Goal: Task Accomplishment & Management: Manage account settings

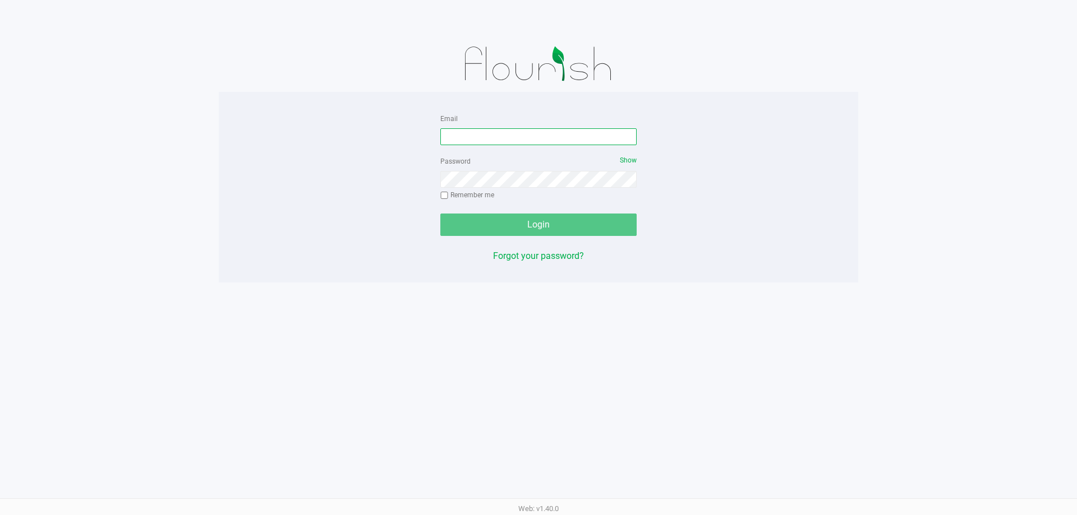
click at [495, 137] on input "Email" at bounding box center [538, 136] width 196 height 17
type input "AKANE@LIVEPARALLEL.COM"
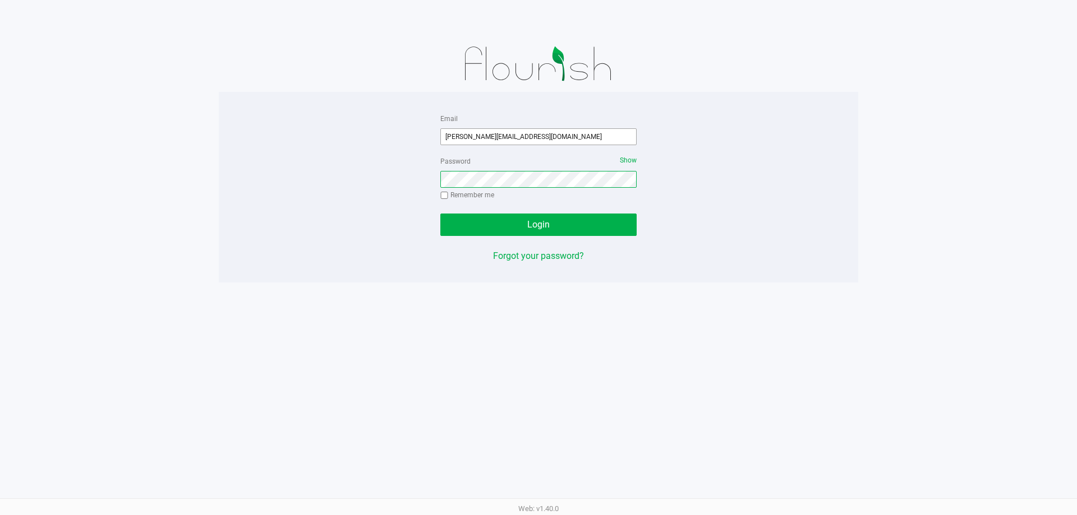
click at [440, 214] on button "Login" at bounding box center [538, 225] width 196 height 22
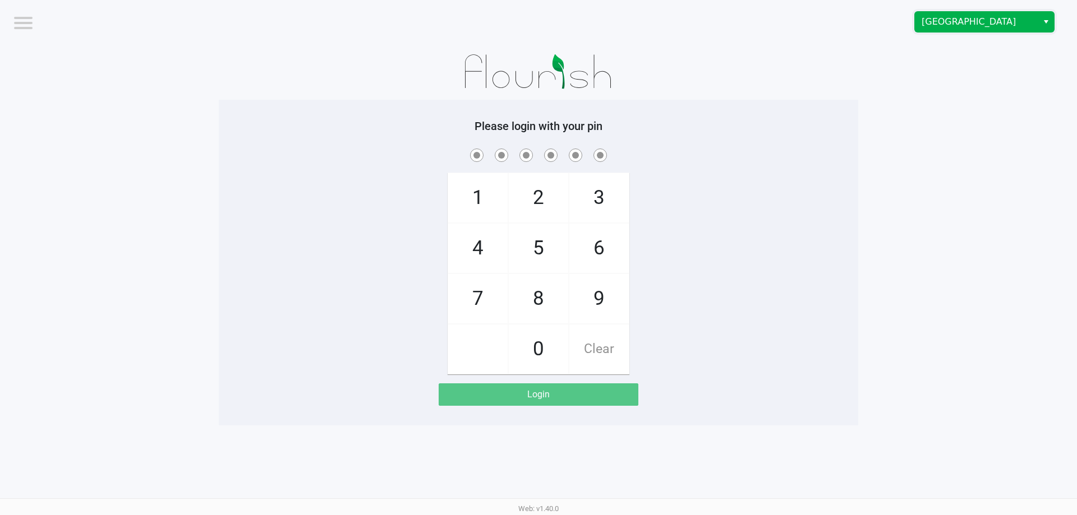
click at [940, 22] on span "[GEOGRAPHIC_DATA]" at bounding box center [975, 21] width 109 height 13
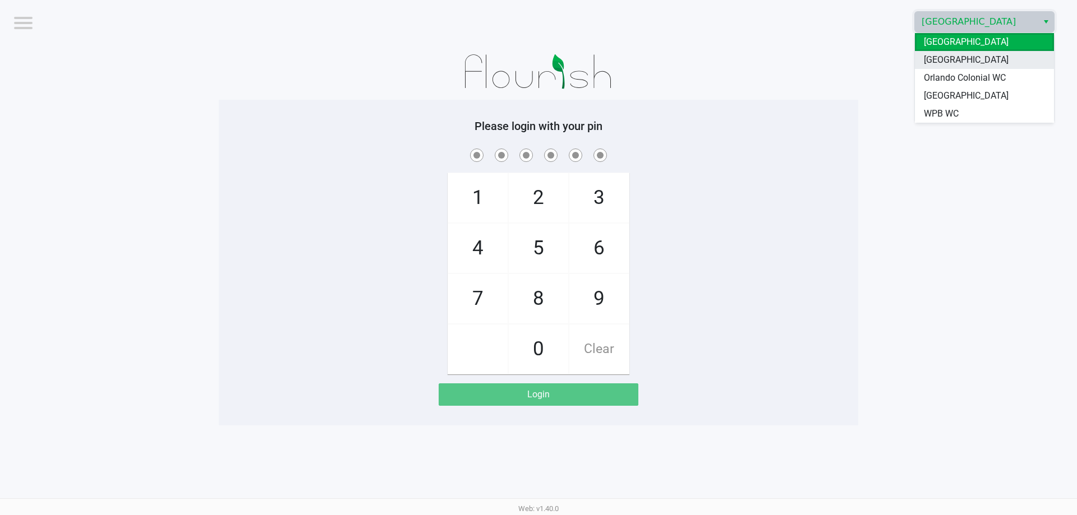
click at [918, 63] on li "[GEOGRAPHIC_DATA]" at bounding box center [984, 60] width 139 height 18
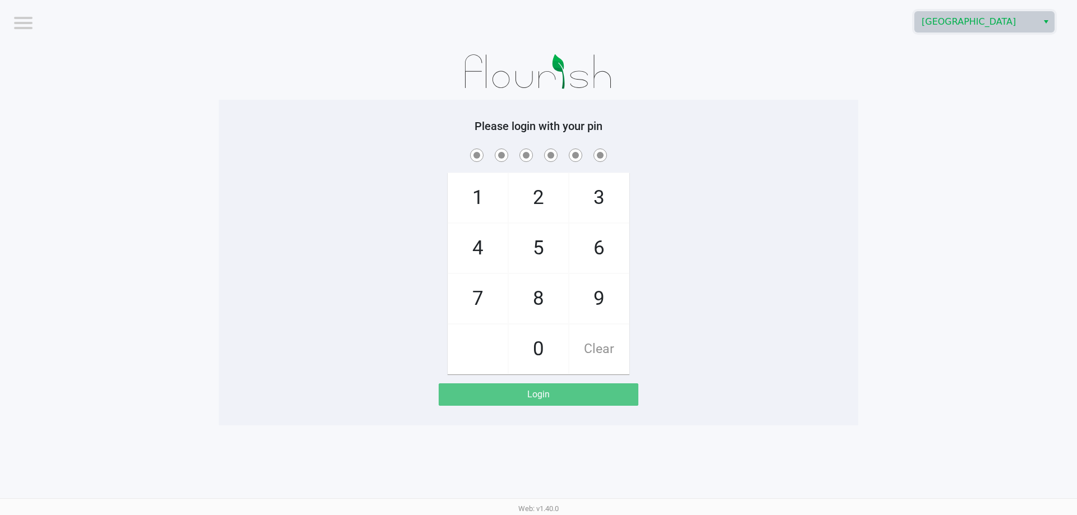
click at [742, 211] on div "1 4 7 2 5 8 0 3 6 9 Clear" at bounding box center [538, 260] width 639 height 228
checkbox input "true"
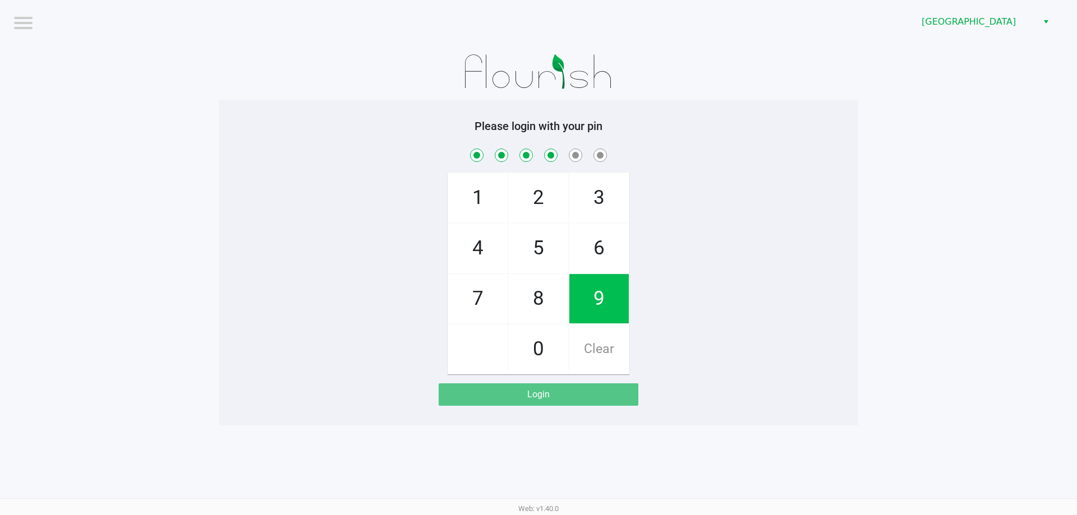
checkbox input "true"
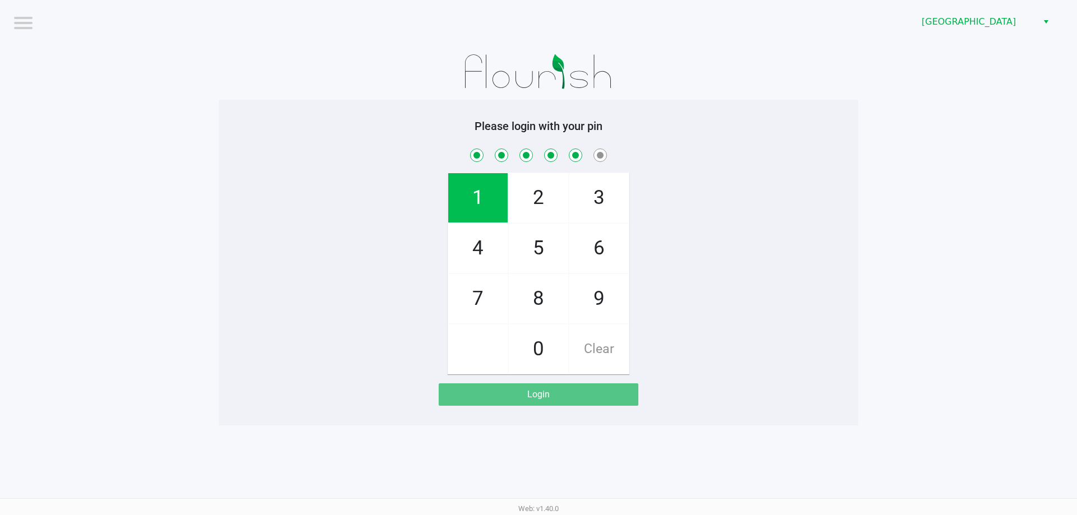
checkbox input "true"
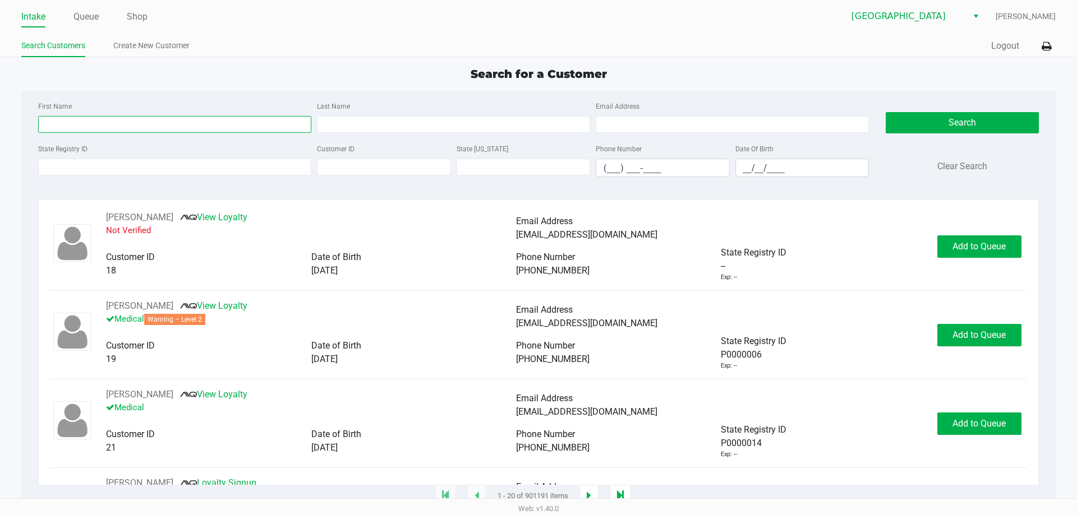
click at [162, 125] on input "First Name" at bounding box center [174, 124] width 273 height 17
type input "shane"
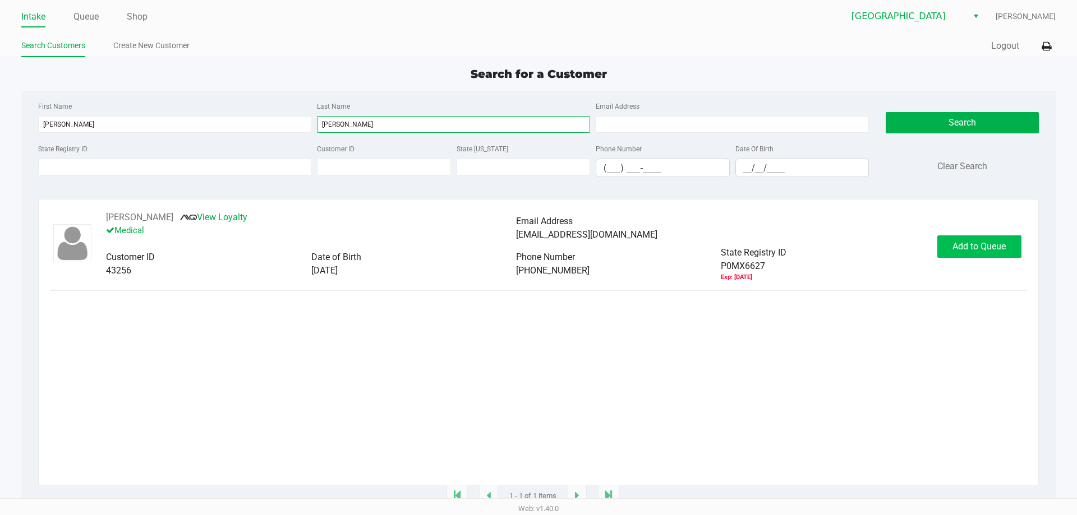
type input "andreasen"
click at [961, 246] on span "Add to Queue" at bounding box center [978, 246] width 53 height 11
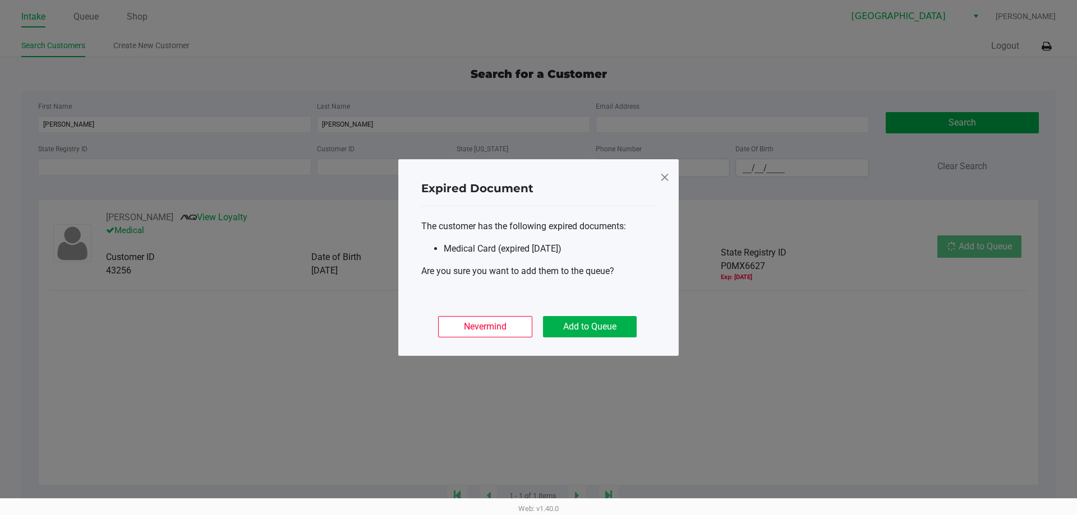
click at [642, 322] on div "Nevermind Add to Queue" at bounding box center [538, 323] width 234 height 44
drag, startPoint x: 617, startPoint y: 324, endPoint x: 664, endPoint y: 317, distance: 47.5
click at [617, 323] on button "Add to Queue" at bounding box center [590, 326] width 94 height 21
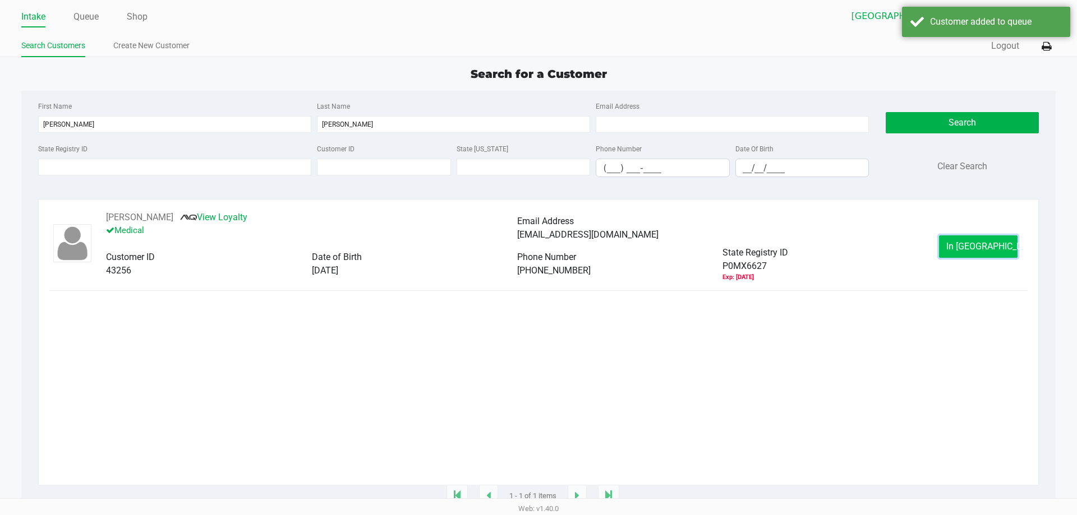
click at [987, 244] on span "In Queue" at bounding box center [993, 246] width 94 height 11
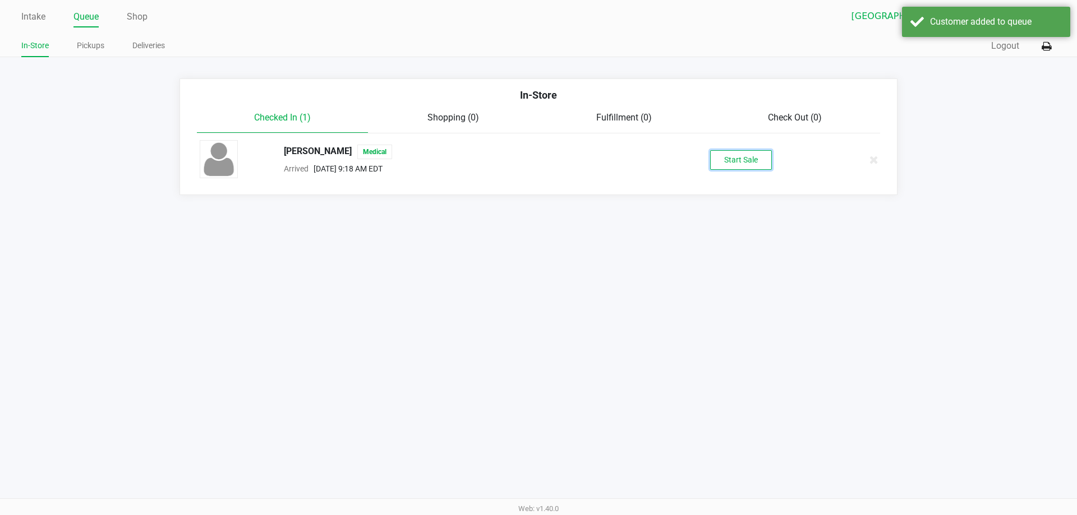
click at [722, 160] on button "Start Sale" at bounding box center [741, 160] width 62 height 20
click at [990, 17] on div "Customer added to queue" at bounding box center [996, 21] width 132 height 13
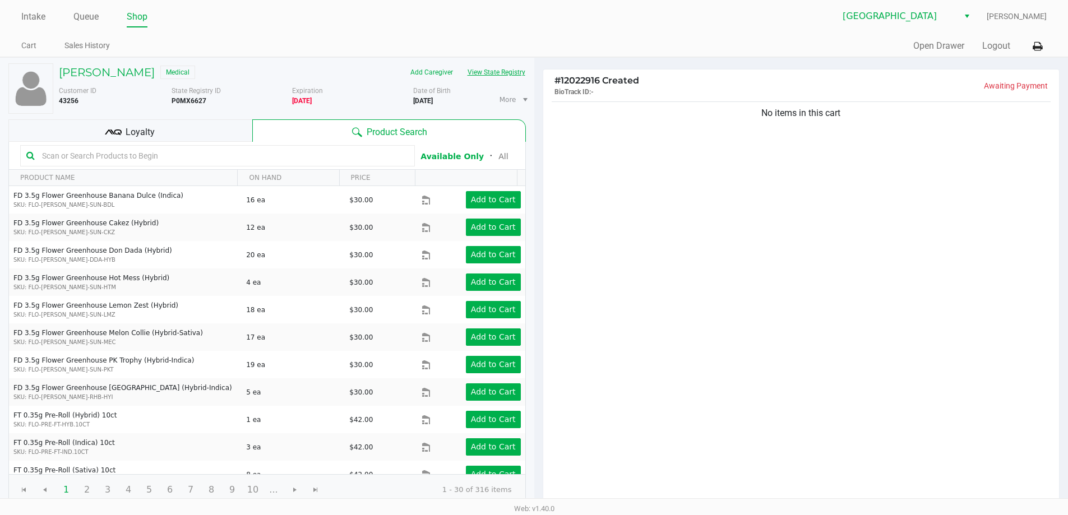
click at [492, 66] on button "View State Registry" at bounding box center [493, 72] width 66 height 18
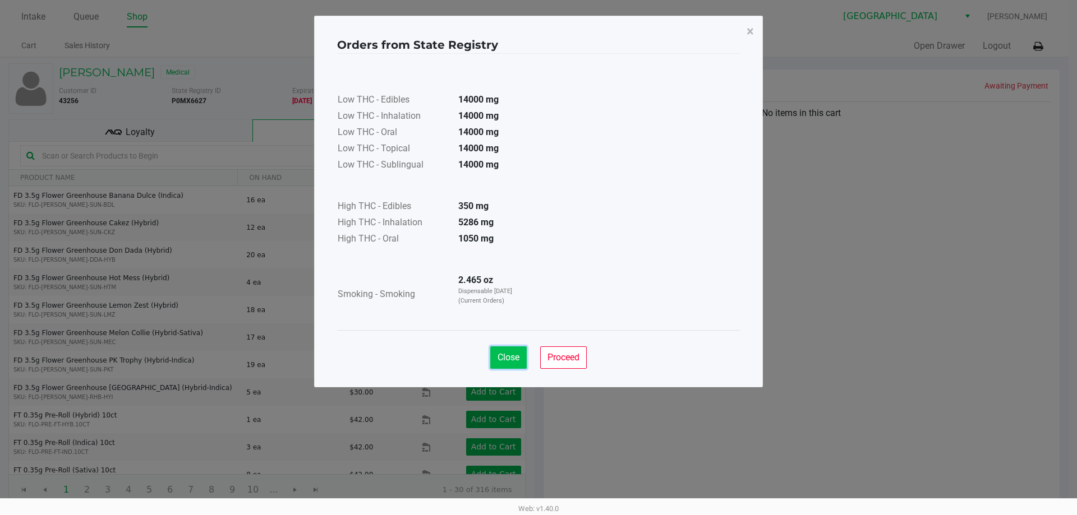
click at [511, 362] on span "Close" at bounding box center [508, 357] width 22 height 11
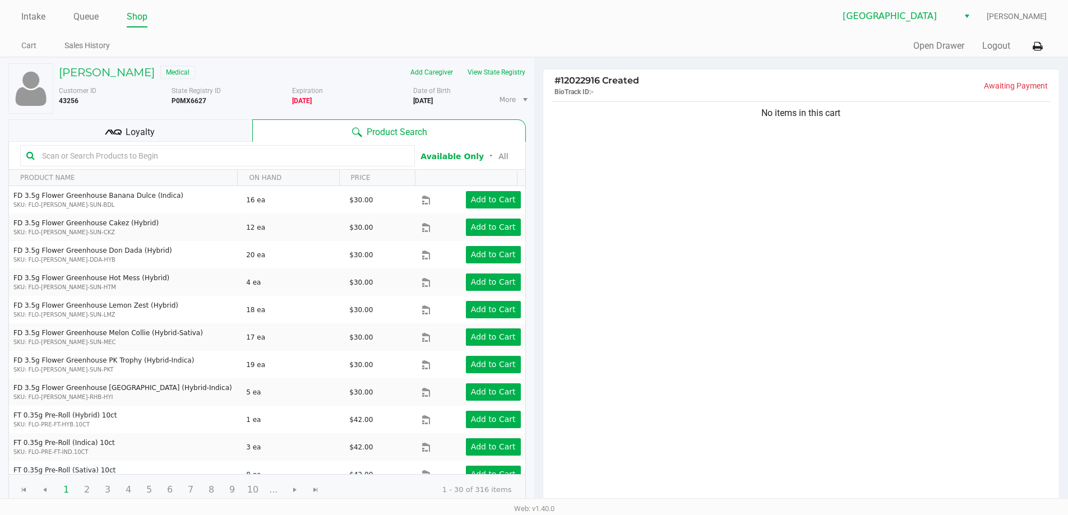
click at [228, 160] on input "text" at bounding box center [223, 155] width 371 height 17
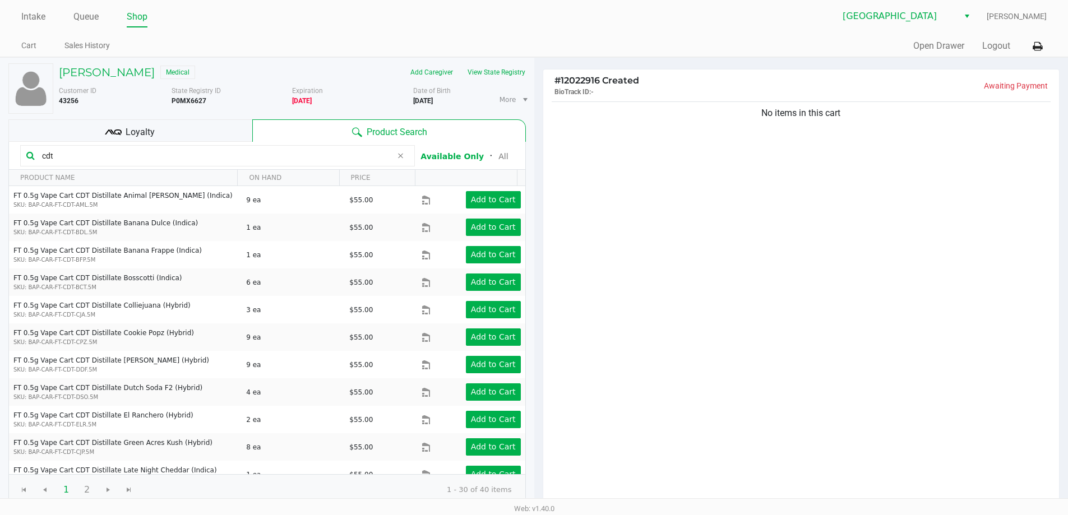
type input "cdt"
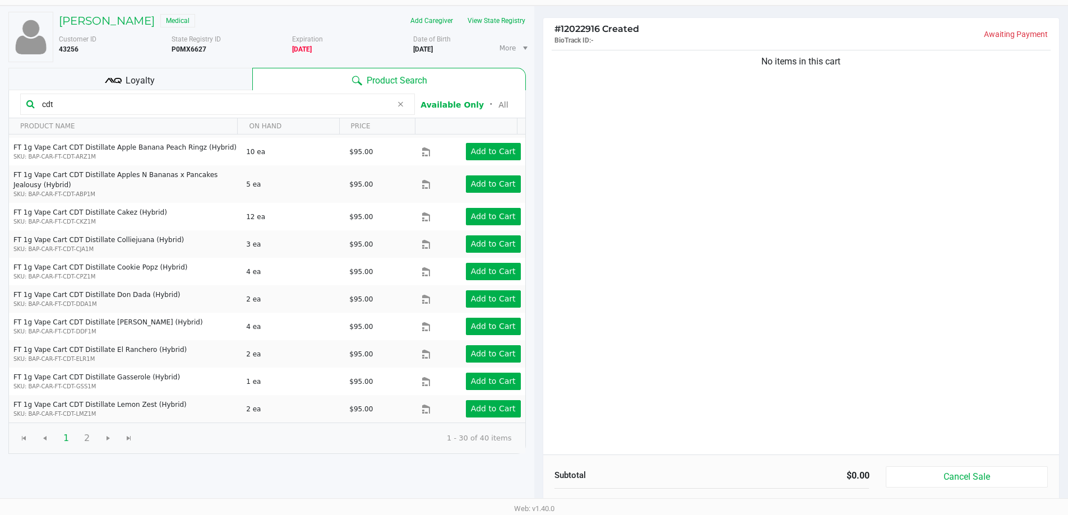
scroll to position [115, 0]
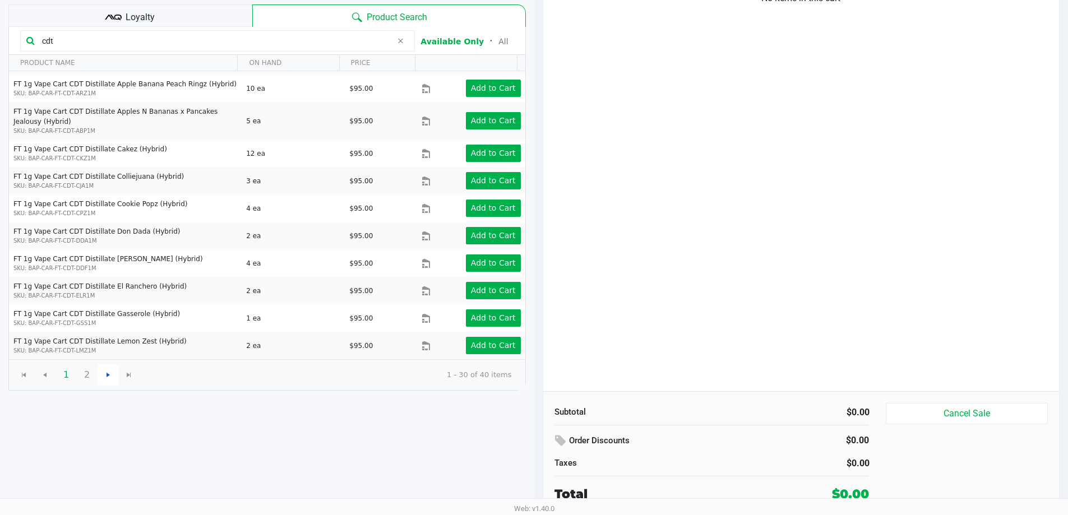
click at [109, 373] on span "Go to the next page" at bounding box center [108, 375] width 9 height 9
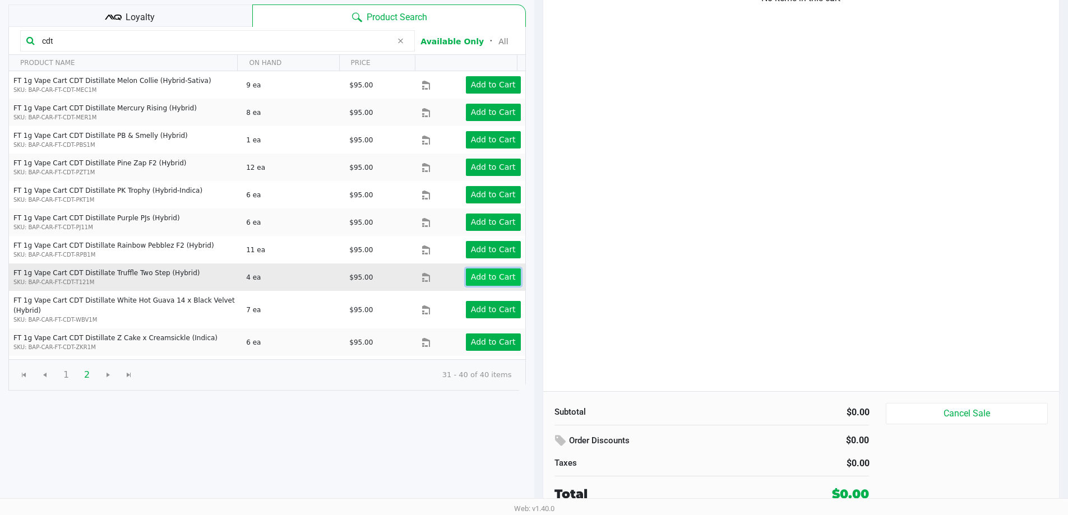
click at [483, 280] on app-button-loader "Add to Cart" at bounding box center [493, 277] width 45 height 9
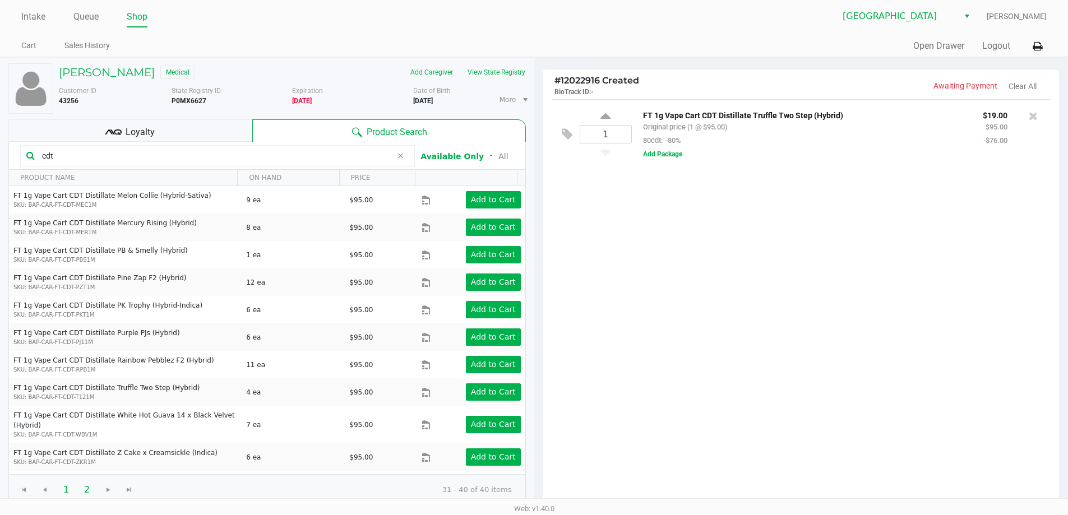
click at [64, 489] on span "1" at bounding box center [66, 489] width 21 height 21
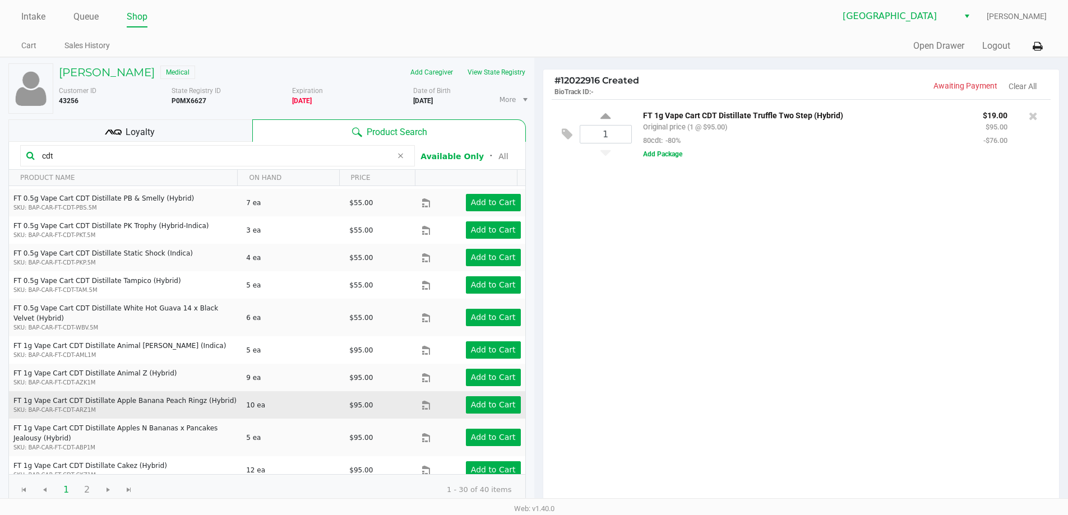
scroll to position [505, 0]
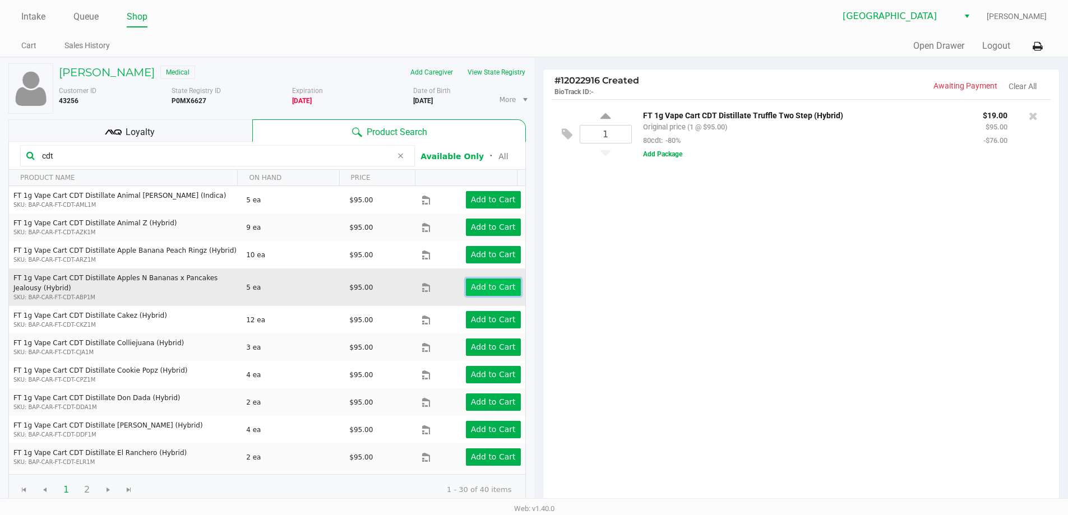
click at [472, 289] on app-button-loader "Add to Cart" at bounding box center [493, 287] width 45 height 9
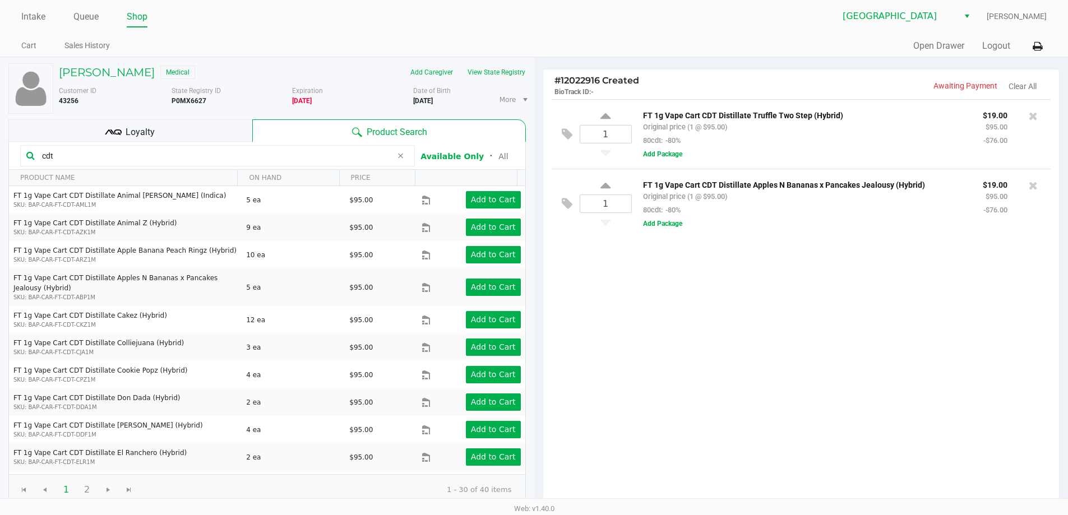
click at [159, 123] on div "Loyalty" at bounding box center [130, 130] width 244 height 22
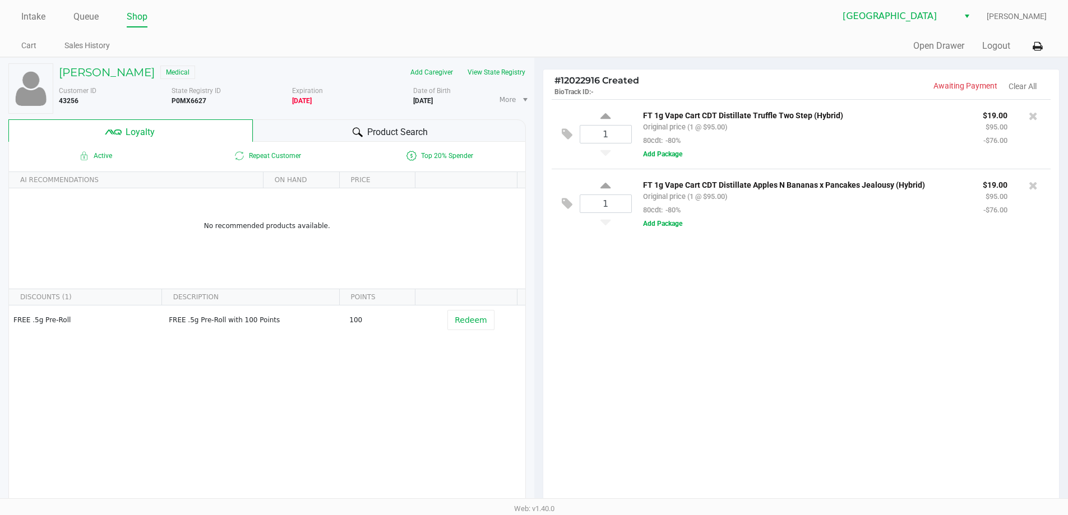
click at [715, 303] on div "1 FT 1g Vape Cart CDT Distillate Truffle Two Step (Hybrid) Original price (1 @ …" at bounding box center [801, 302] width 516 height 407
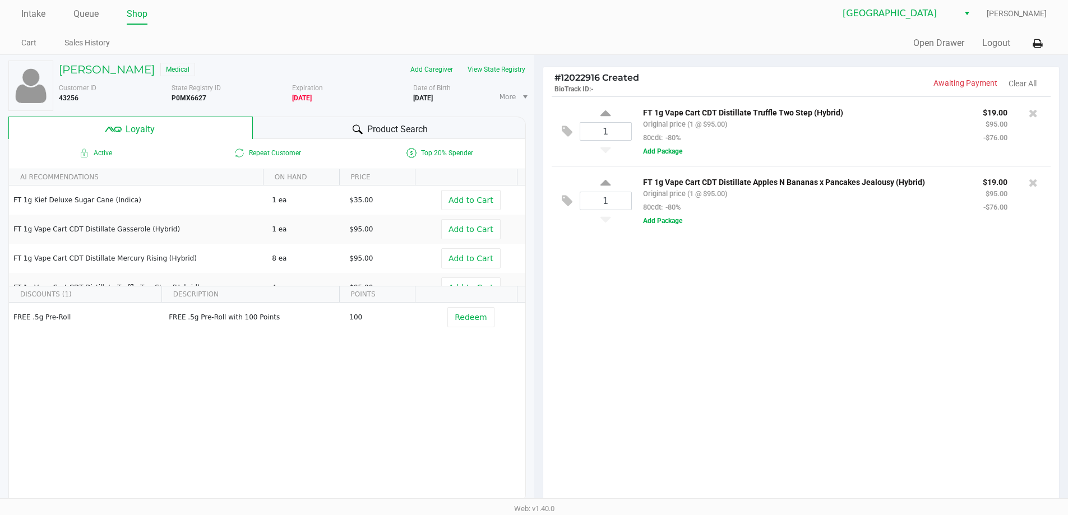
scroll to position [0, 0]
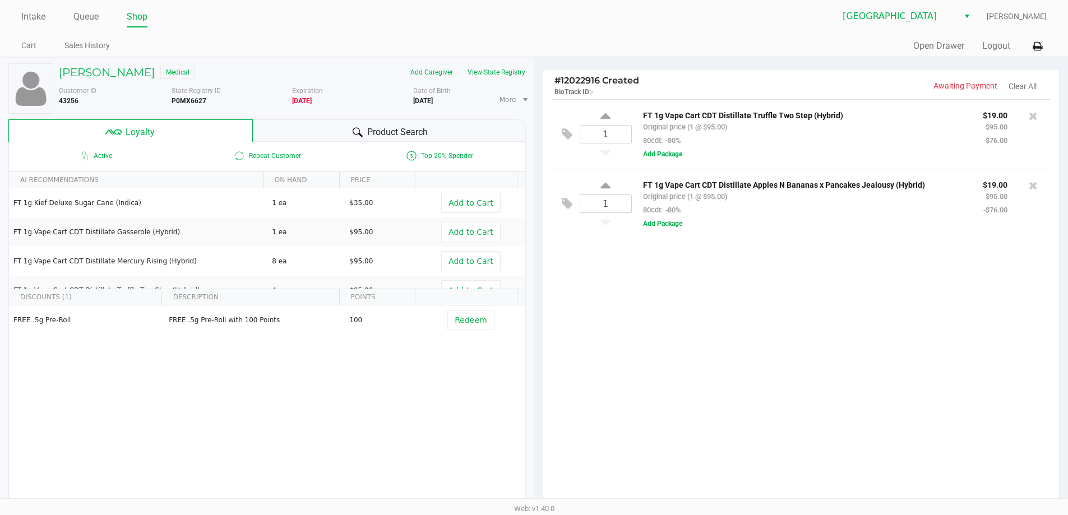
drag, startPoint x: 688, startPoint y: 317, endPoint x: 832, endPoint y: 409, distance: 170.8
click at [692, 322] on div "1 FT 1g Vape Cart CDT Distillate Truffle Two Step (Hybrid) Original price (1 @ …" at bounding box center [801, 302] width 516 height 407
click at [832, 410] on div "1 FT 1g Vape Cart CDT Distillate Truffle Two Step (Hybrid) Original price (1 @ …" at bounding box center [801, 302] width 516 height 407
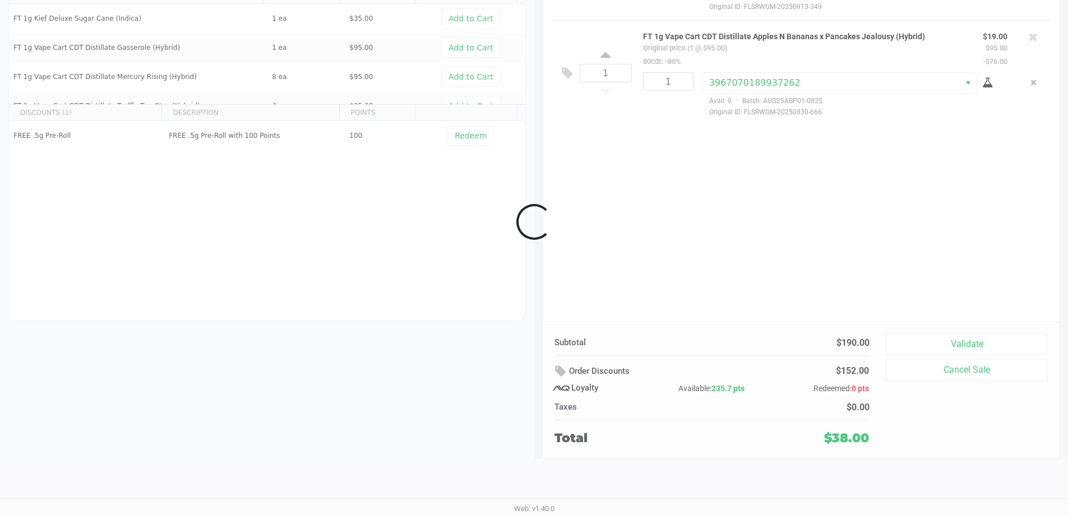
scroll to position [128, 0]
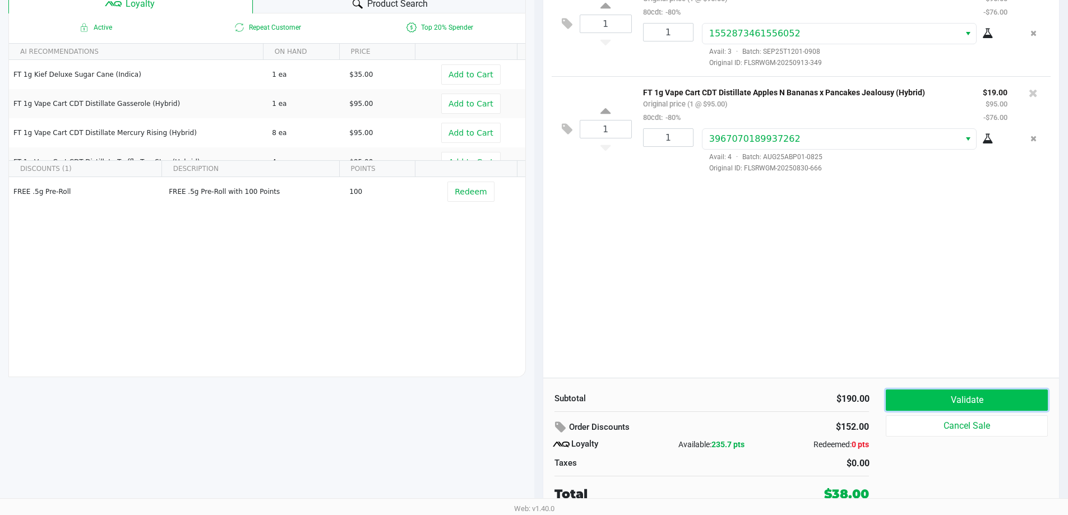
click at [938, 403] on button "Validate" at bounding box center [966, 400] width 161 height 21
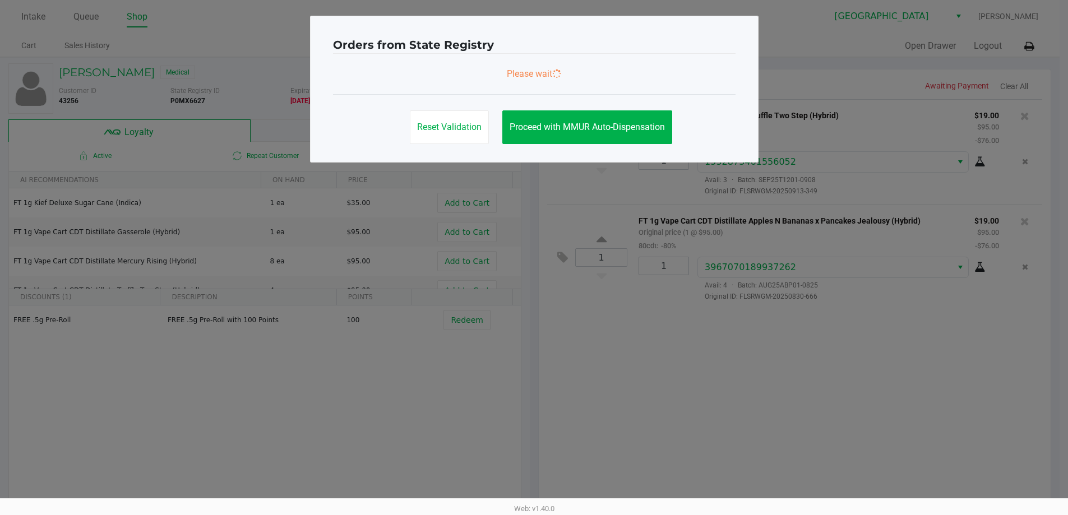
scroll to position [0, 0]
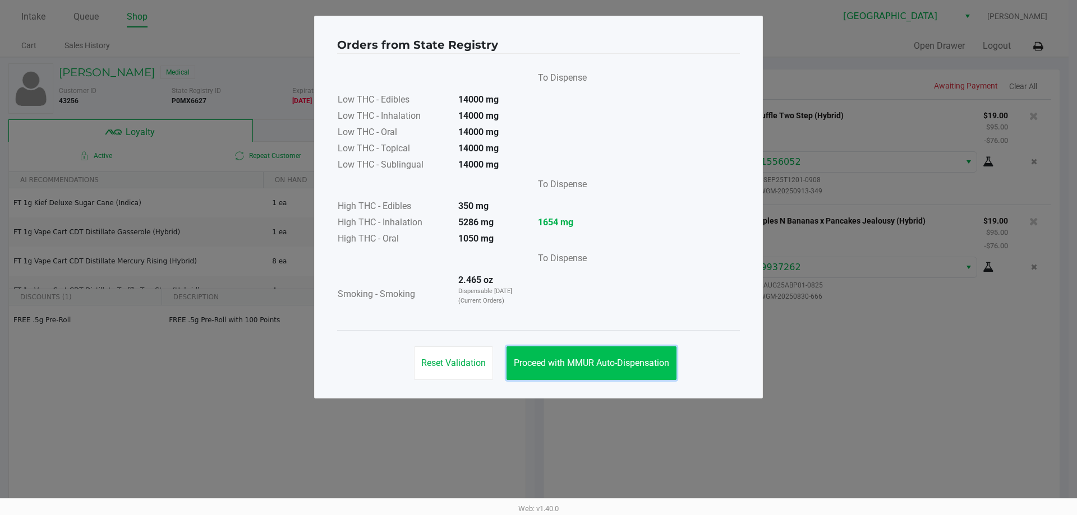
click at [622, 366] on span "Proceed with MMUR Auto-Dispensation" at bounding box center [591, 363] width 155 height 11
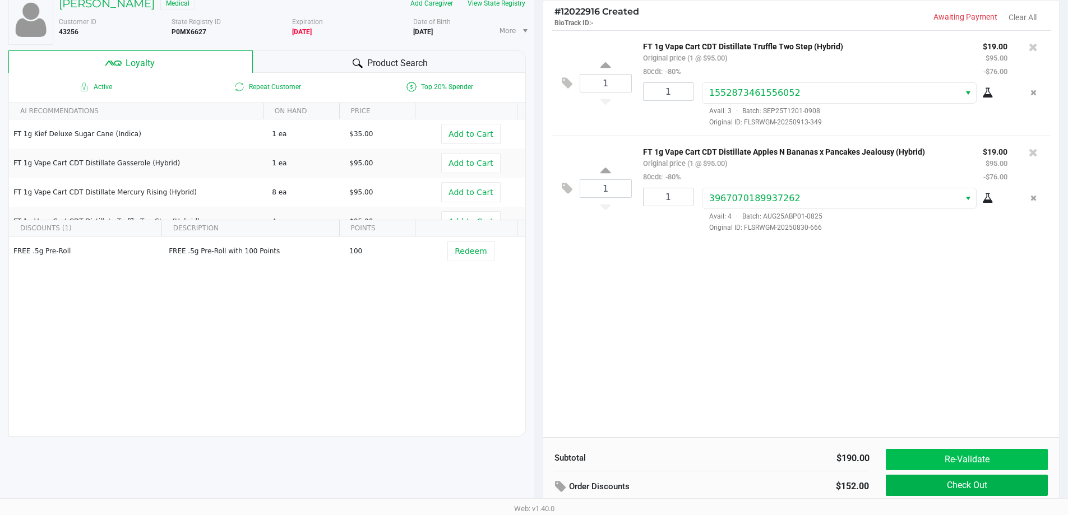
scroll to position [128, 0]
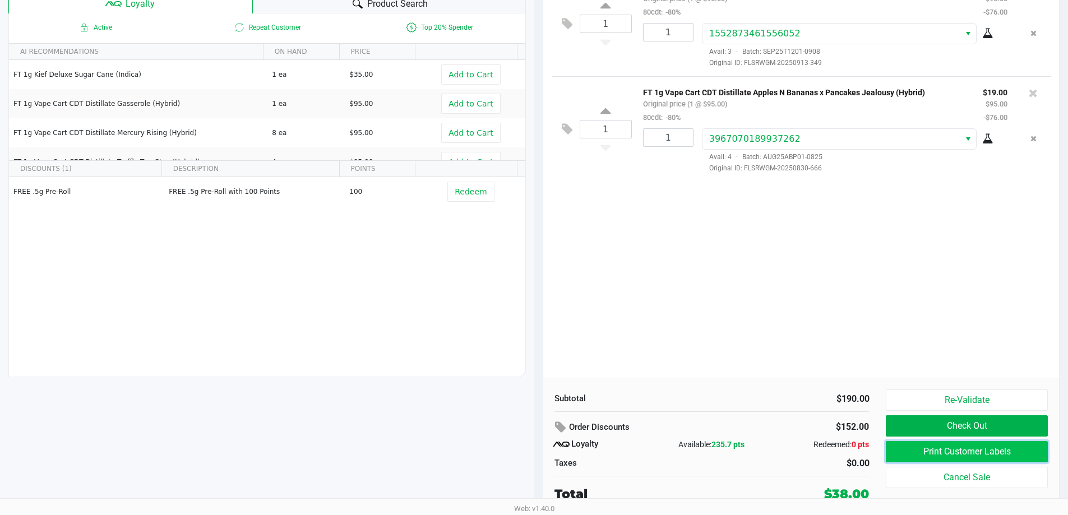
click at [922, 451] on button "Print Customer Labels" at bounding box center [966, 451] width 161 height 21
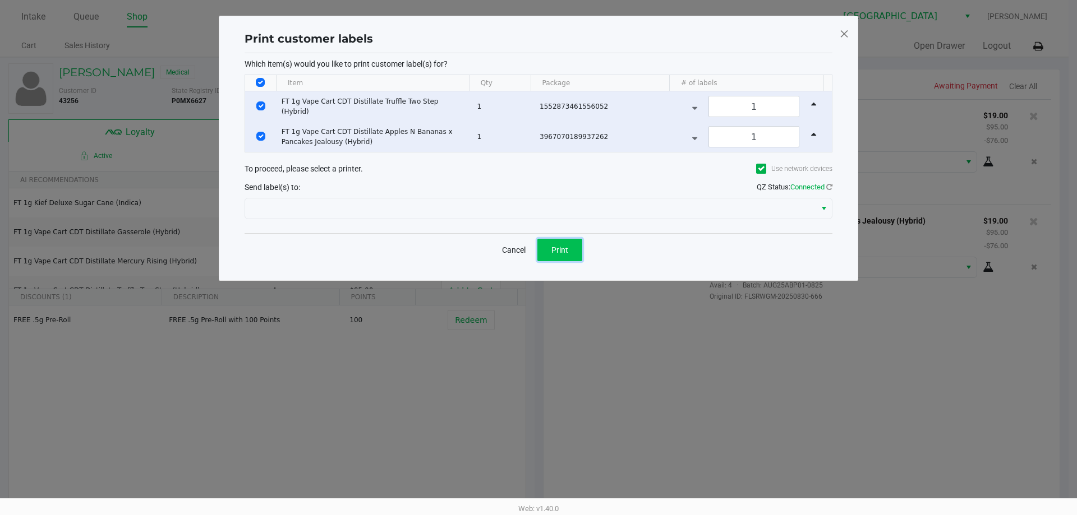
click at [559, 248] on span "Print" at bounding box center [559, 250] width 17 height 9
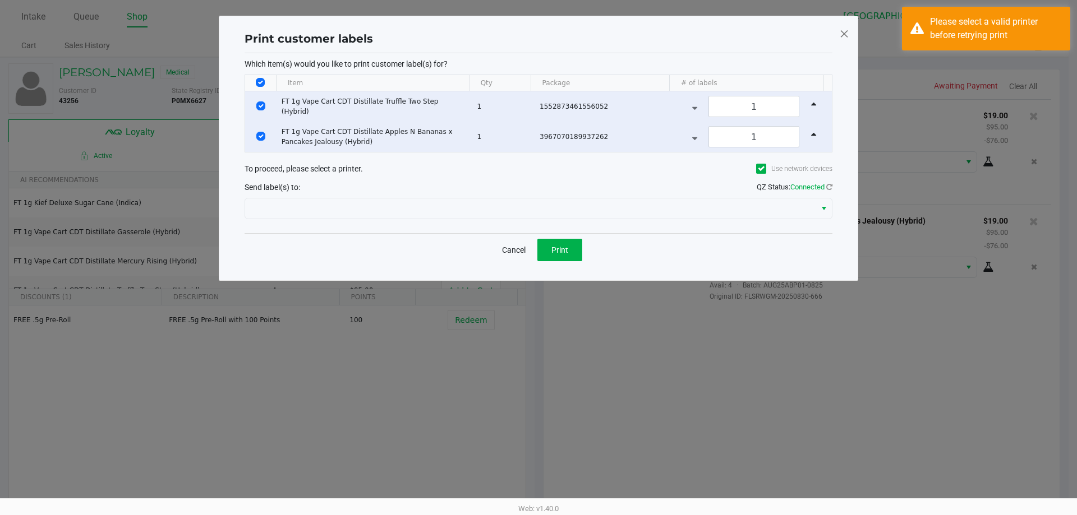
click at [731, 219] on div at bounding box center [538, 208] width 588 height 27
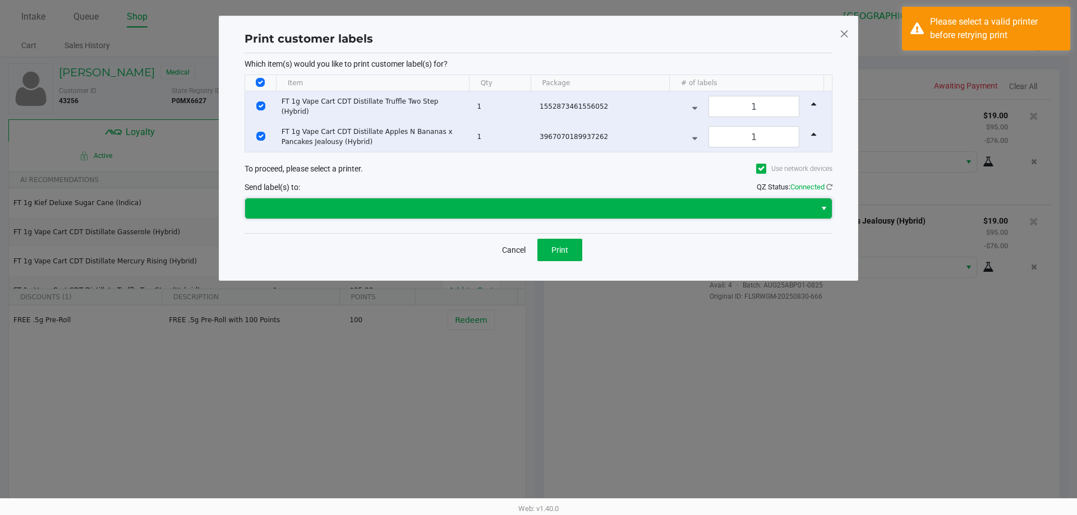
click at [472, 206] on span at bounding box center [530, 208] width 557 height 13
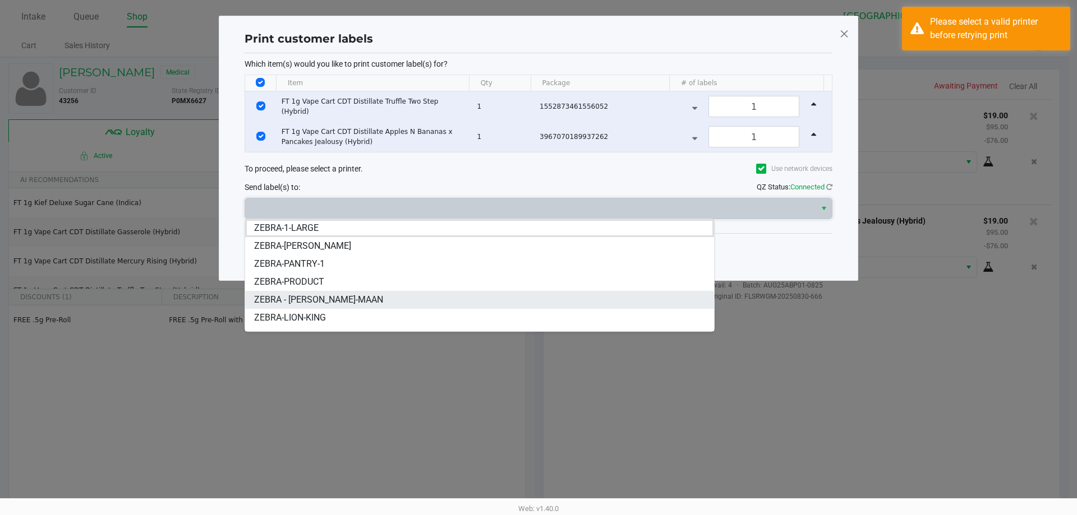
click at [349, 292] on li "ZEBRA - MEGHA-MAAN" at bounding box center [479, 300] width 469 height 18
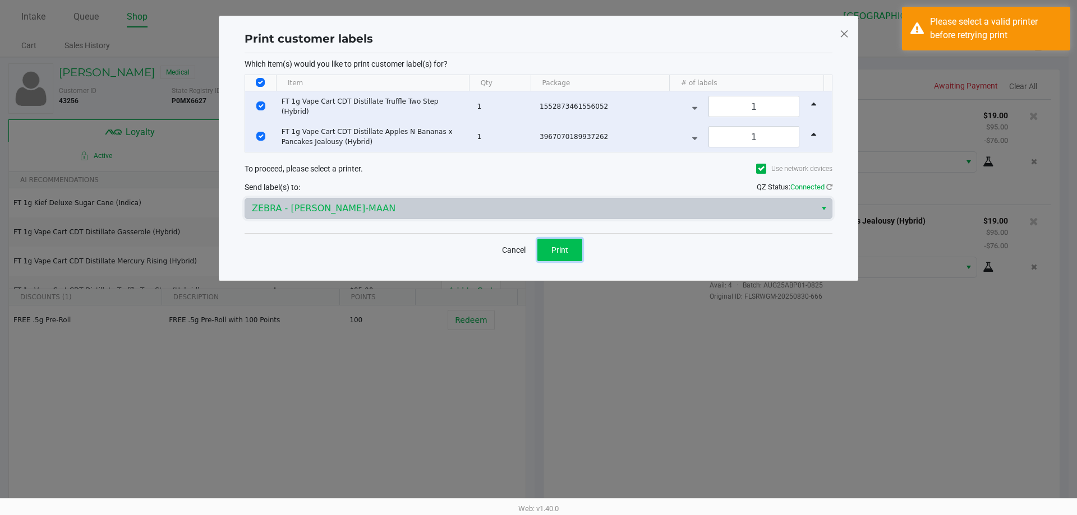
click at [544, 258] on button "Print" at bounding box center [559, 250] width 45 height 22
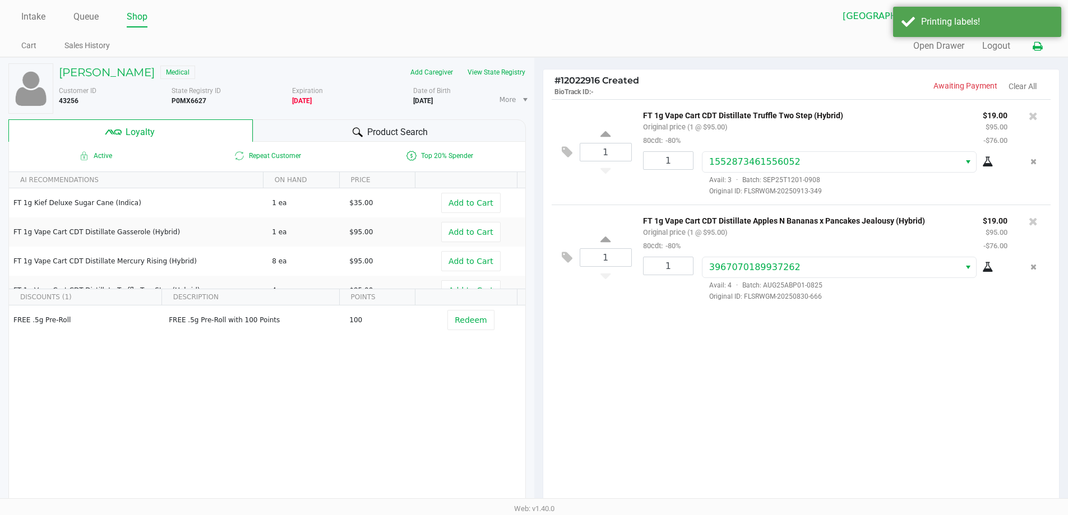
click at [1036, 47] on icon at bounding box center [1038, 47] width 10 height 8
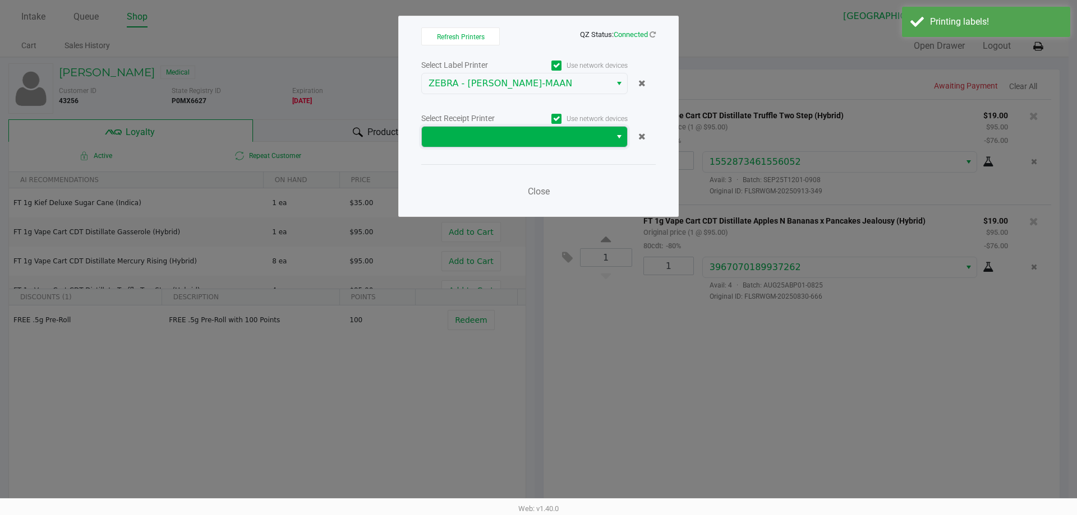
click at [511, 138] on span at bounding box center [516, 136] width 176 height 13
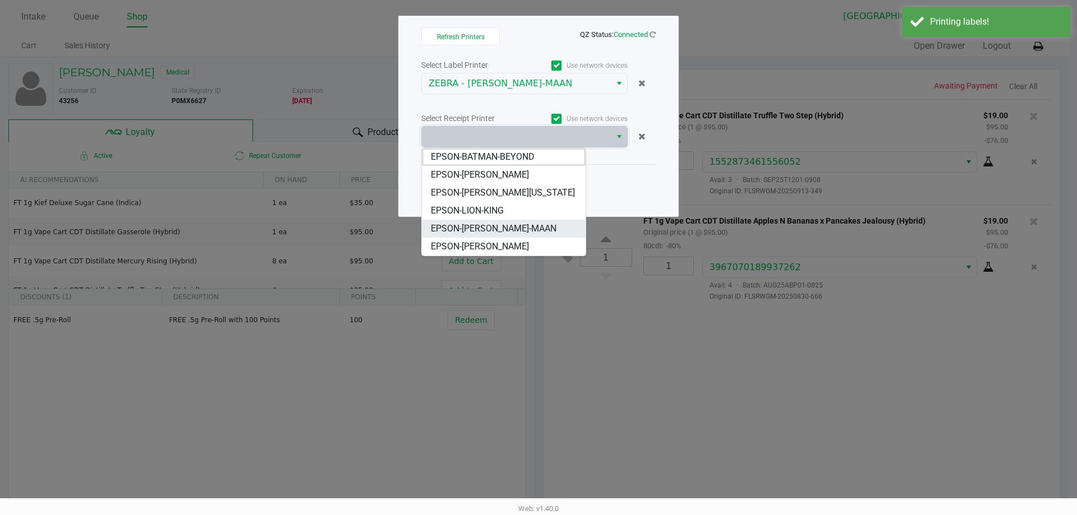
click at [496, 229] on span "EPSON-[PERSON_NAME]-MAAN" at bounding box center [494, 228] width 126 height 13
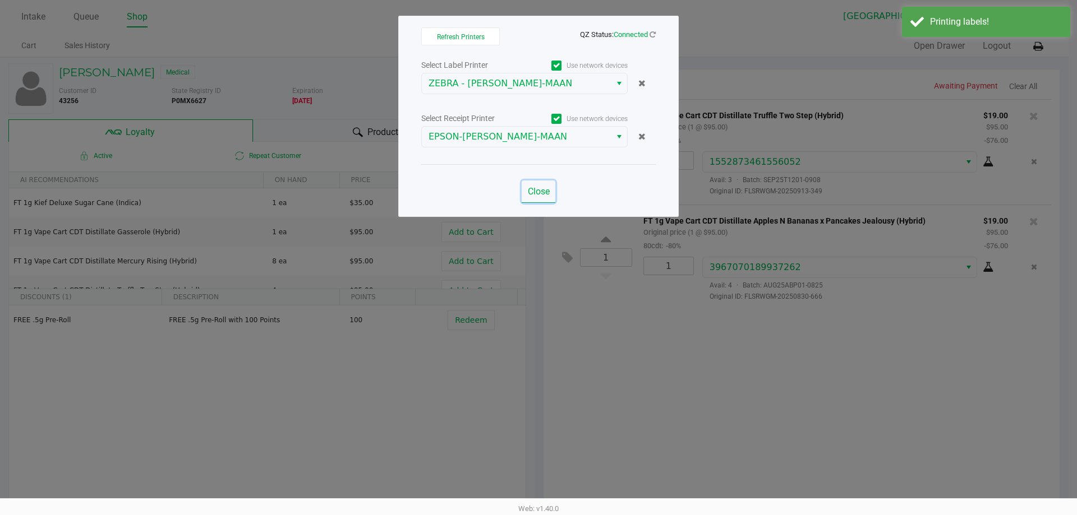
click at [539, 198] on button "Close" at bounding box center [538, 192] width 34 height 22
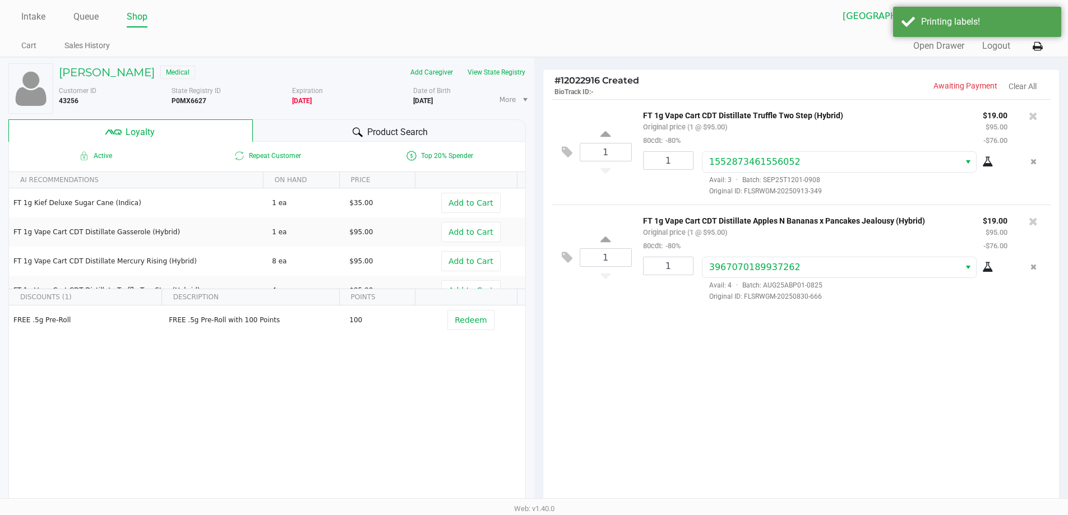
click at [817, 399] on div "1 FT 1g Vape Cart CDT Distillate Truffle Two Step (Hybrid) Original price (1 @ …" at bounding box center [801, 302] width 516 height 407
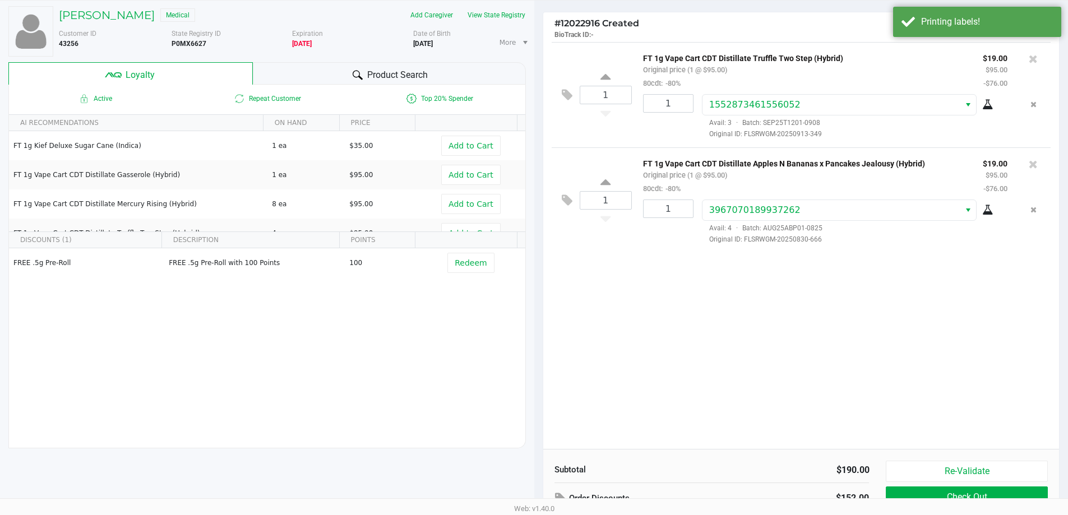
scroll to position [128, 0]
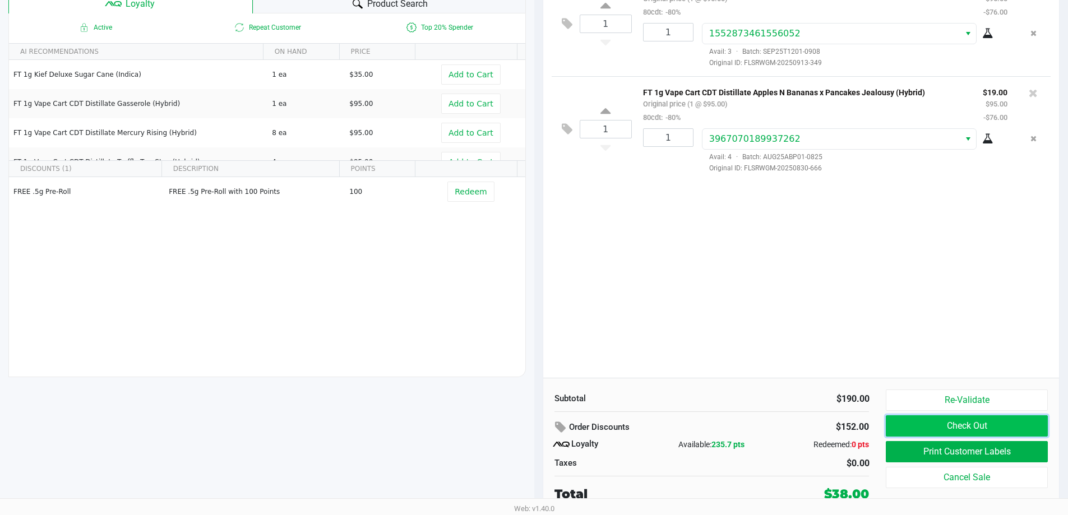
click at [984, 432] on button "Check Out" at bounding box center [966, 425] width 161 height 21
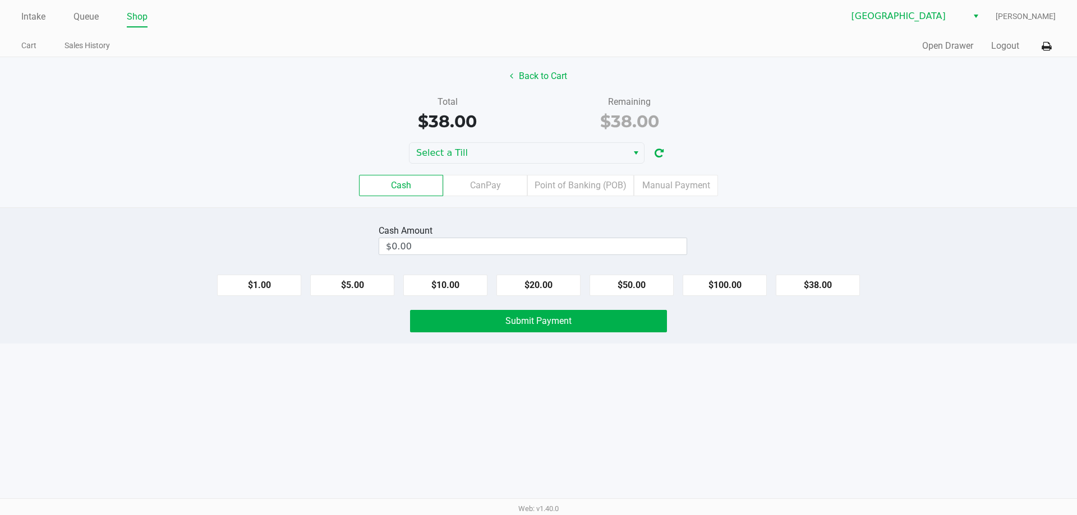
click at [506, 141] on div "Back to Cart Total $38.00 Remaining $38.00 Select a Till Cash CanPay Point of B…" at bounding box center [538, 132] width 1077 height 150
click at [514, 146] on span "Select a Till" at bounding box center [518, 152] width 205 height 13
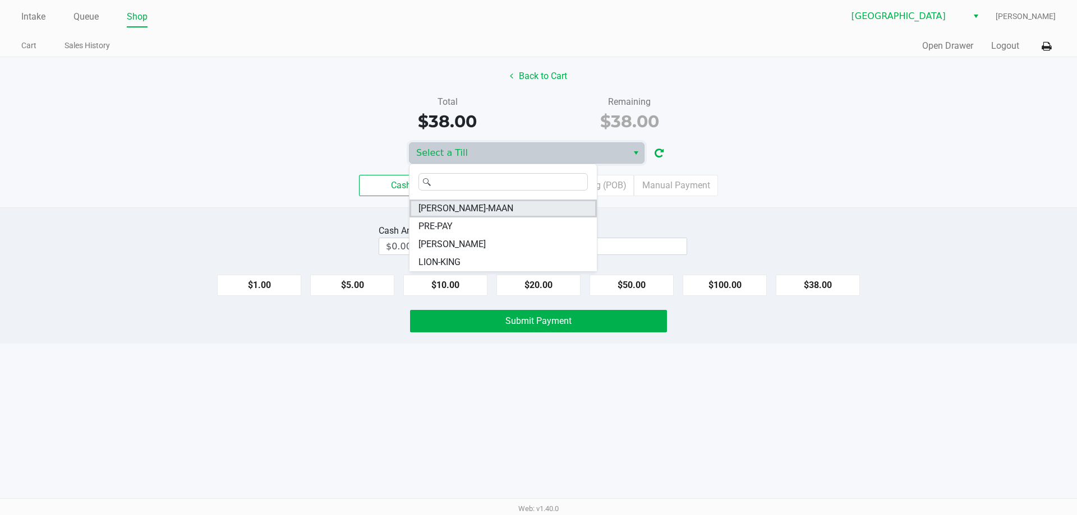
click at [486, 213] on li "MEGHA-MAAN" at bounding box center [502, 209] width 187 height 18
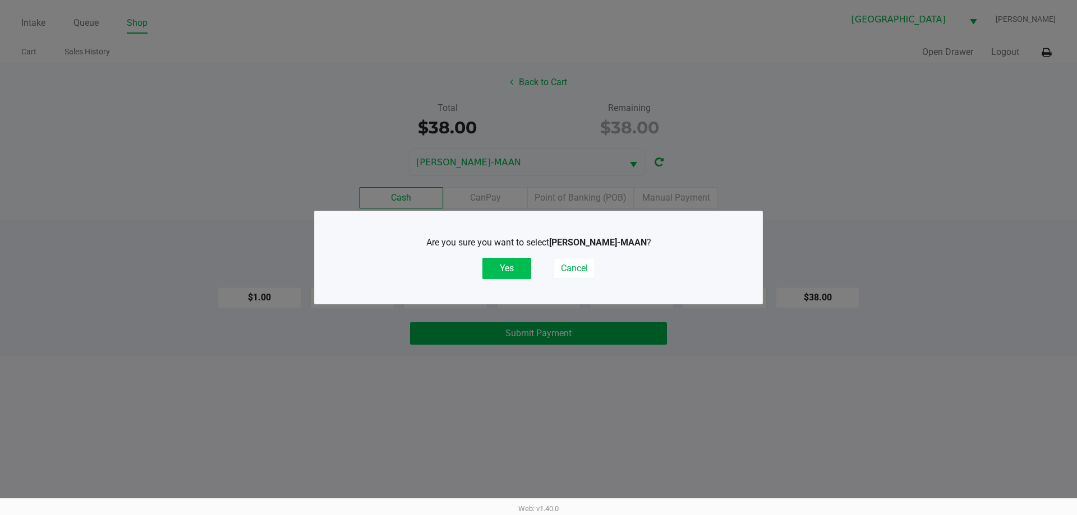
click at [515, 269] on button "Yes" at bounding box center [506, 268] width 49 height 21
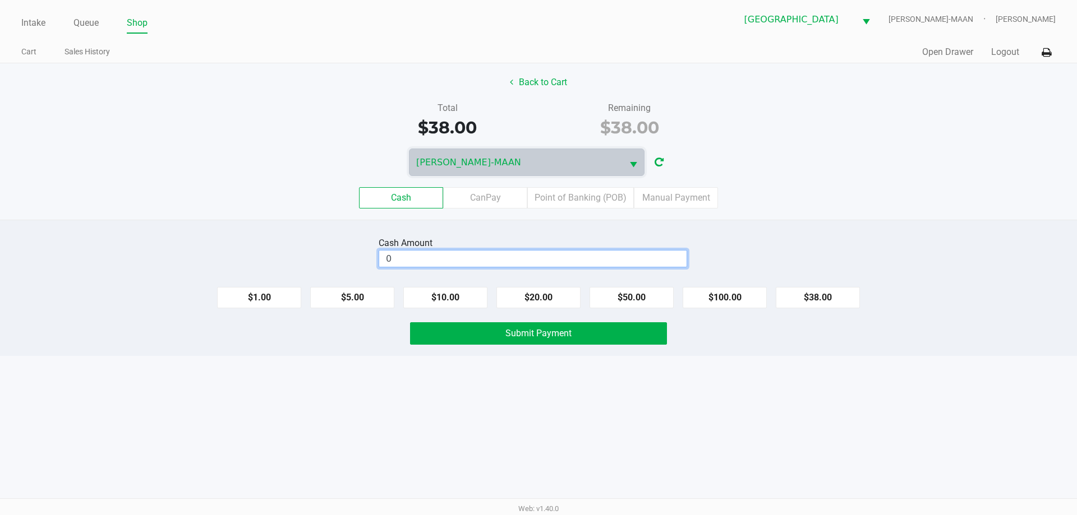
click at [513, 260] on input "0" at bounding box center [532, 259] width 307 height 16
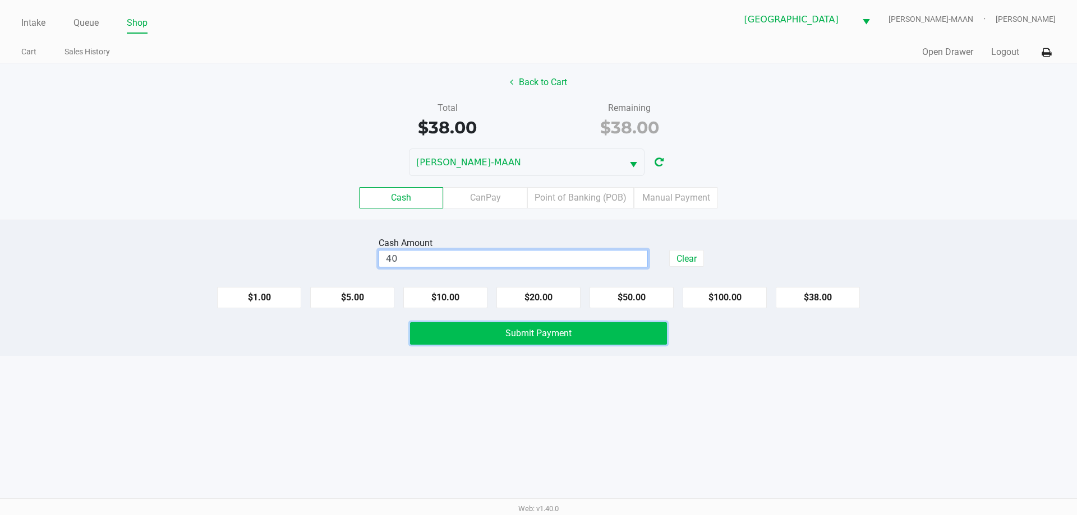
type input "$40.00"
click at [497, 334] on button "Submit Payment" at bounding box center [538, 333] width 257 height 22
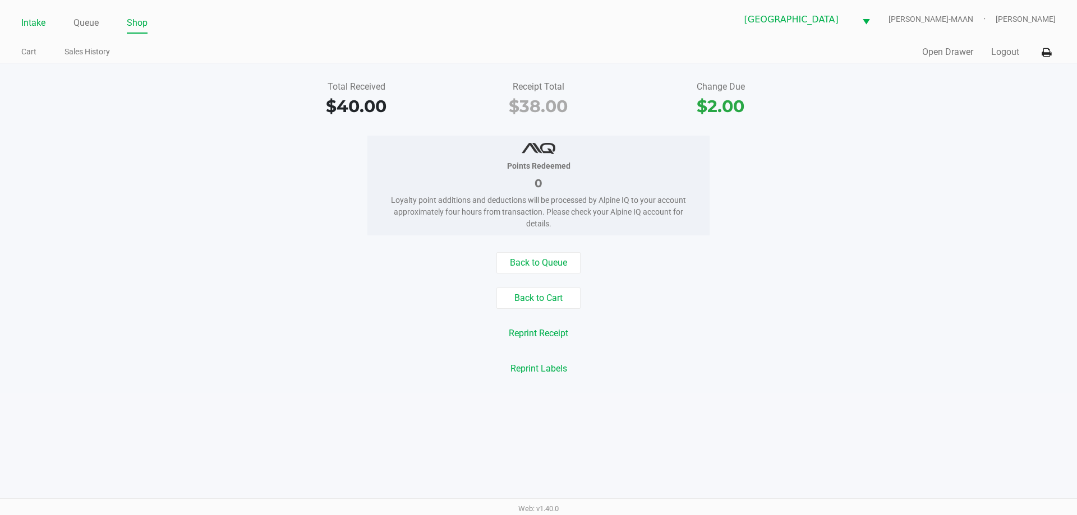
click at [31, 16] on link "Intake" at bounding box center [33, 23] width 24 height 16
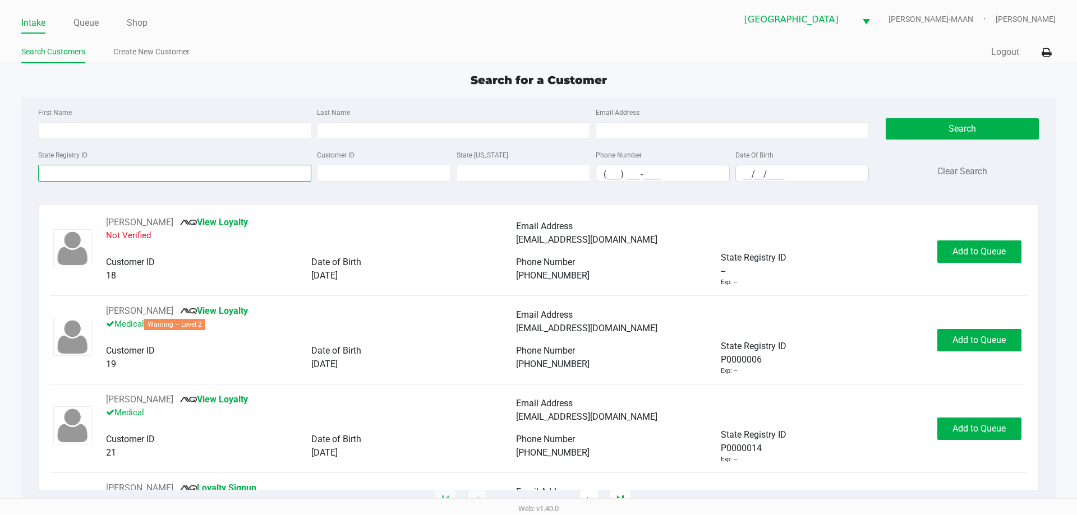
click at [148, 171] on input "State Registry ID" at bounding box center [174, 173] width 273 height 17
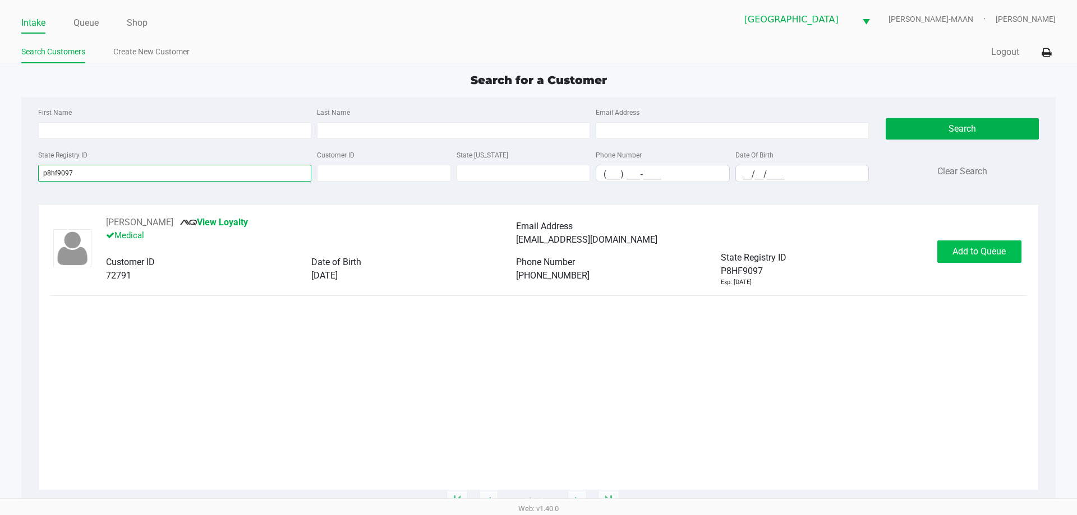
type input "p8hf9097"
click at [946, 259] on button "Add to Queue" at bounding box center [979, 252] width 84 height 22
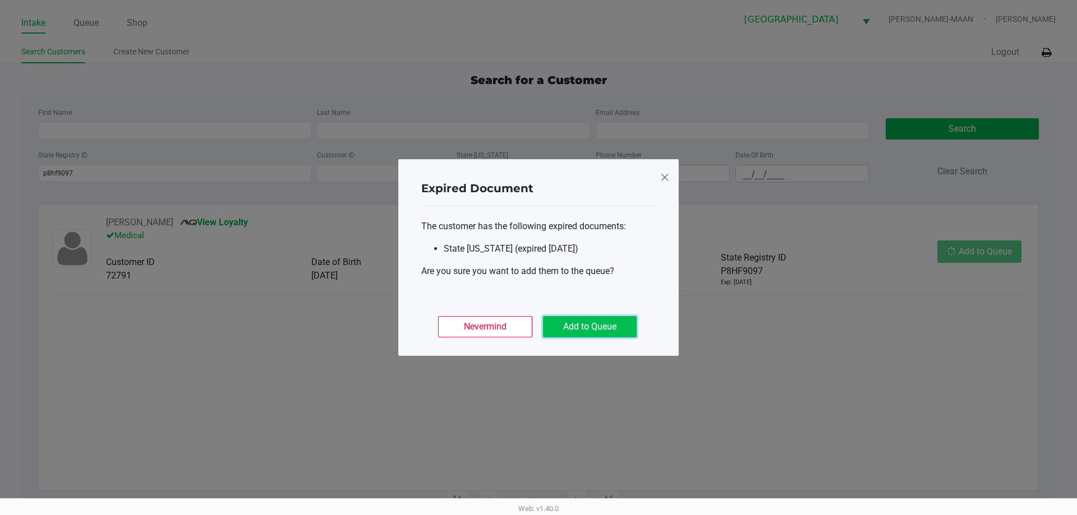
click at [590, 324] on button "Add to Queue" at bounding box center [590, 326] width 94 height 21
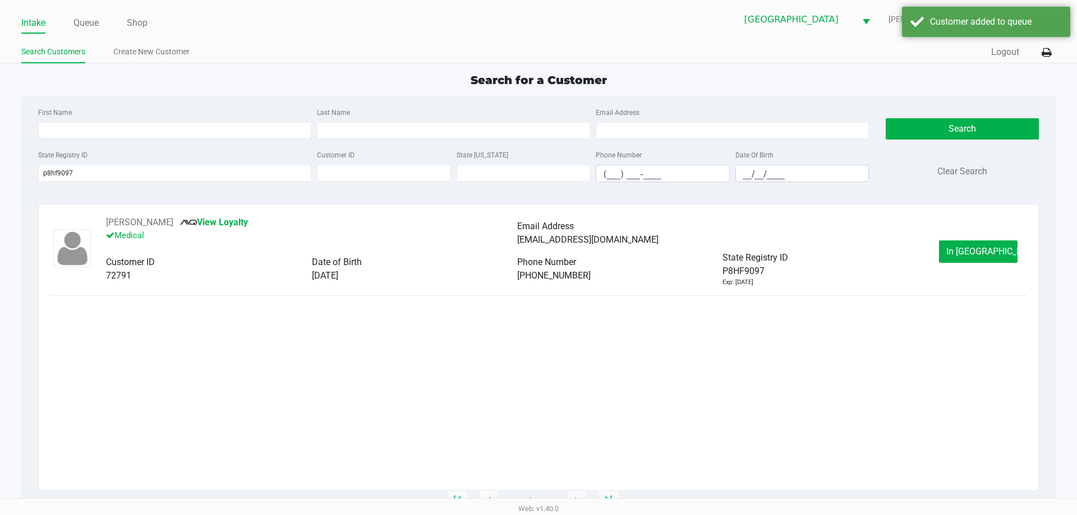
click at [978, 256] on span "In Queue" at bounding box center [993, 251] width 94 height 11
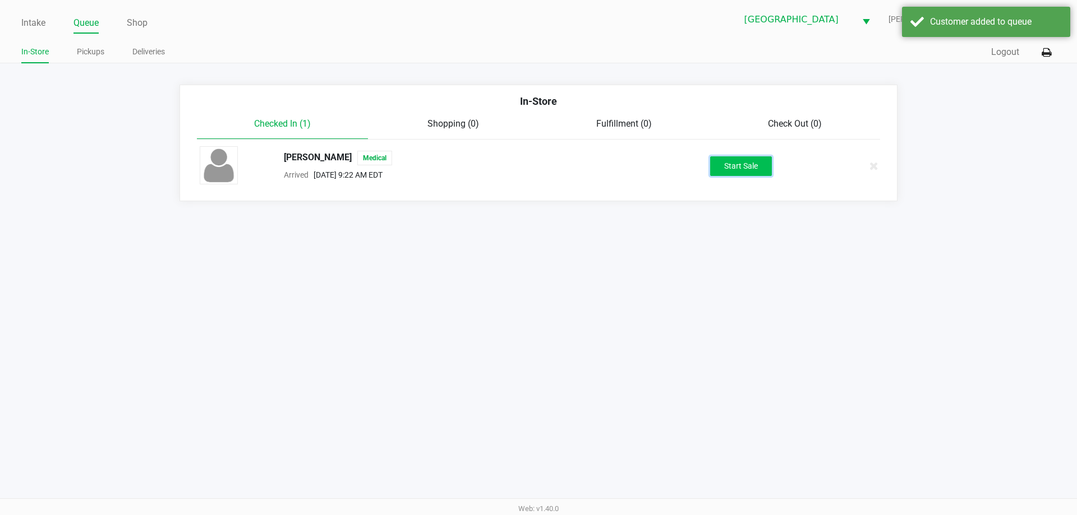
click at [763, 170] on button "Start Sale" at bounding box center [741, 166] width 62 height 20
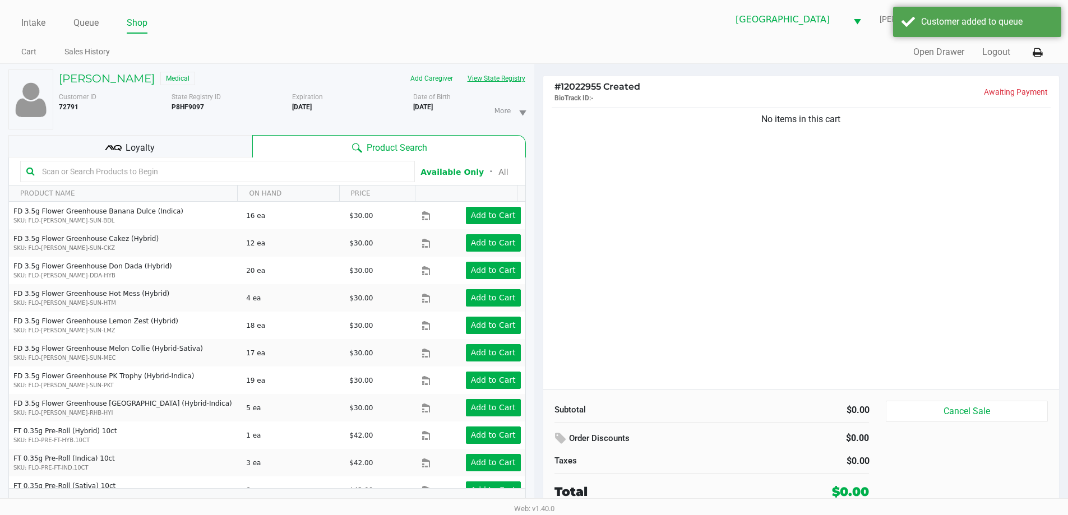
click at [502, 76] on button "View State Registry" at bounding box center [493, 79] width 66 height 18
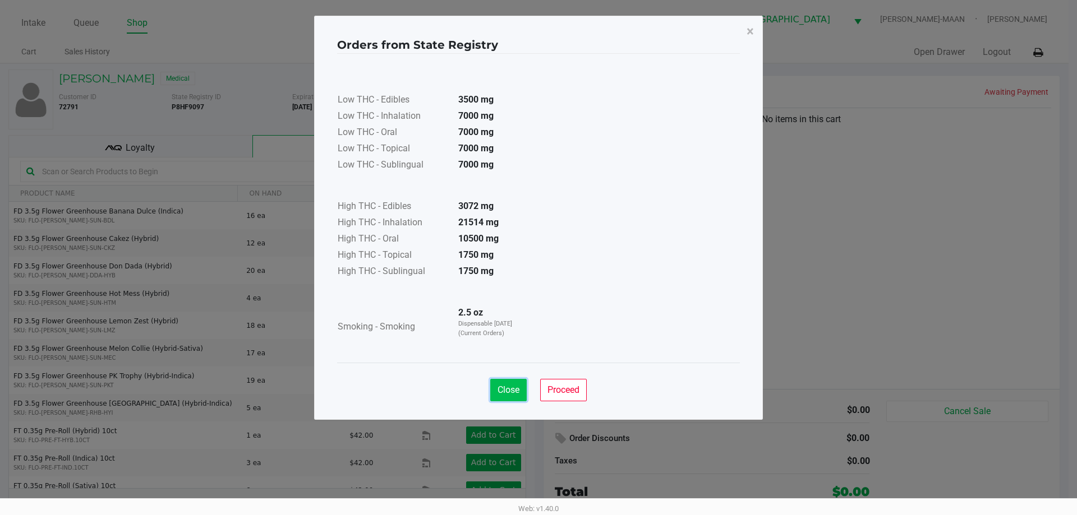
click at [504, 389] on span "Close" at bounding box center [508, 390] width 22 height 11
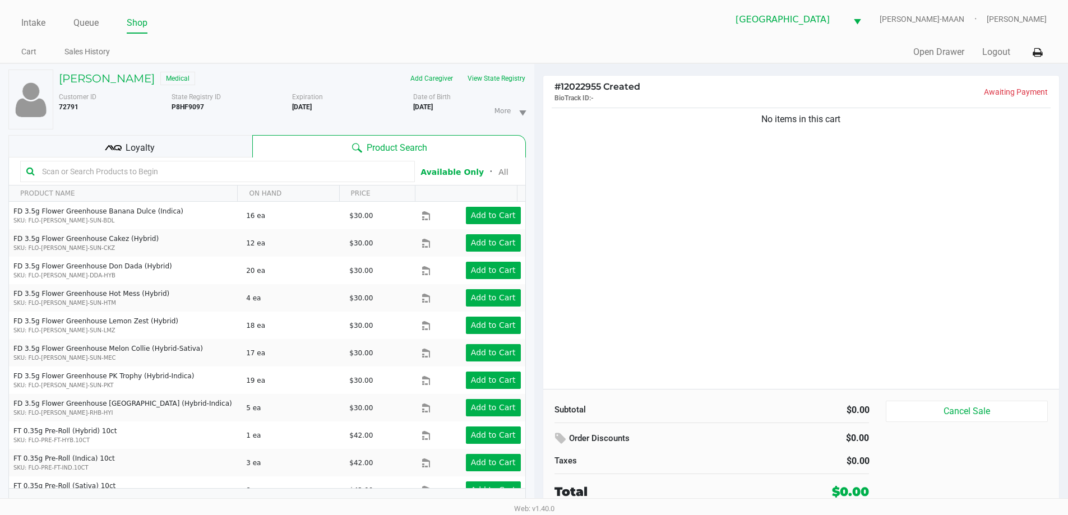
click at [270, 167] on input "text" at bounding box center [223, 171] width 371 height 17
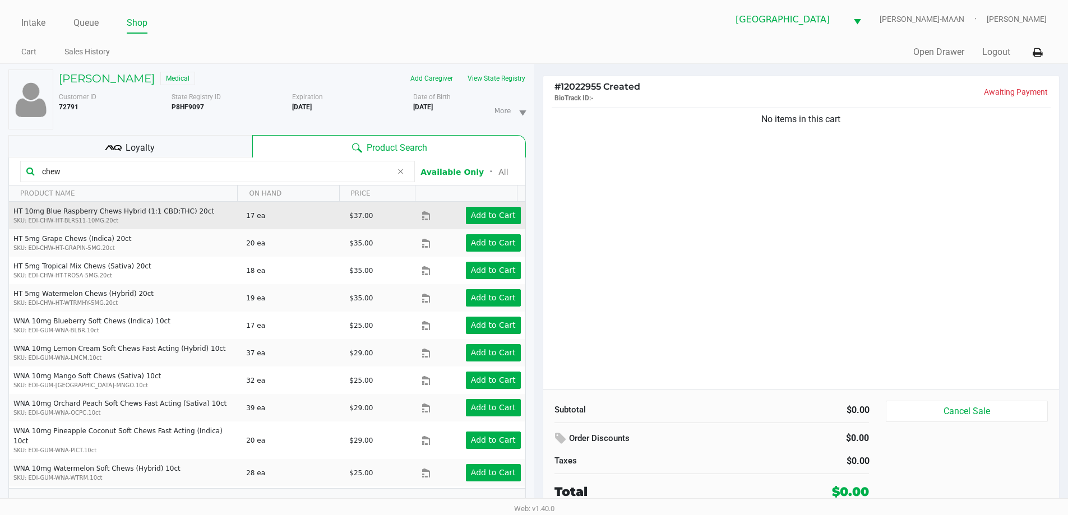
type input "chew"
drag, startPoint x: 466, startPoint y: 206, endPoint x: 500, endPoint y: 218, distance: 35.5
click at [470, 208] on td "Add to Cart" at bounding box center [473, 215] width 103 height 27
click at [500, 218] on app-button-loader "Add to Cart" at bounding box center [493, 215] width 45 height 9
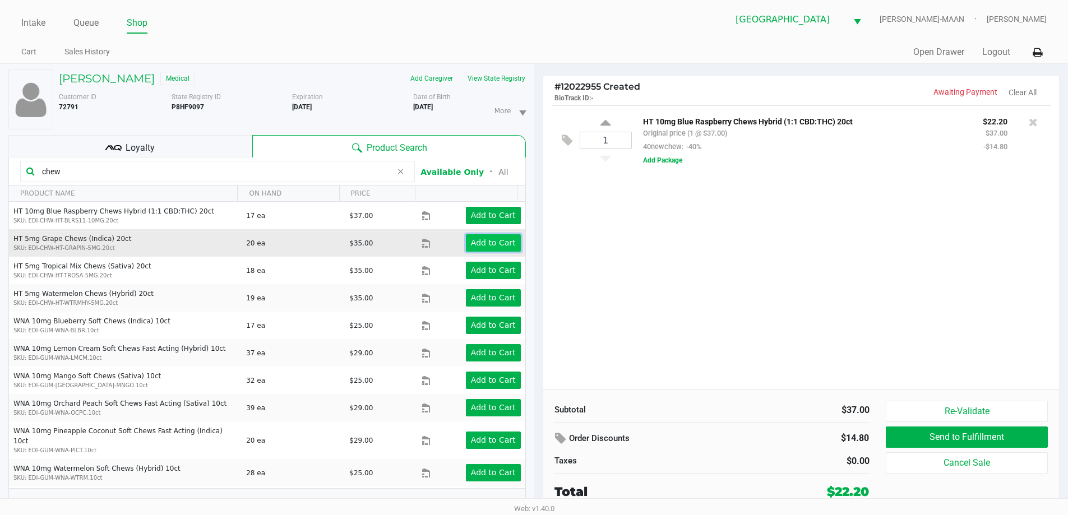
click at [479, 249] on button "Add to Cart" at bounding box center [493, 242] width 55 height 17
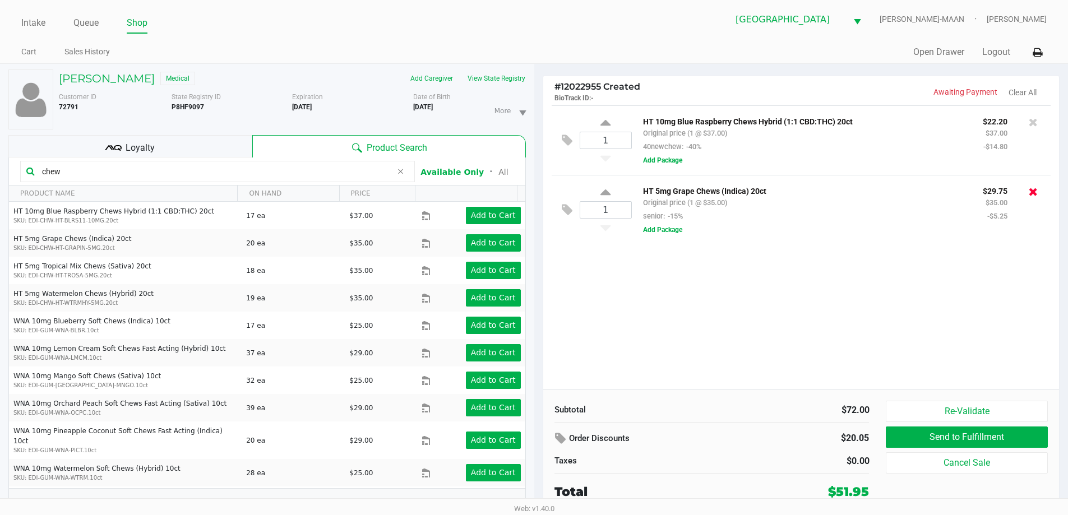
click at [1036, 192] on icon at bounding box center [1033, 191] width 9 height 11
click at [1034, 122] on div at bounding box center [534, 281] width 1068 height 325
click at [1033, 122] on icon at bounding box center [1033, 122] width 9 height 11
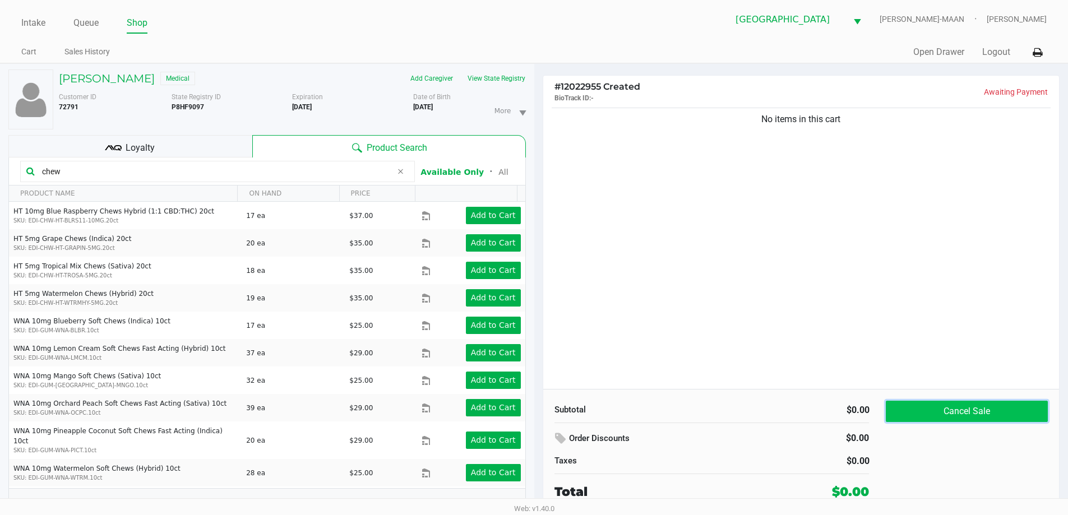
click at [923, 401] on button "Cancel Sale" at bounding box center [966, 411] width 161 height 21
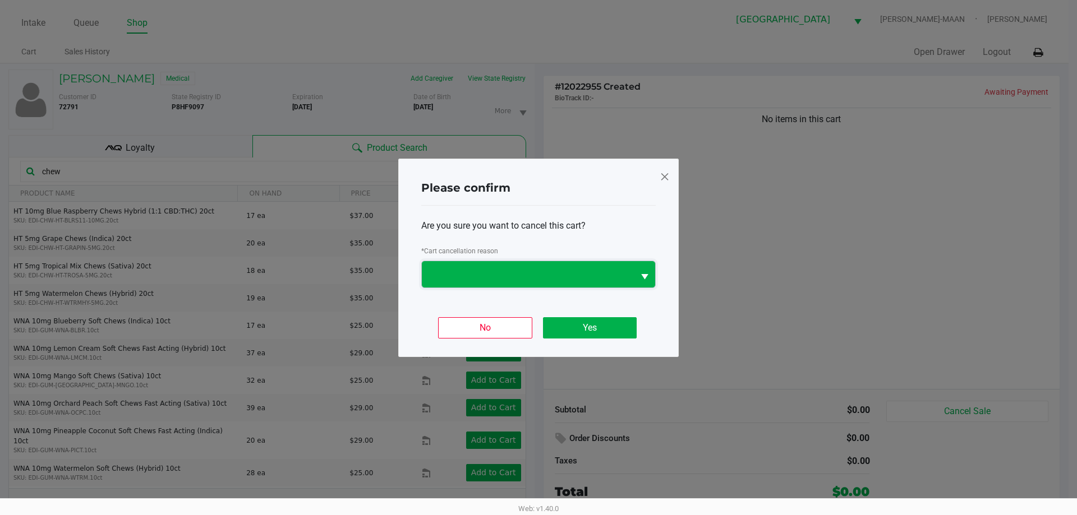
drag, startPoint x: 598, startPoint y: 287, endPoint x: 593, endPoint y: 283, distance: 6.4
click at [598, 287] on span at bounding box center [528, 274] width 212 height 26
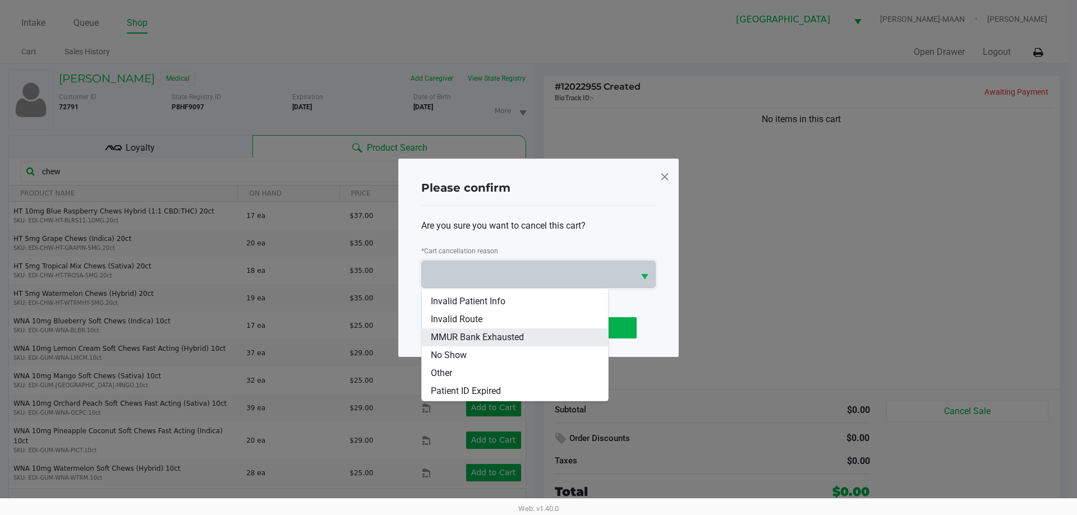
scroll to position [49, 0]
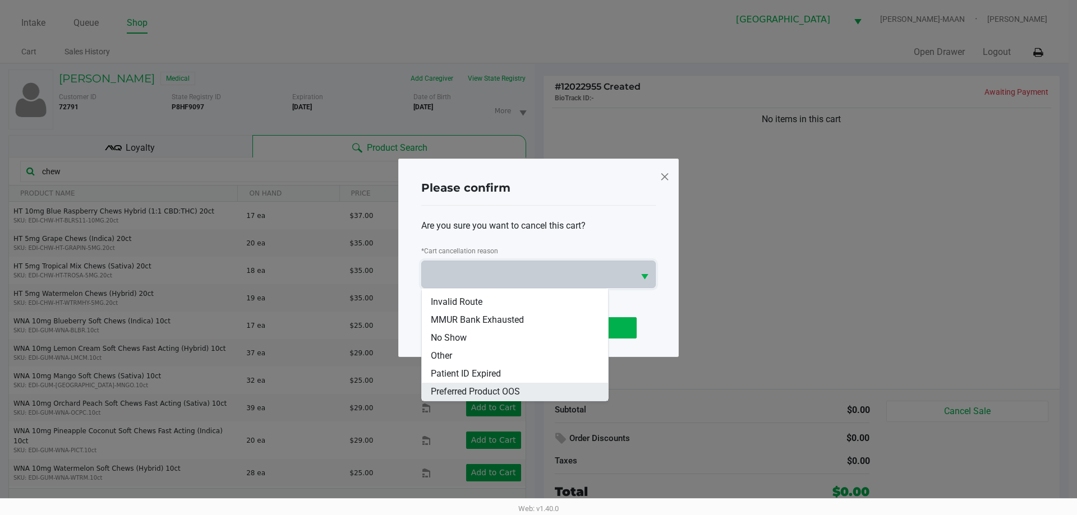
click at [507, 395] on span "Preferred Product OOS" at bounding box center [475, 391] width 89 height 13
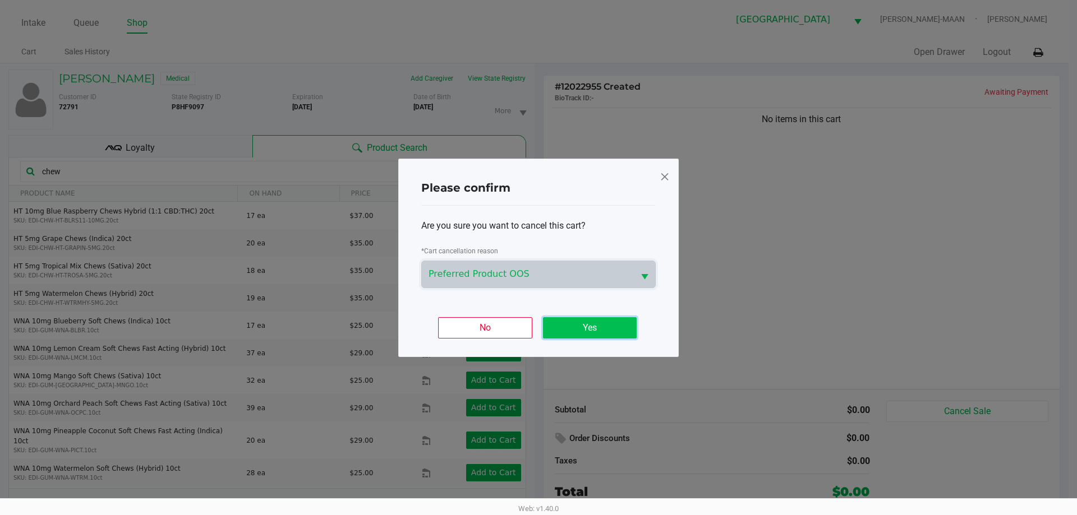
click at [612, 325] on button "Yes" at bounding box center [590, 327] width 94 height 21
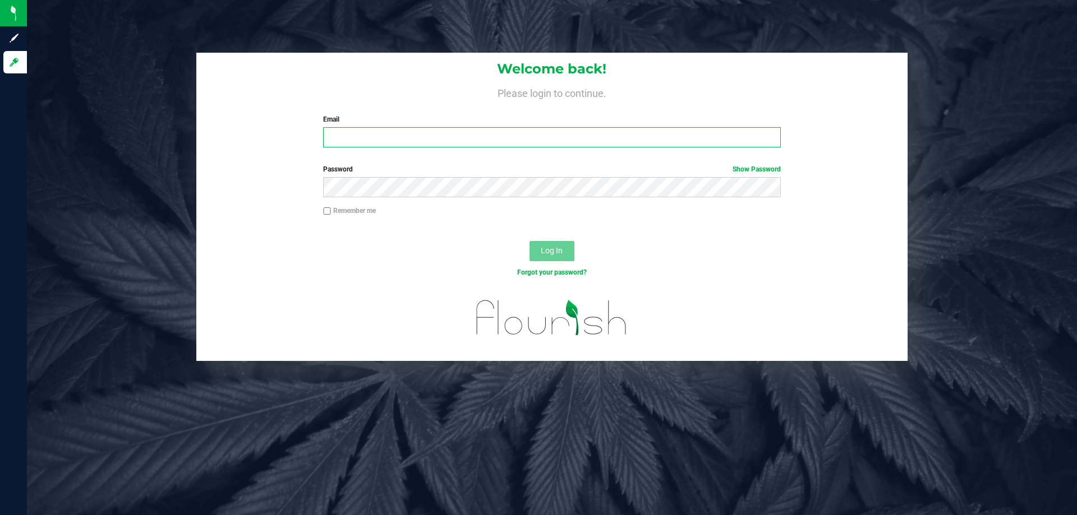
click at [376, 138] on input "Email" at bounding box center [551, 137] width 457 height 20
type input "[EMAIL_ADDRESS][DOMAIN_NAME]"
click at [529, 241] on button "Log In" at bounding box center [551, 251] width 45 height 20
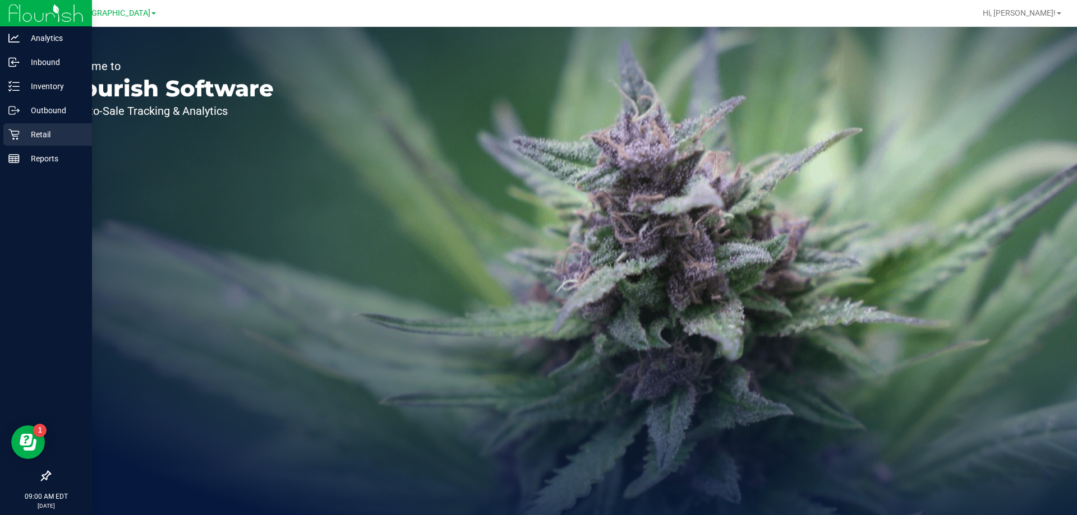
click at [20, 131] on p "Retail" at bounding box center [53, 134] width 67 height 13
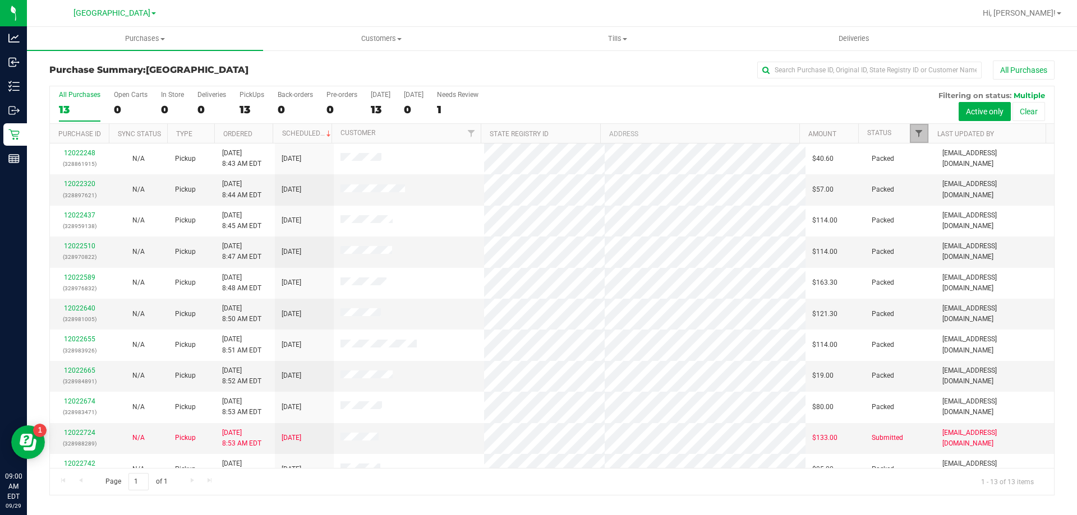
click at [920, 135] on span "Filter" at bounding box center [918, 133] width 9 height 9
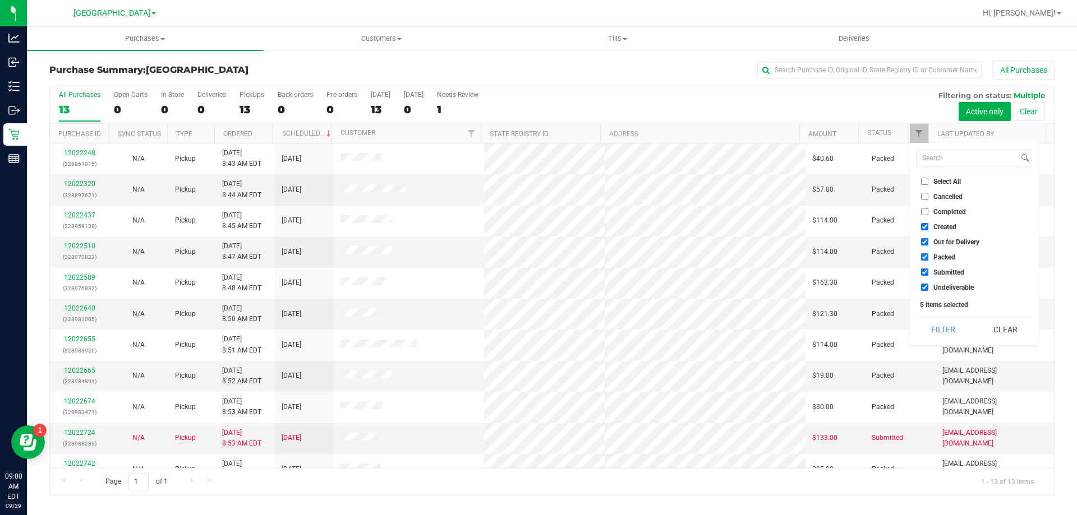
click at [945, 225] on span "Created" at bounding box center [944, 227] width 23 height 7
click at [928, 225] on input "Created" at bounding box center [924, 226] width 7 height 7
checkbox input "false"
click at [946, 243] on span "Out for Delivery" at bounding box center [956, 242] width 46 height 7
click at [928, 243] on input "Out for Delivery" at bounding box center [924, 241] width 7 height 7
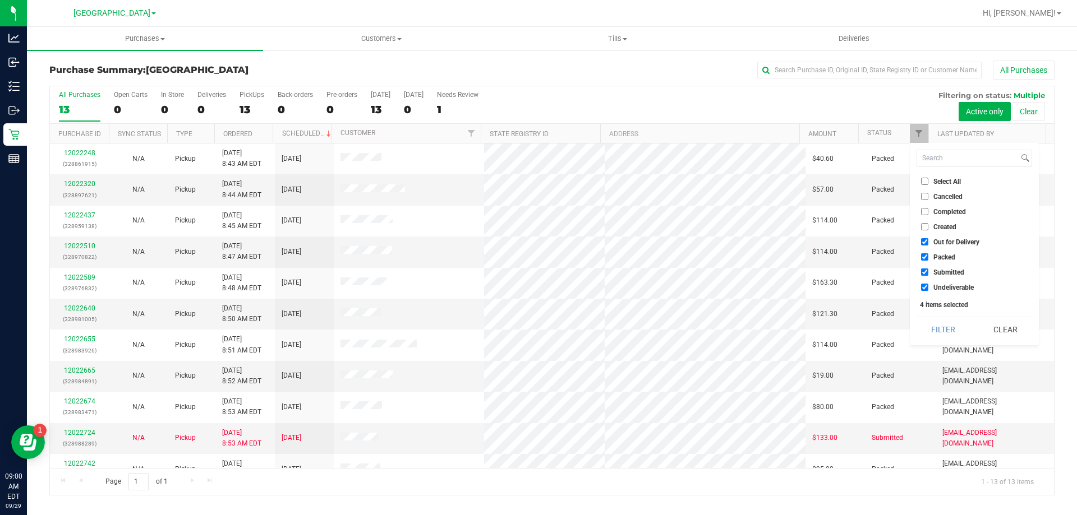
checkbox input "false"
click at [945, 258] on span "Packed" at bounding box center [944, 257] width 22 height 7
click at [928, 258] on input "Packed" at bounding box center [924, 256] width 7 height 7
checkbox input "false"
click at [946, 288] on span "Undeliverable" at bounding box center [953, 287] width 40 height 7
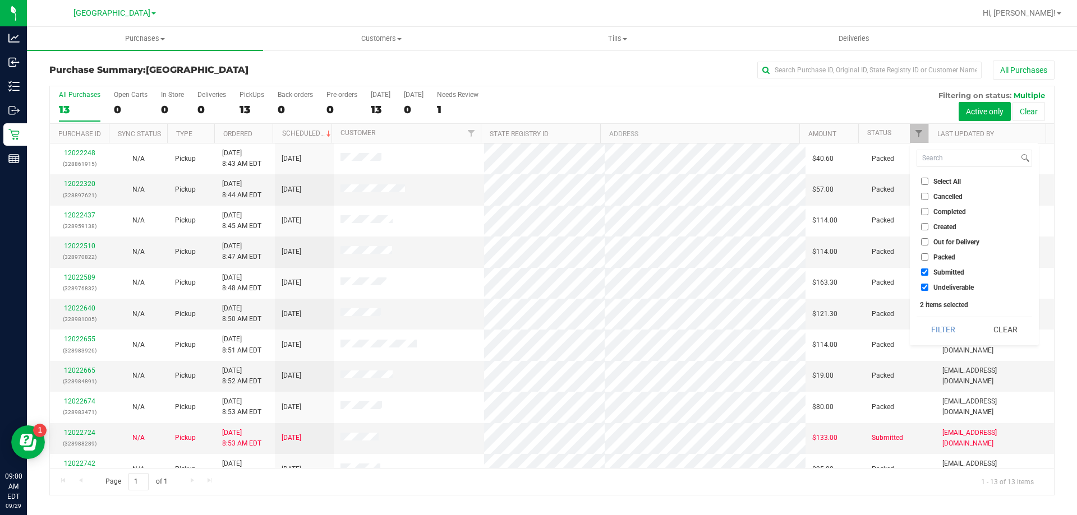
click at [928, 288] on input "Undeliverable" at bounding box center [924, 287] width 7 height 7
checkbox input "false"
drag, startPoint x: 945, startPoint y: 330, endPoint x: 631, endPoint y: 49, distance: 420.9
click at [945, 330] on button "Filter" at bounding box center [943, 329] width 54 height 25
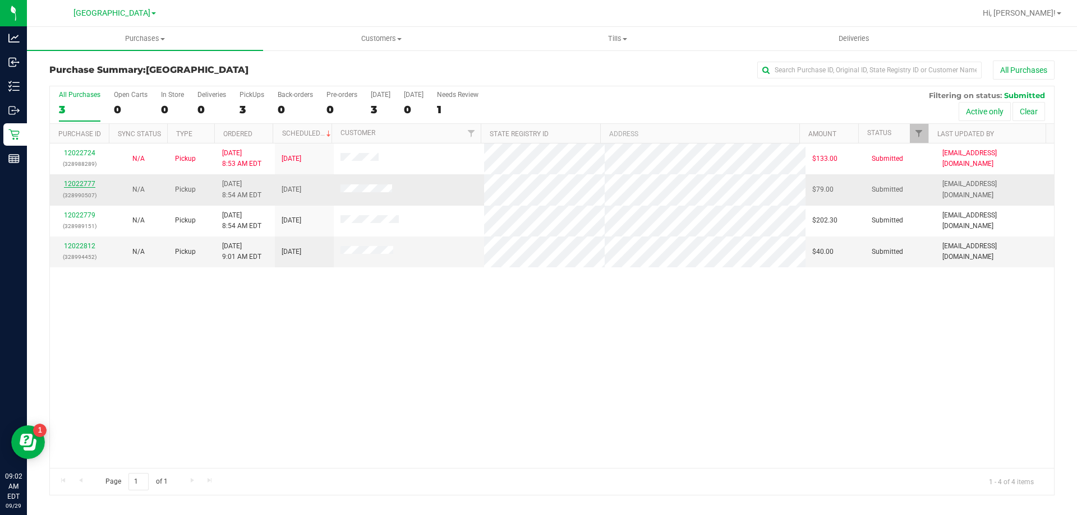
click at [87, 181] on link "12022777" at bounding box center [79, 184] width 31 height 8
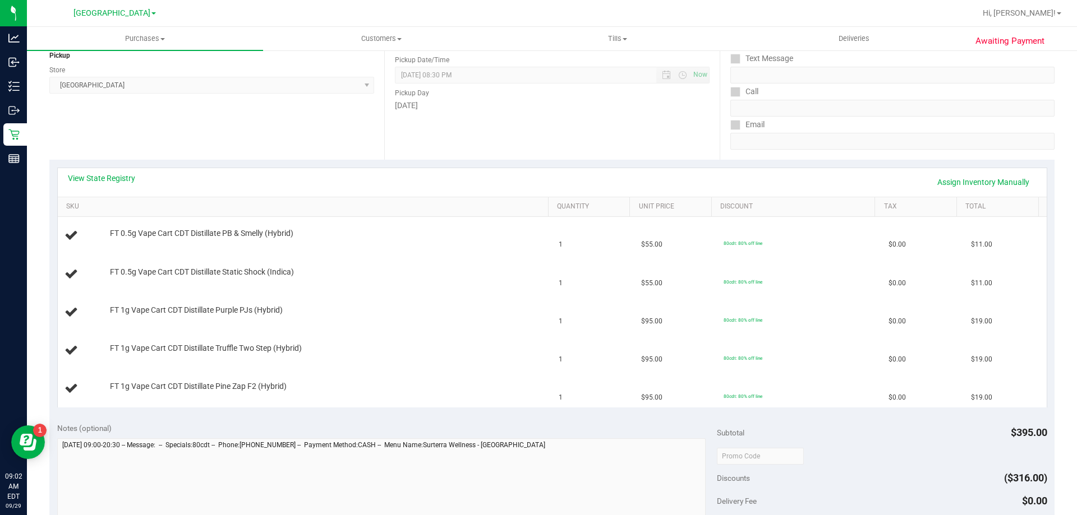
scroll to position [168, 0]
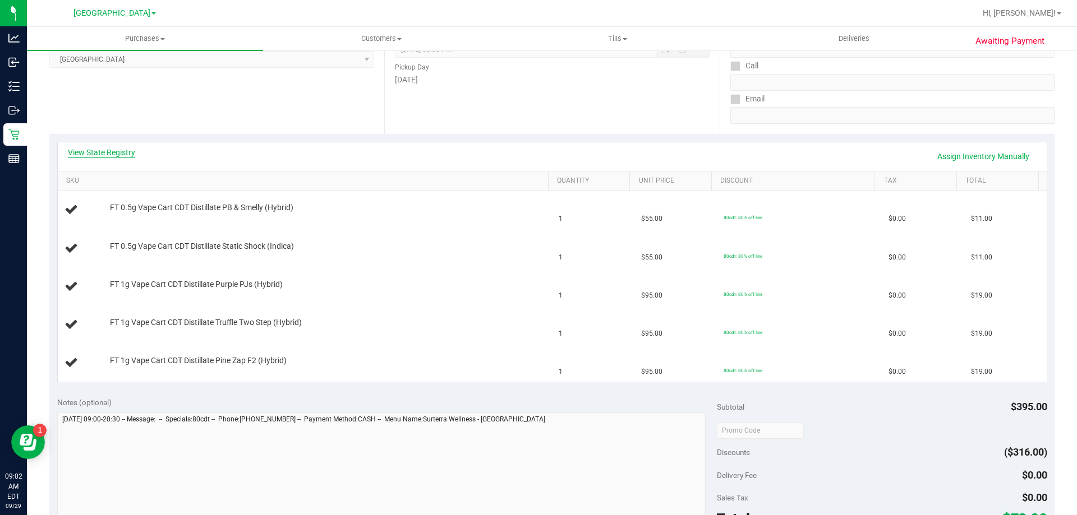
click at [118, 154] on link "View State Registry" at bounding box center [101, 152] width 67 height 11
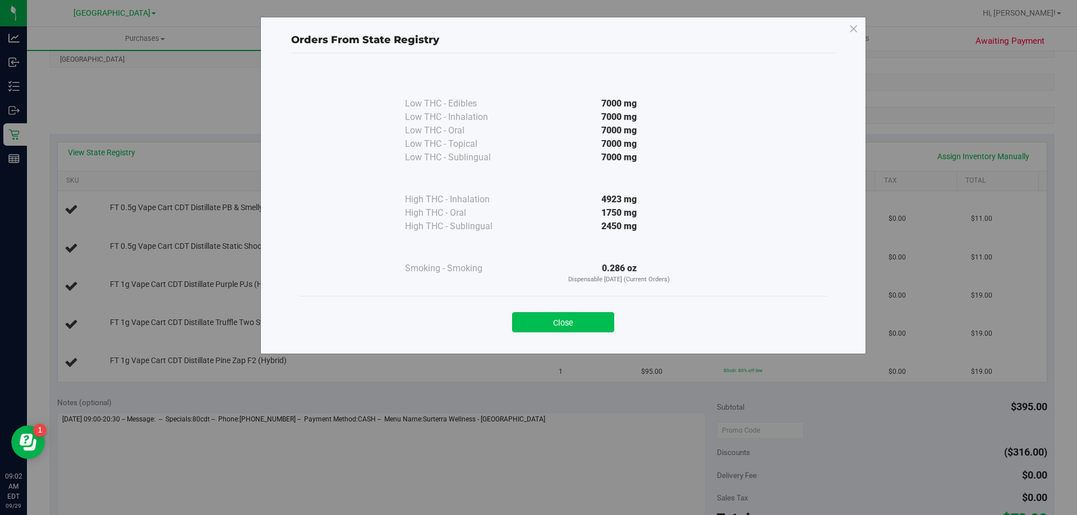
click at [590, 320] on button "Close" at bounding box center [563, 322] width 102 height 20
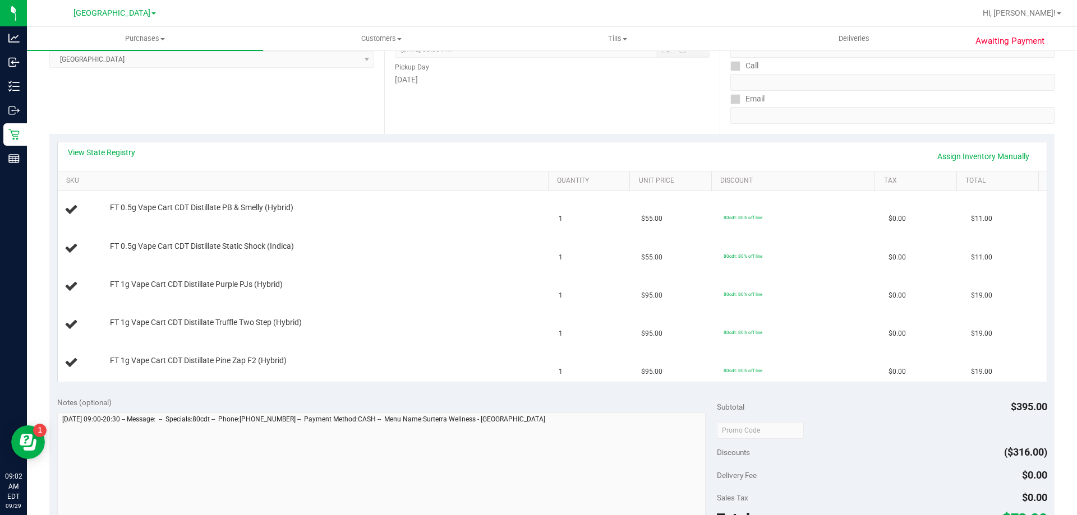
scroll to position [392, 0]
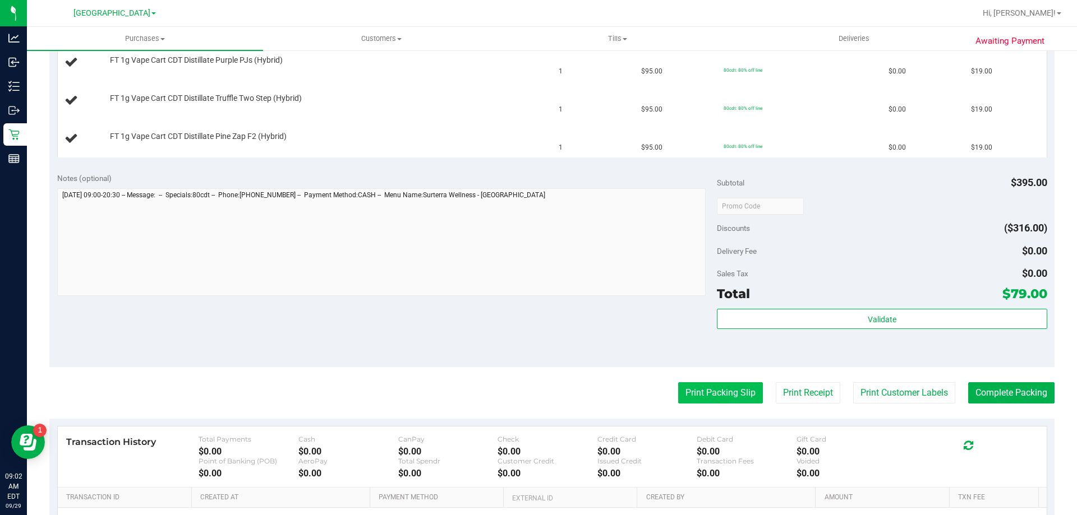
click at [705, 392] on button "Print Packing Slip" at bounding box center [720, 392] width 85 height 21
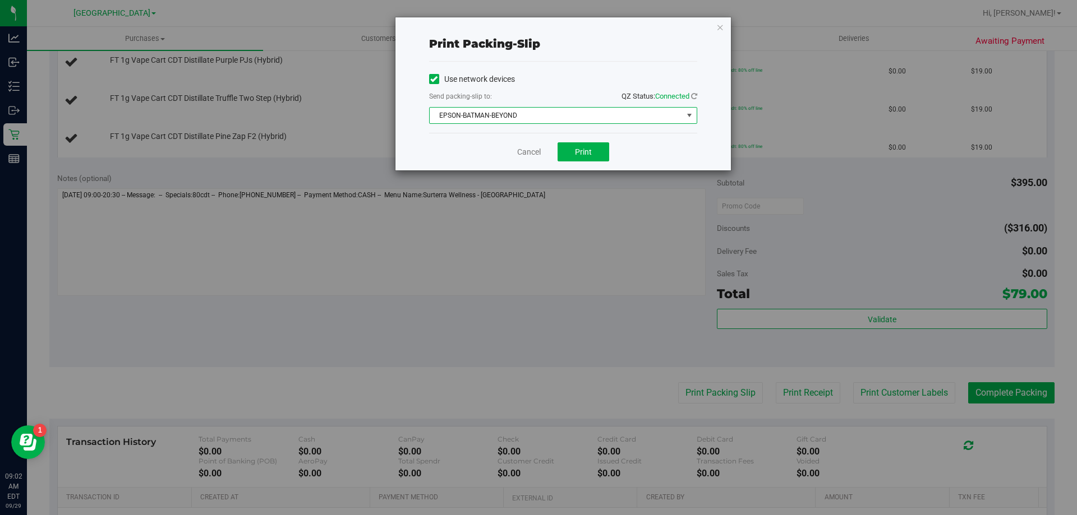
click at [547, 111] on span "EPSON-BATMAN-BEYOND" at bounding box center [556, 116] width 253 height 16
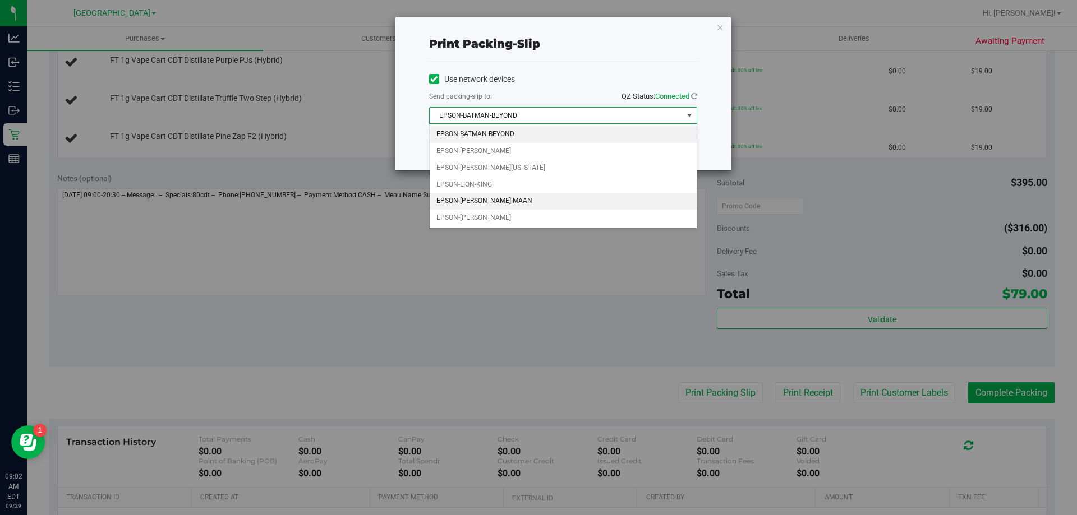
click at [483, 206] on li "EPSON-[PERSON_NAME]-MAAN" at bounding box center [563, 201] width 267 height 17
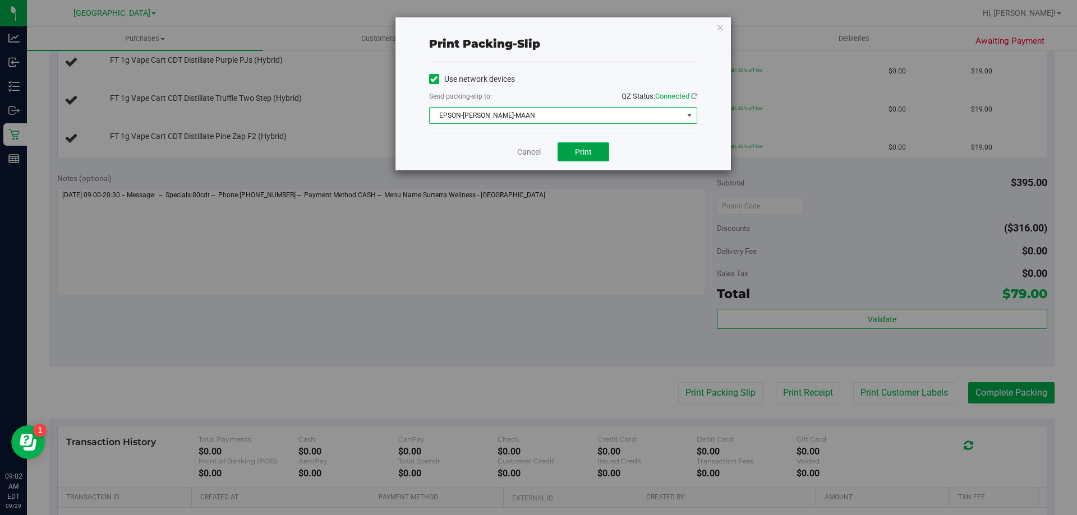
click at [590, 155] on span "Print" at bounding box center [583, 151] width 17 height 9
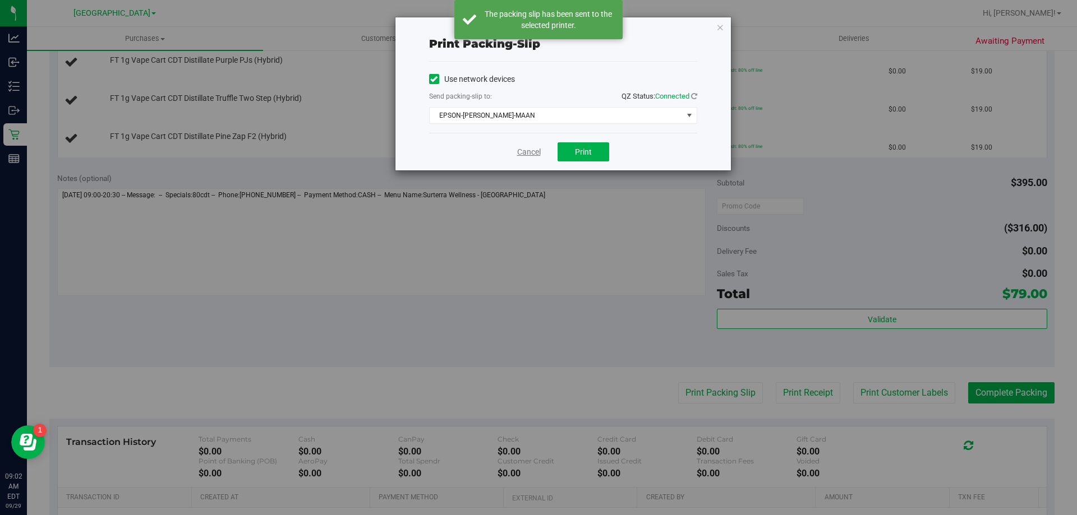
click at [530, 152] on link "Cancel" at bounding box center [529, 152] width 24 height 12
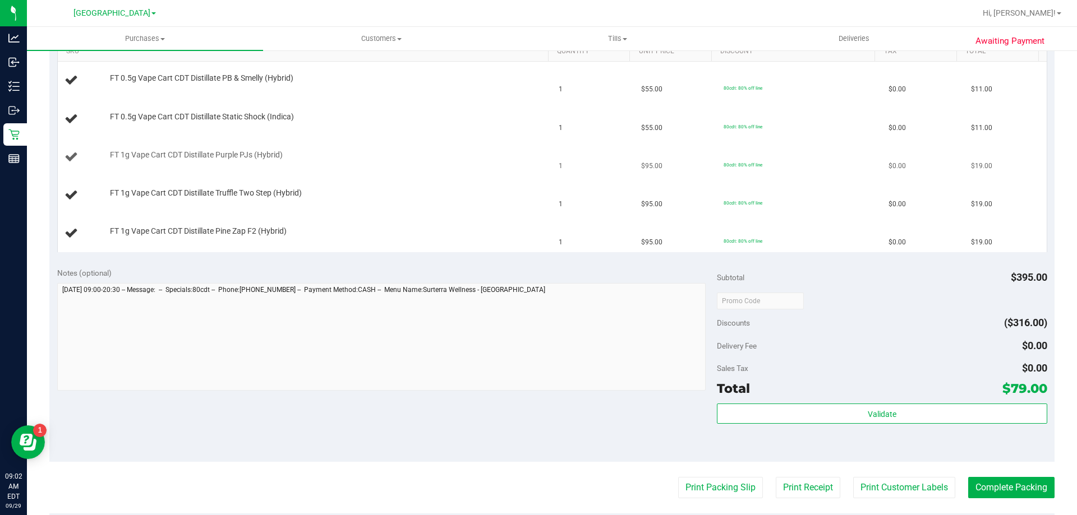
scroll to position [280, 0]
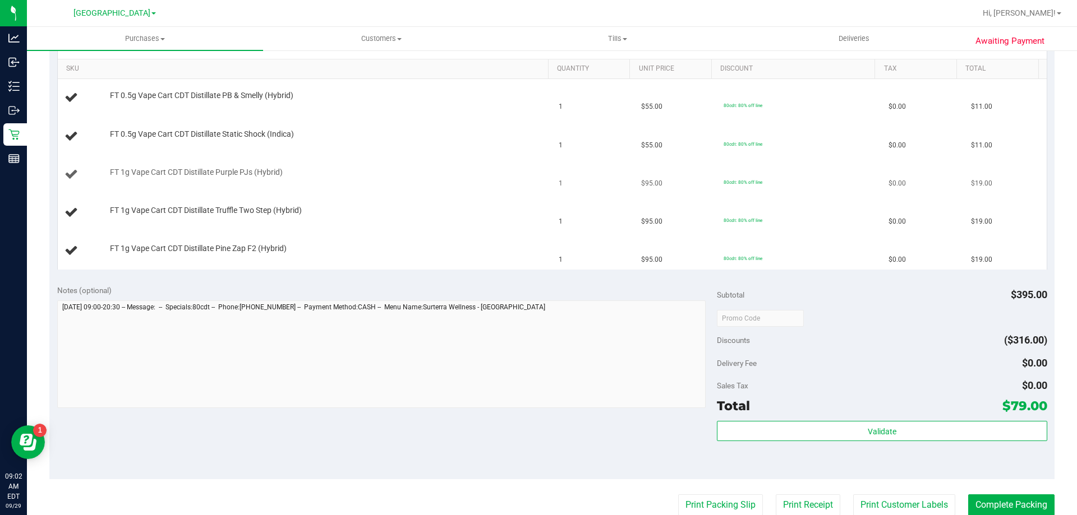
click at [446, 167] on div "FT 1g Vape Cart CDT Distillate Purple PJs (Hybrid)" at bounding box center [323, 172] width 438 height 11
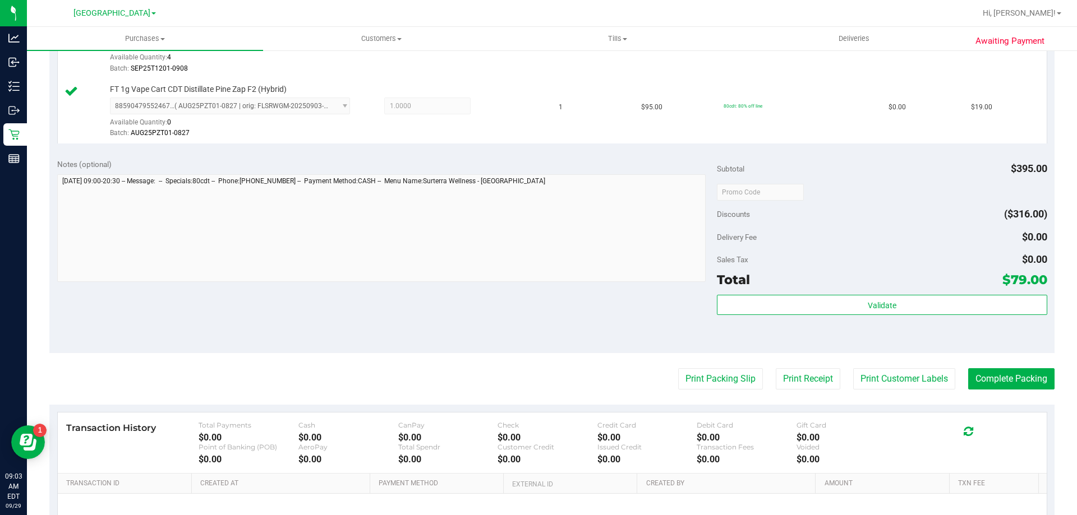
scroll to position [617, 0]
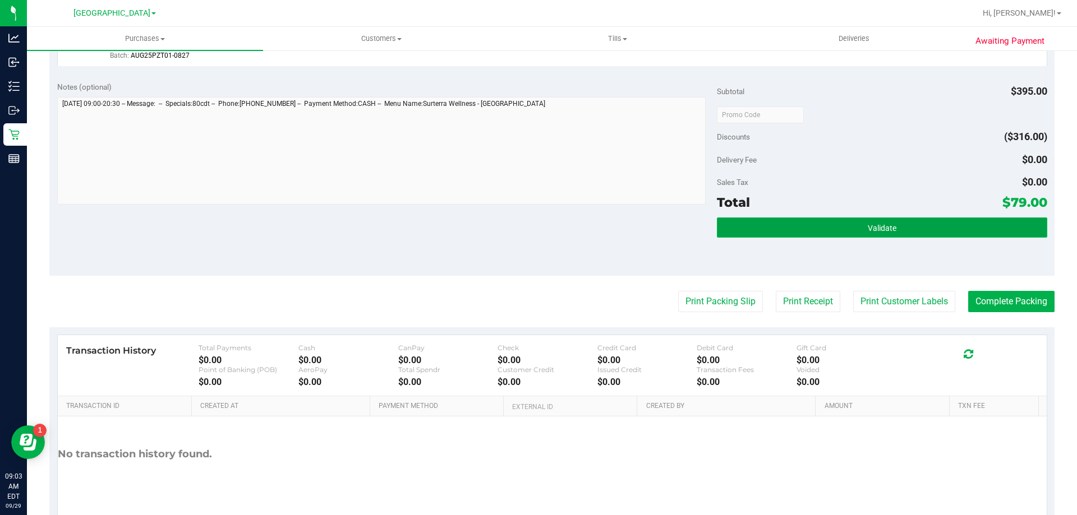
click at [847, 224] on button "Validate" at bounding box center [882, 228] width 330 height 20
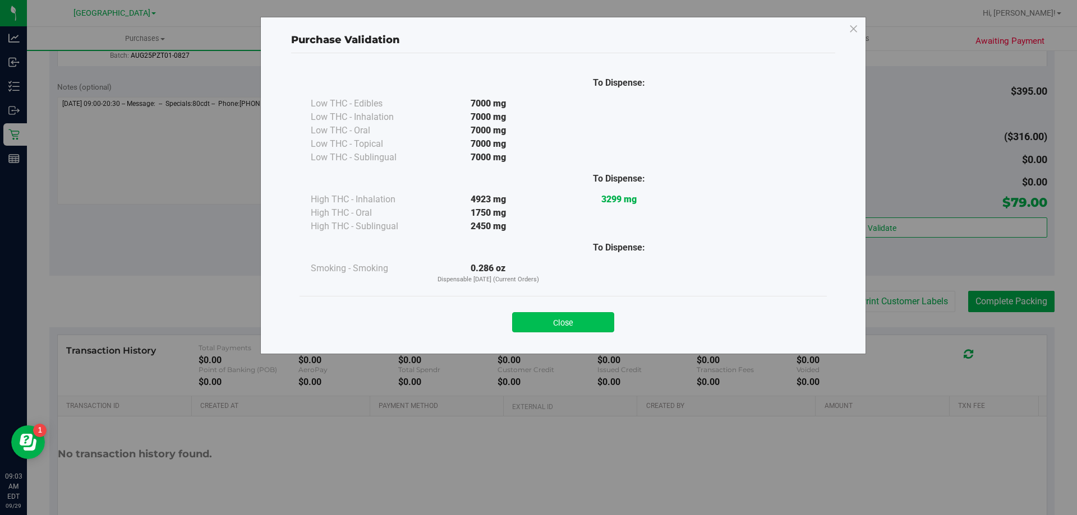
click at [592, 315] on button "Close" at bounding box center [563, 322] width 102 height 20
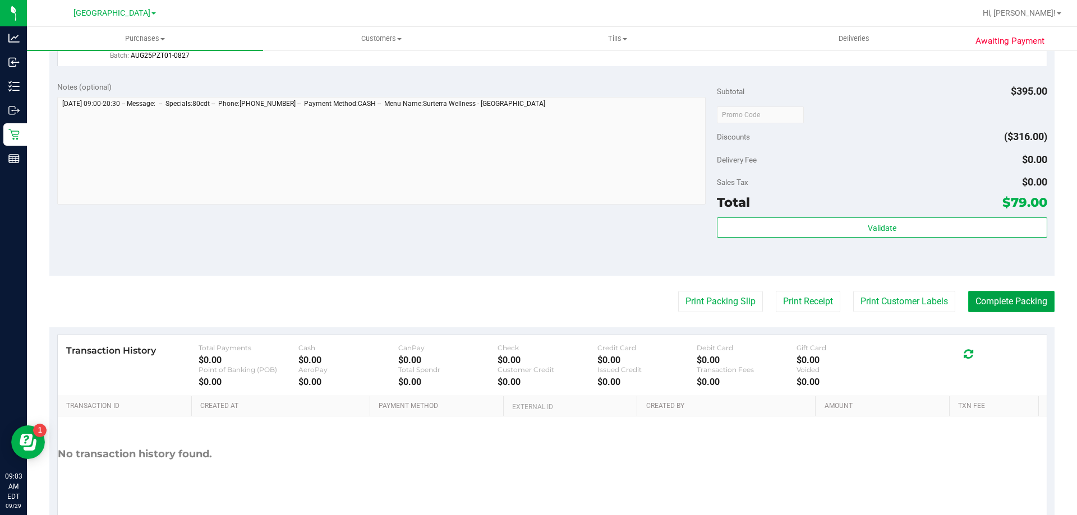
click at [1029, 304] on button "Complete Packing" at bounding box center [1011, 301] width 86 height 21
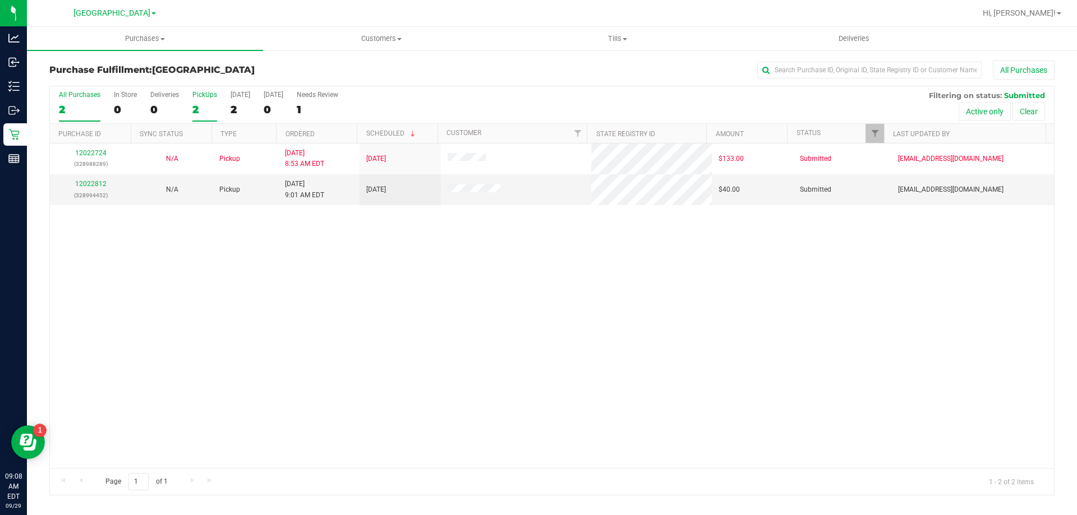
click at [210, 106] on div "2" at bounding box center [204, 109] width 25 height 13
click at [0, 0] on input "PickUps 2" at bounding box center [0, 0] width 0 height 0
click at [204, 107] on div "2" at bounding box center [204, 109] width 25 height 13
click at [0, 0] on input "PickUps 2" at bounding box center [0, 0] width 0 height 0
click at [86, 184] on link "12022812" at bounding box center [90, 184] width 31 height 8
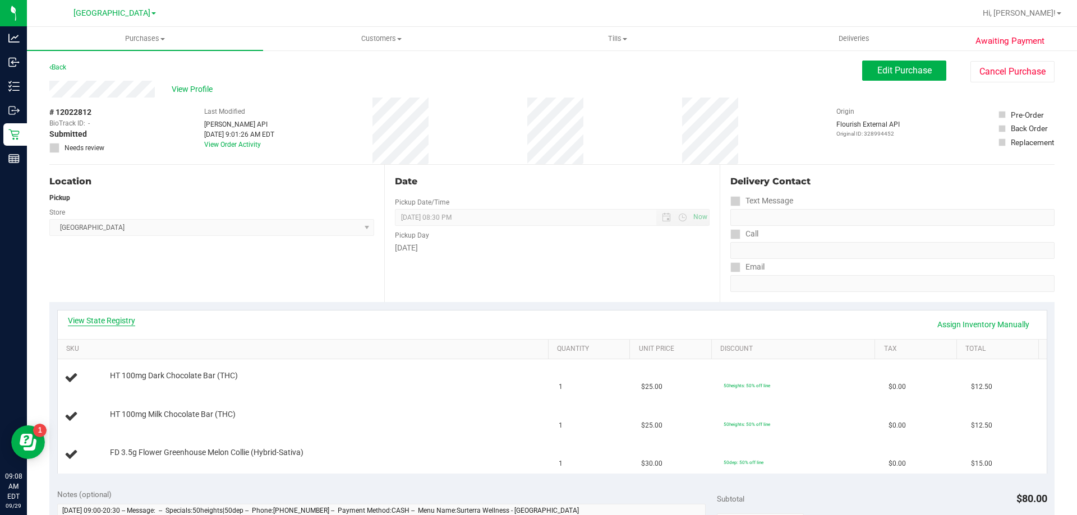
click at [113, 320] on link "View State Registry" at bounding box center [101, 320] width 67 height 11
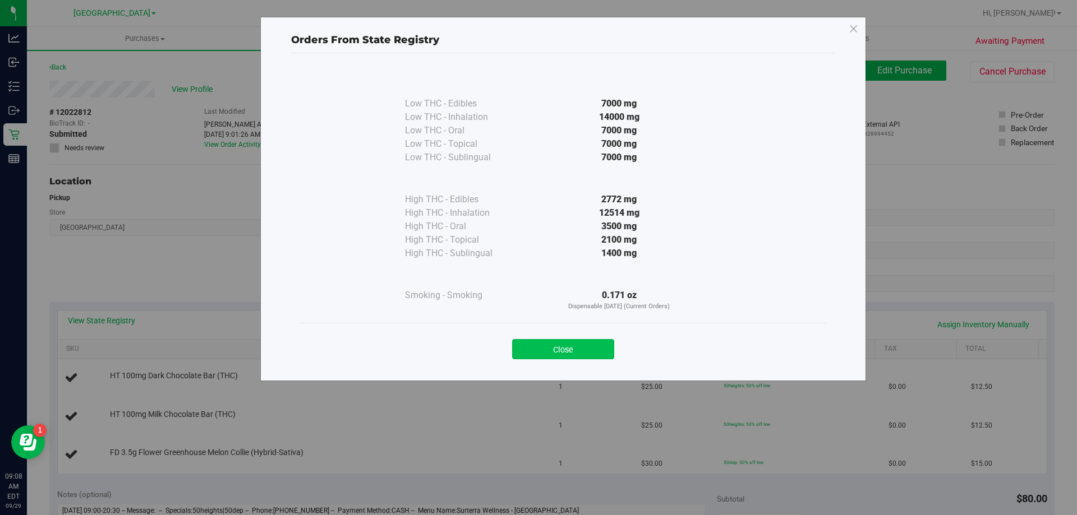
click at [594, 348] on button "Close" at bounding box center [563, 349] width 102 height 20
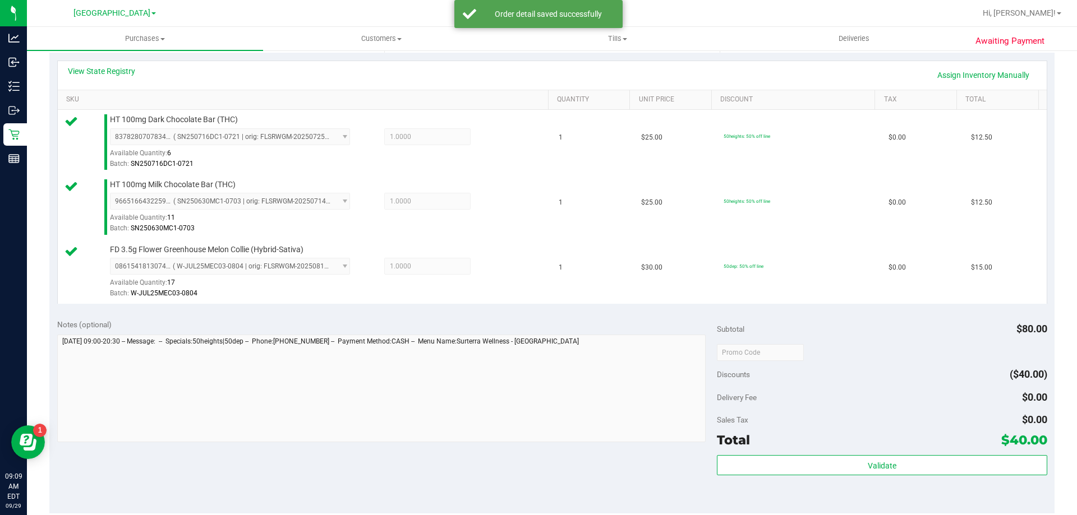
scroll to position [336, 0]
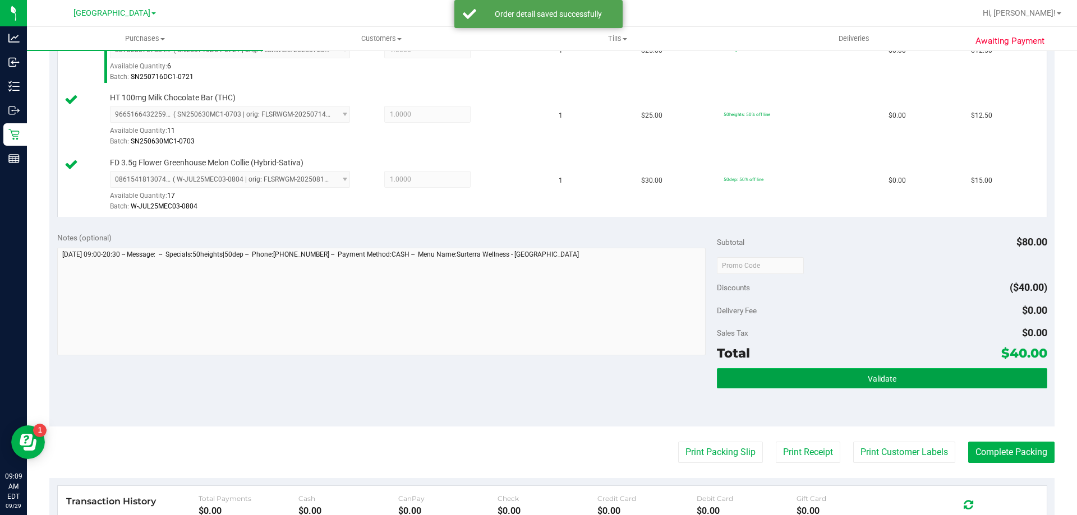
click at [821, 376] on button "Validate" at bounding box center [882, 378] width 330 height 20
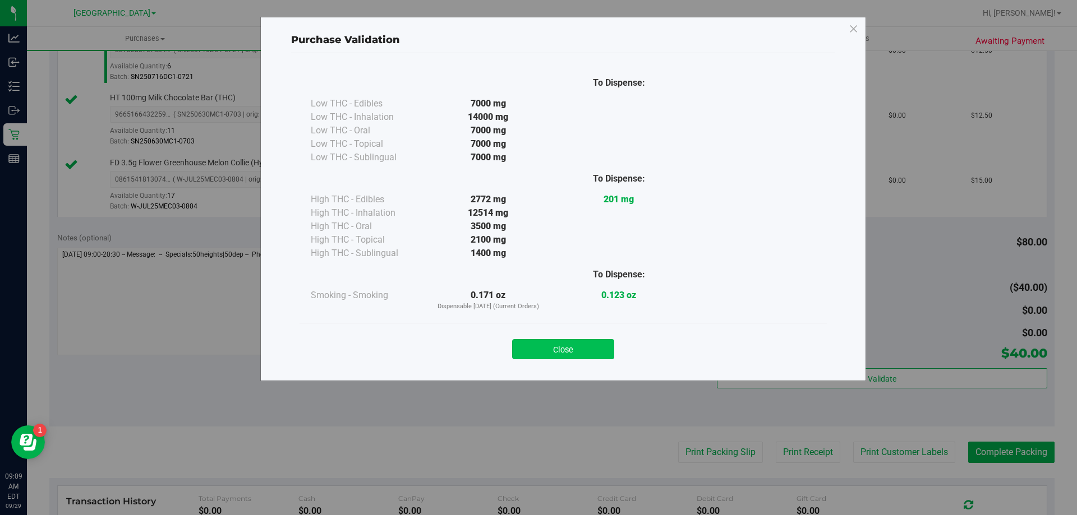
click at [564, 357] on button "Close" at bounding box center [563, 349] width 102 height 20
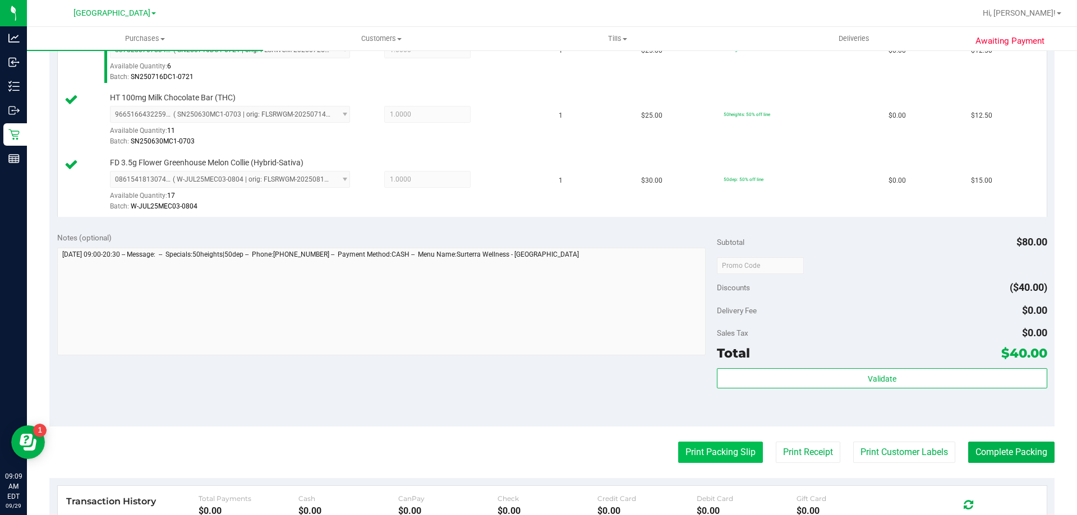
click at [724, 447] on button "Print Packing Slip" at bounding box center [720, 452] width 85 height 21
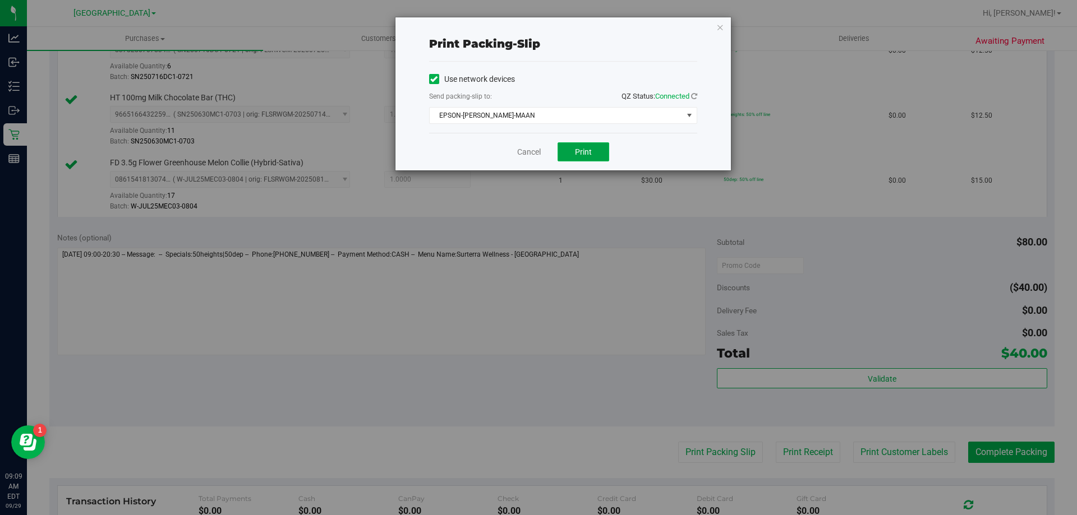
click at [564, 147] on button "Print" at bounding box center [583, 151] width 52 height 19
click at [532, 156] on link "Cancel" at bounding box center [529, 152] width 24 height 12
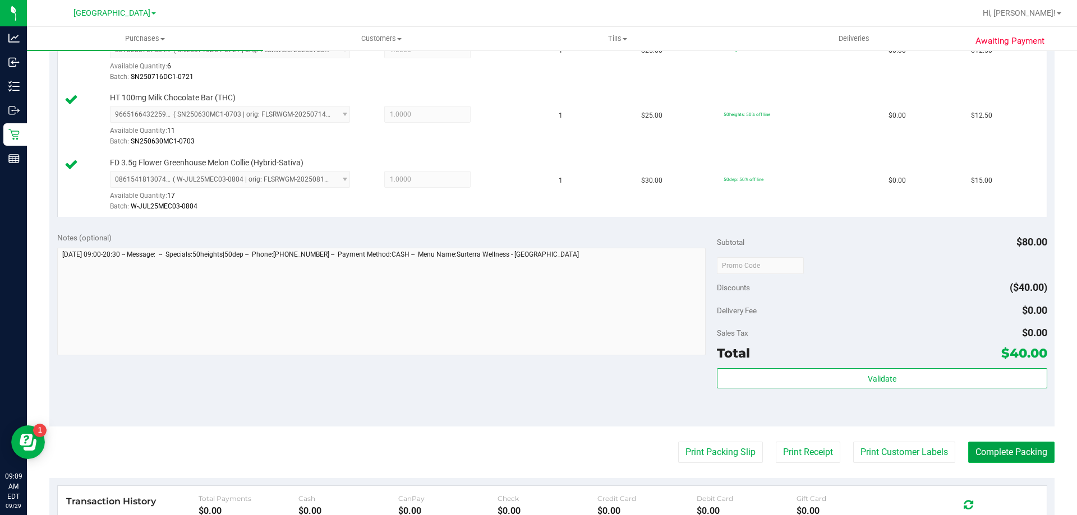
click at [1007, 454] on button "Complete Packing" at bounding box center [1011, 452] width 86 height 21
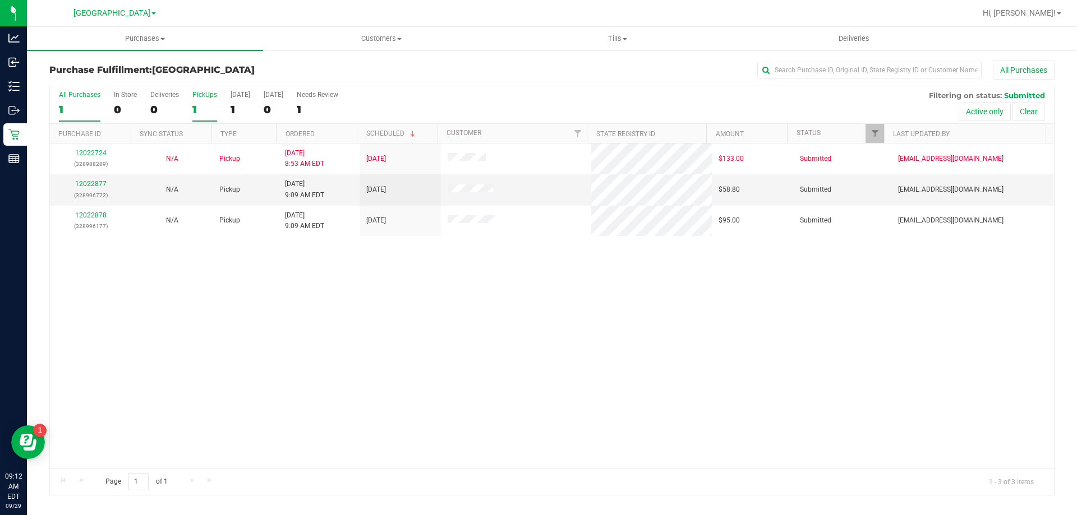
click at [204, 116] on div "1" at bounding box center [204, 109] width 25 height 13
click at [0, 0] on input "PickUps 1" at bounding box center [0, 0] width 0 height 0
click at [88, 185] on link "12022877" at bounding box center [90, 184] width 31 height 8
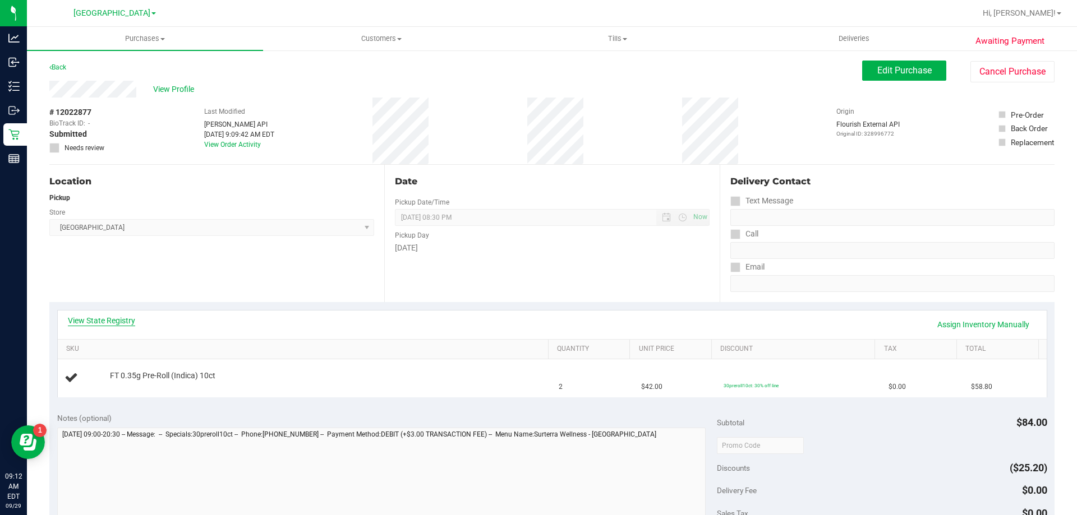
click at [114, 316] on link "View State Registry" at bounding box center [101, 320] width 67 height 11
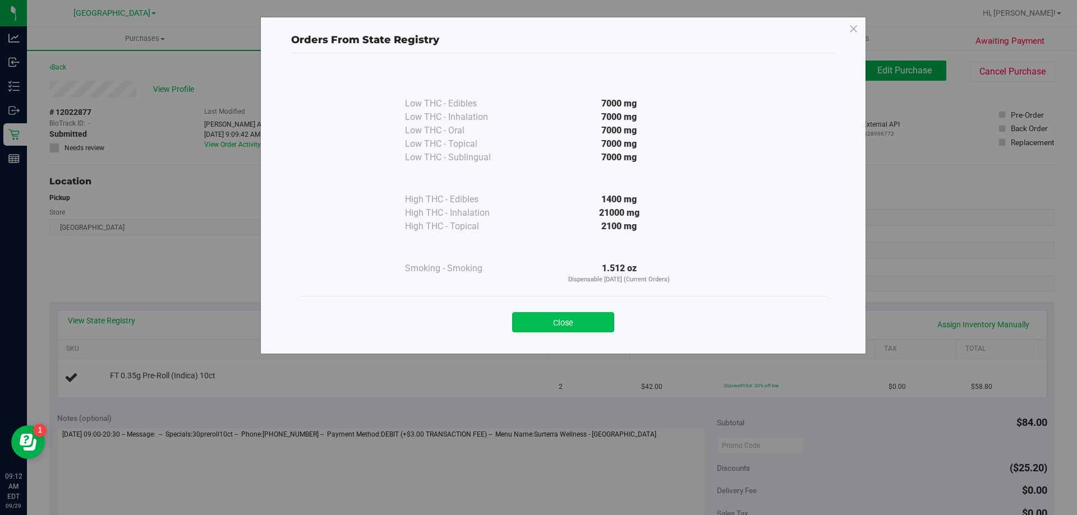
click at [586, 317] on button "Close" at bounding box center [563, 322] width 102 height 20
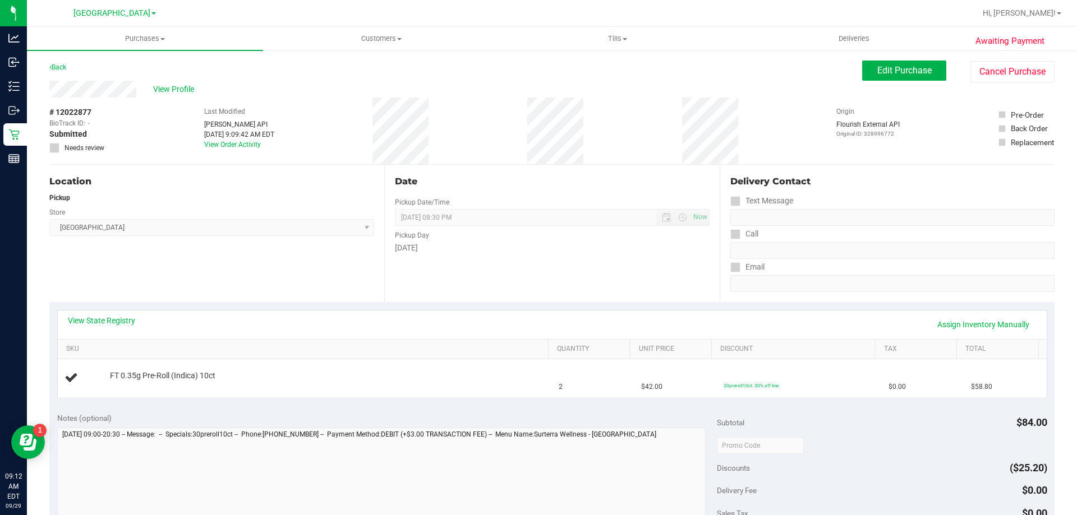
click at [489, 294] on div "Date Pickup Date/Time [DATE] Now [DATE] 08:30 PM Now Pickup Day [DATE]" at bounding box center [551, 233] width 335 height 137
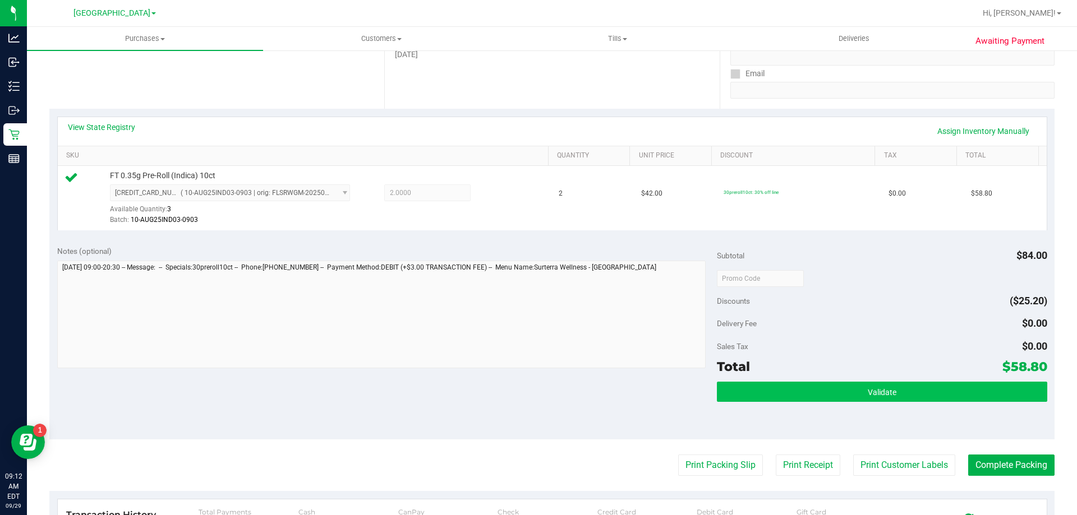
scroll to position [280, 0]
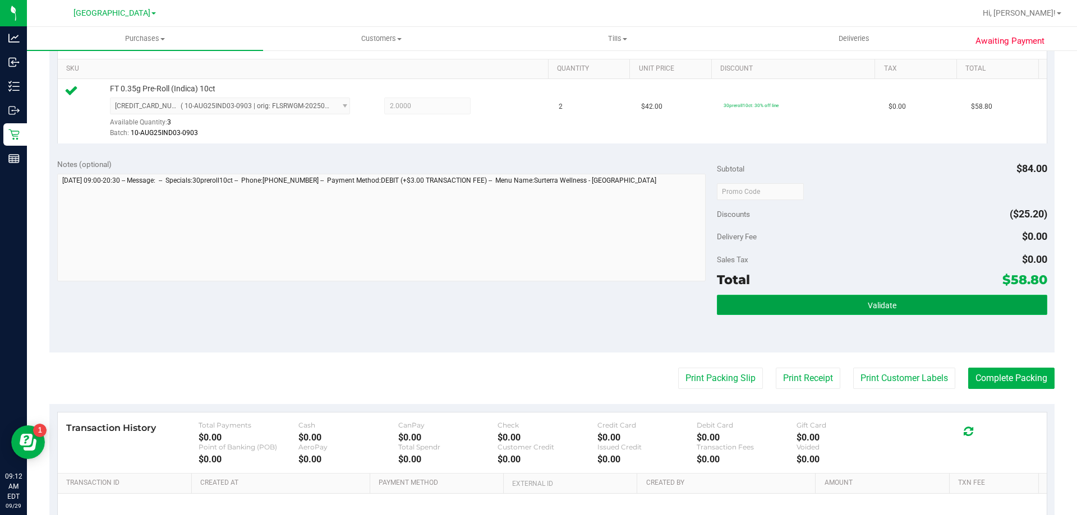
click at [800, 310] on button "Validate" at bounding box center [882, 305] width 330 height 20
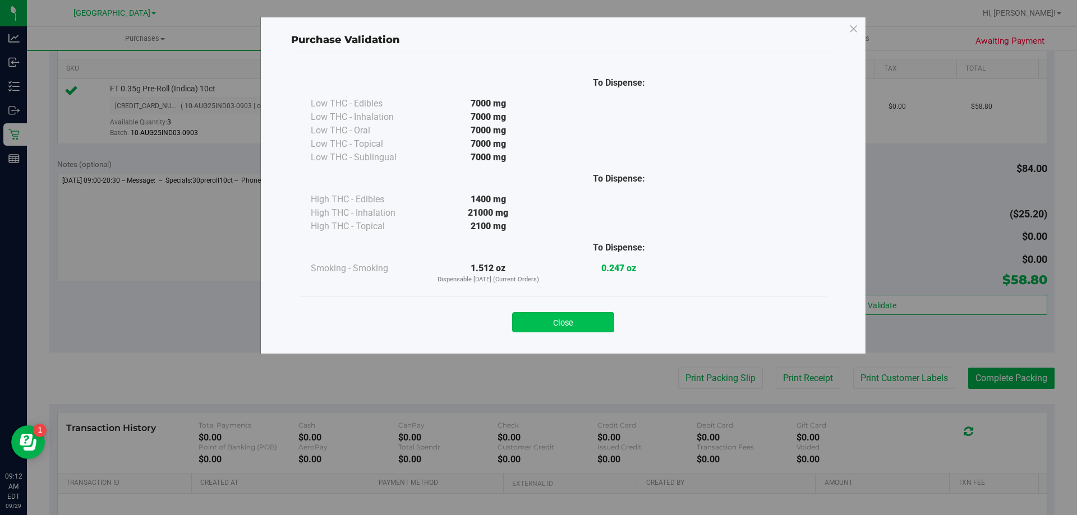
click at [578, 319] on button "Close" at bounding box center [563, 322] width 102 height 20
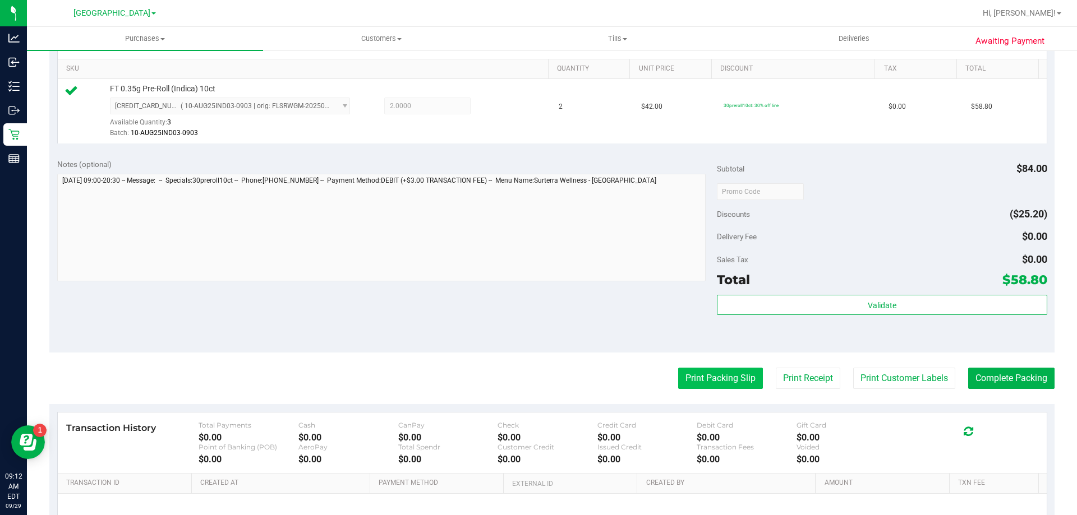
click at [705, 380] on button "Print Packing Slip" at bounding box center [720, 378] width 85 height 21
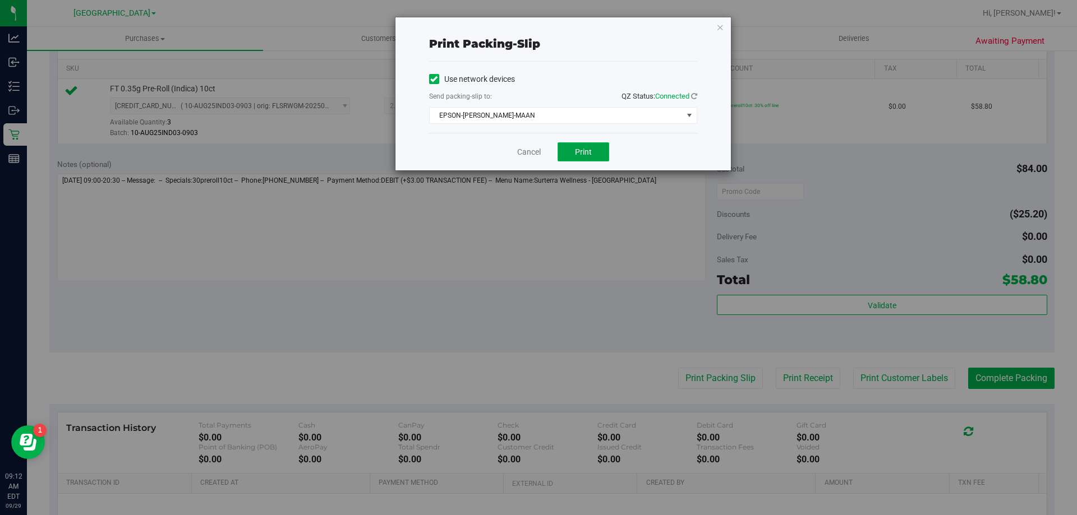
click at [580, 154] on span "Print" at bounding box center [583, 151] width 17 height 9
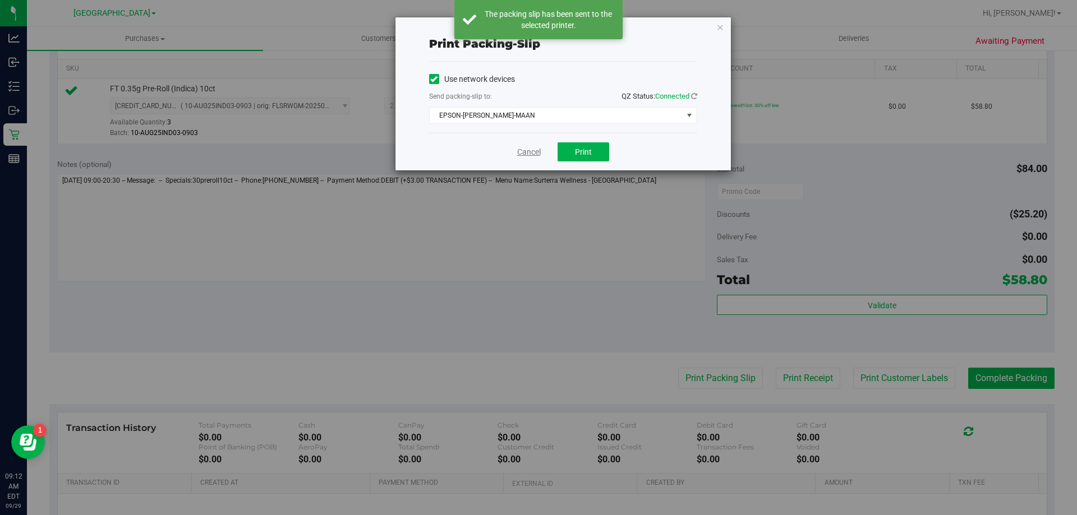
click at [537, 151] on link "Cancel" at bounding box center [529, 152] width 24 height 12
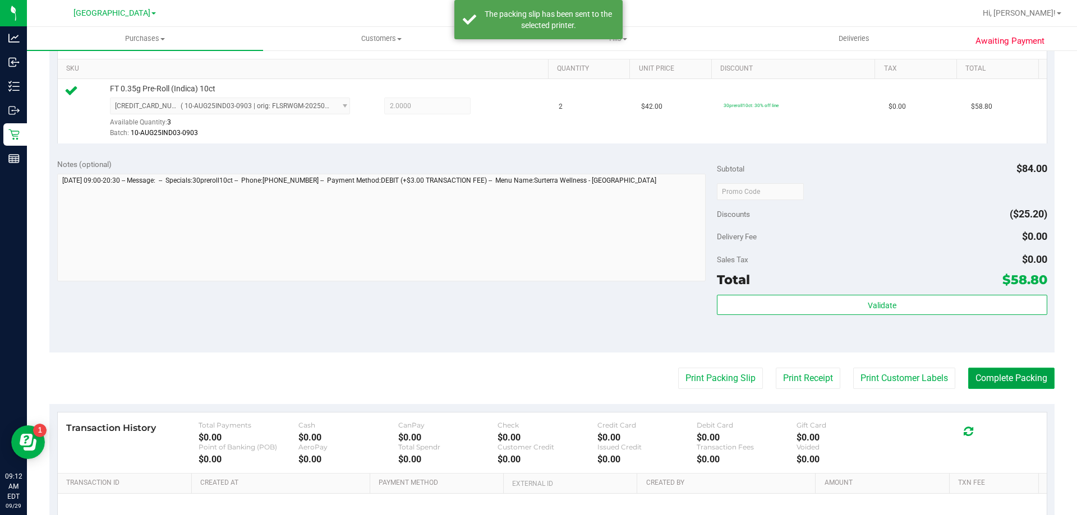
click at [1006, 375] on button "Complete Packing" at bounding box center [1011, 378] width 86 height 21
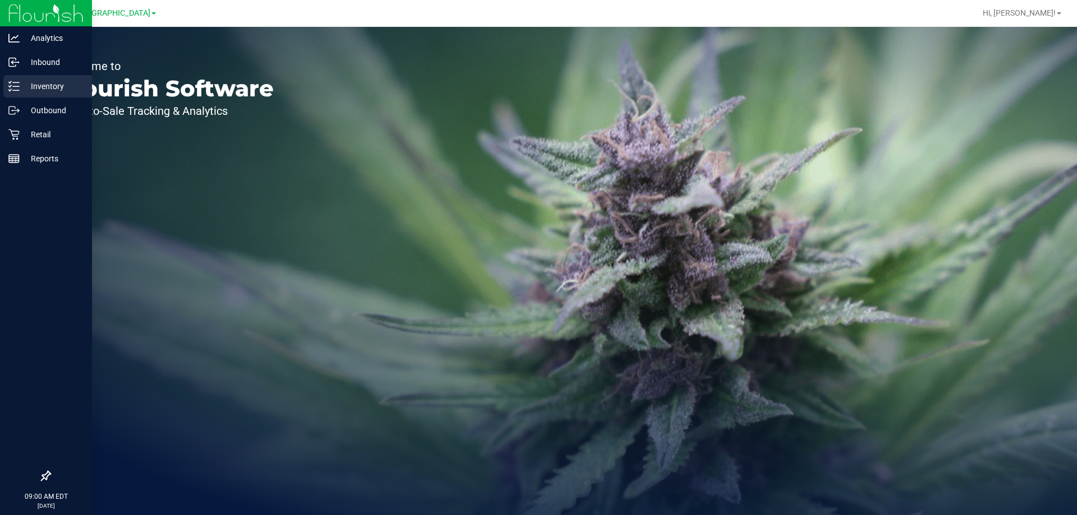
click at [27, 85] on p "Inventory" at bounding box center [53, 86] width 67 height 13
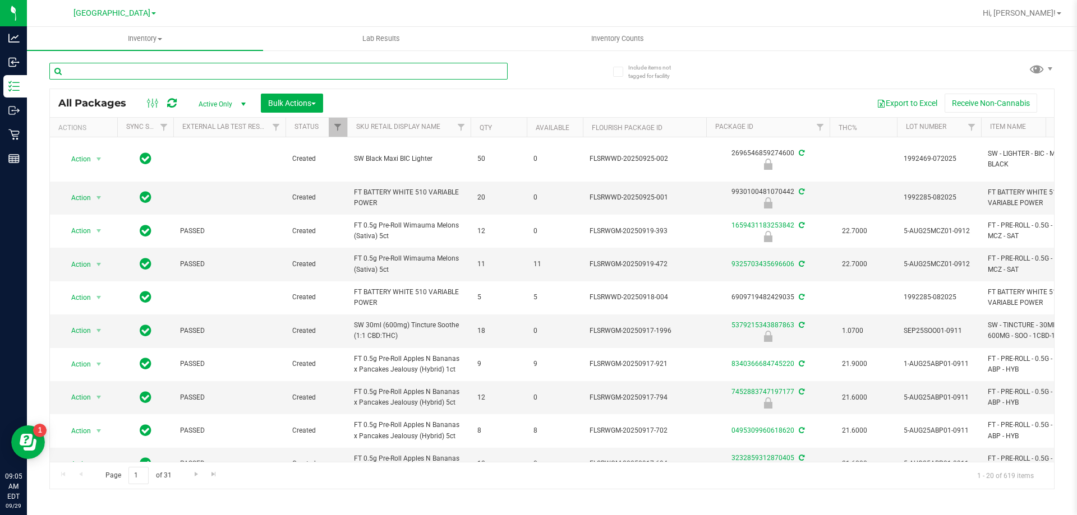
click at [262, 72] on input "text" at bounding box center [278, 71] width 458 height 17
type input "2729106038388423"
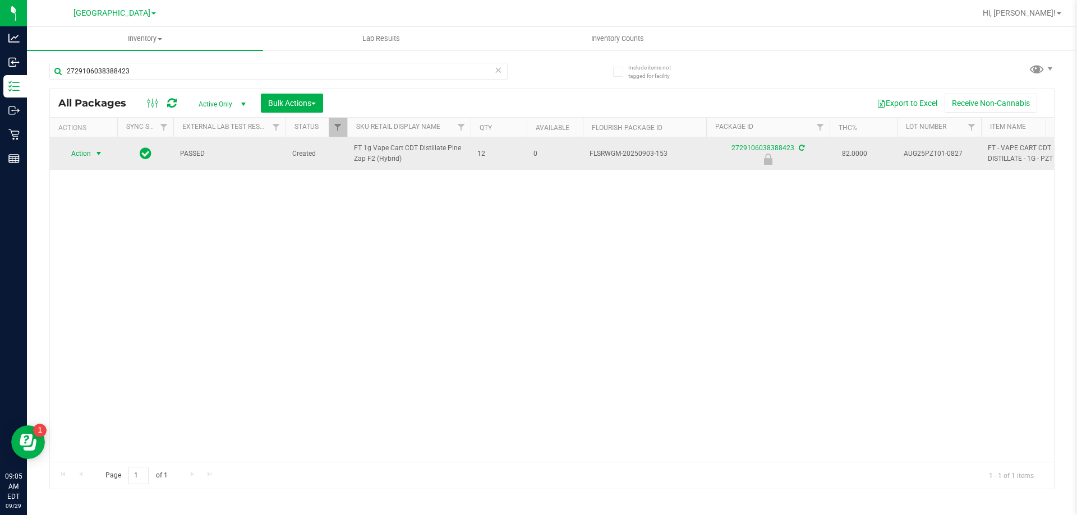
click at [78, 149] on span "Action" at bounding box center [76, 154] width 30 height 16
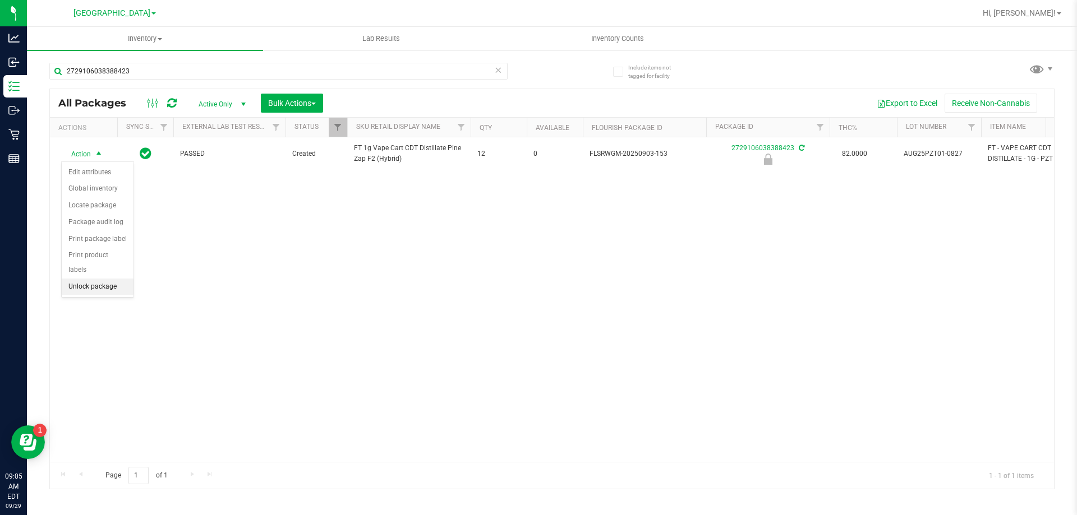
click at [116, 279] on li "Unlock package" at bounding box center [98, 287] width 72 height 17
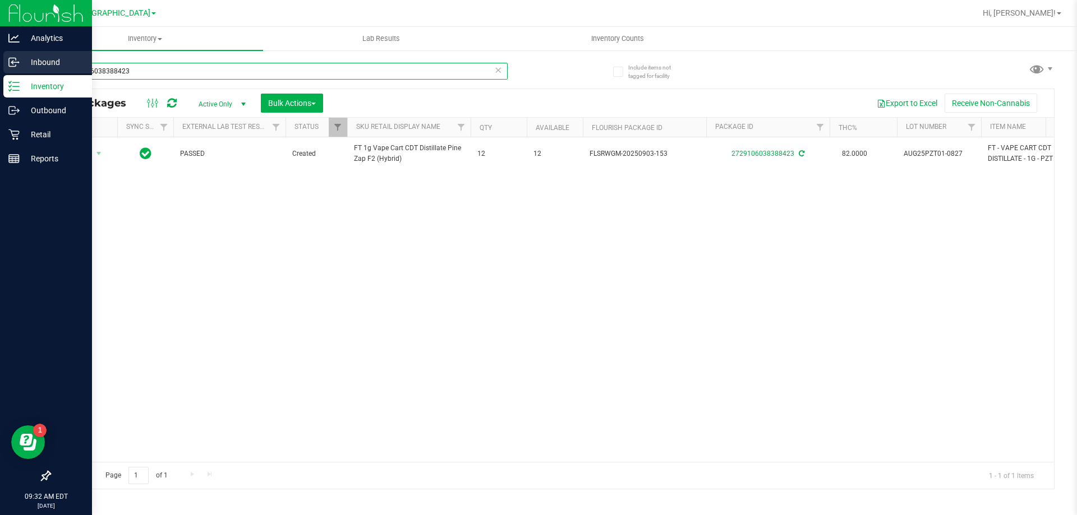
drag, startPoint x: 234, startPoint y: 66, endPoint x: 0, endPoint y: 61, distance: 233.9
click at [0, 61] on div "Analytics Inbound Inventory Outbound Retail Reports 09:32 AM EDT 09/29/2025 09/…" at bounding box center [538, 257] width 1077 height 515
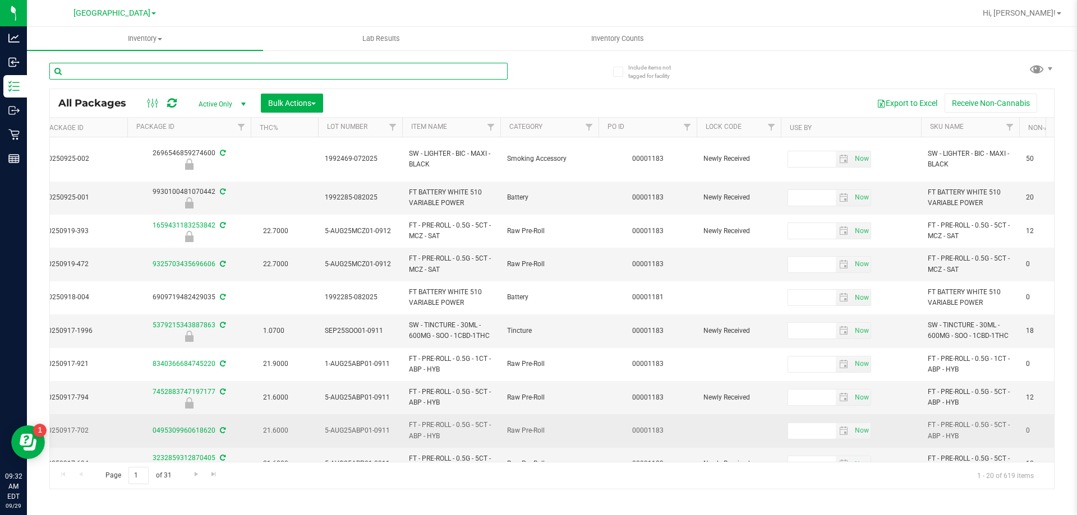
scroll to position [0, 581]
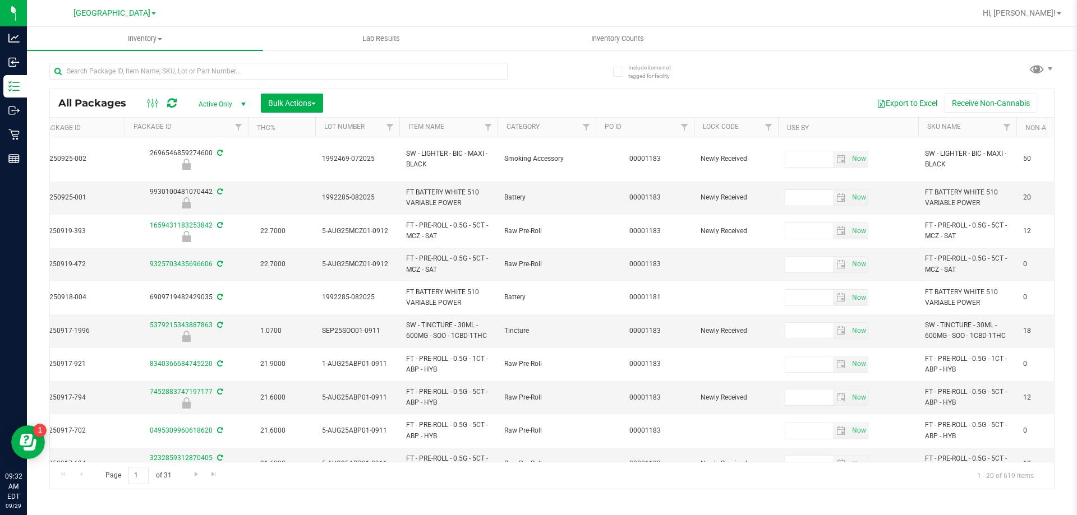
click at [835, 126] on th "Use By" at bounding box center [848, 128] width 140 height 20
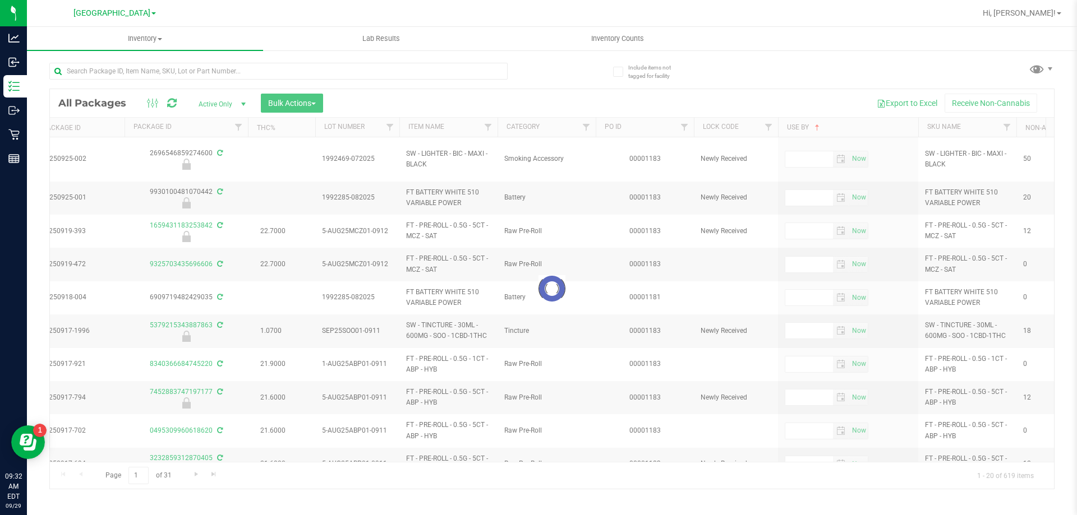
click at [823, 128] on div at bounding box center [552, 289] width 1004 height 400
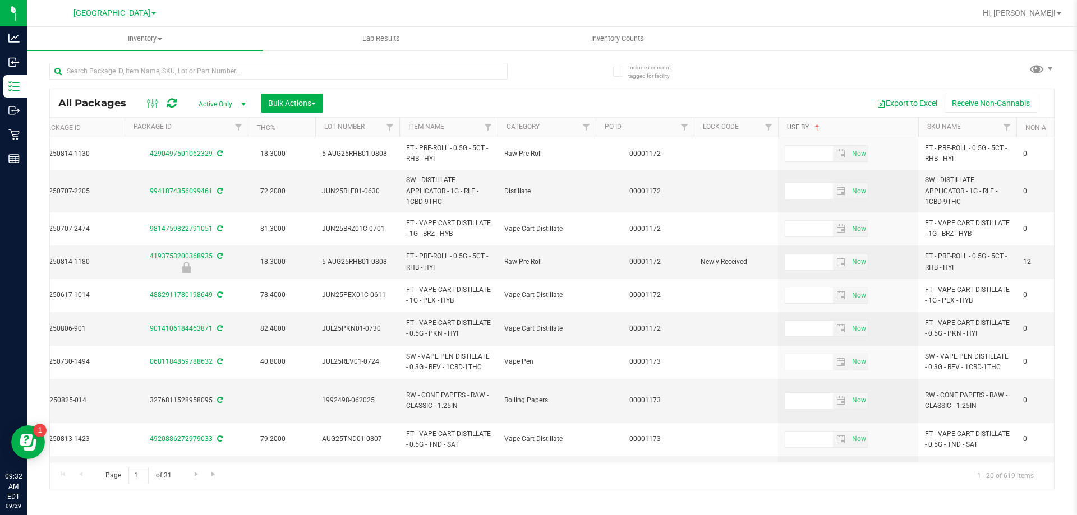
click at [817, 127] on span at bounding box center [816, 127] width 9 height 9
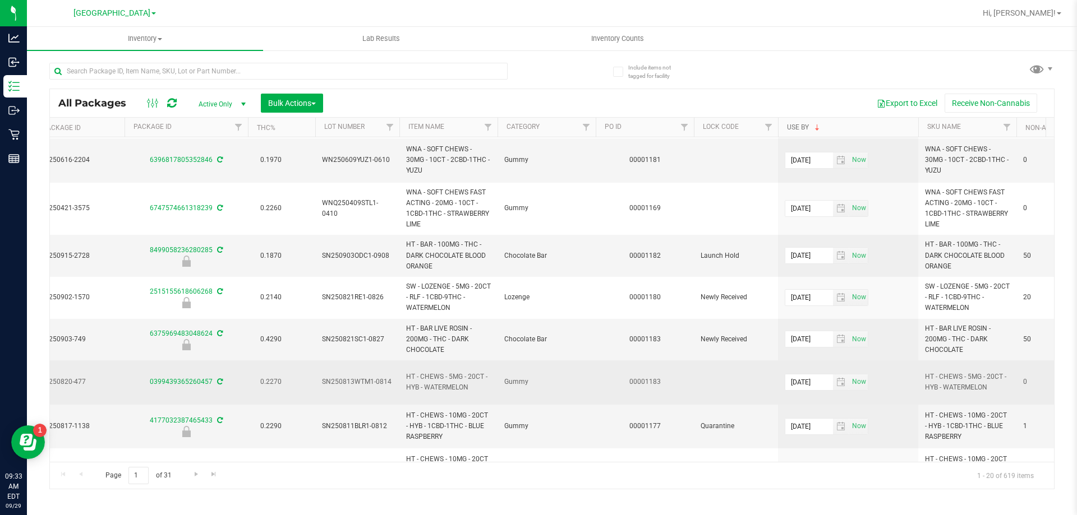
scroll to position [564, 581]
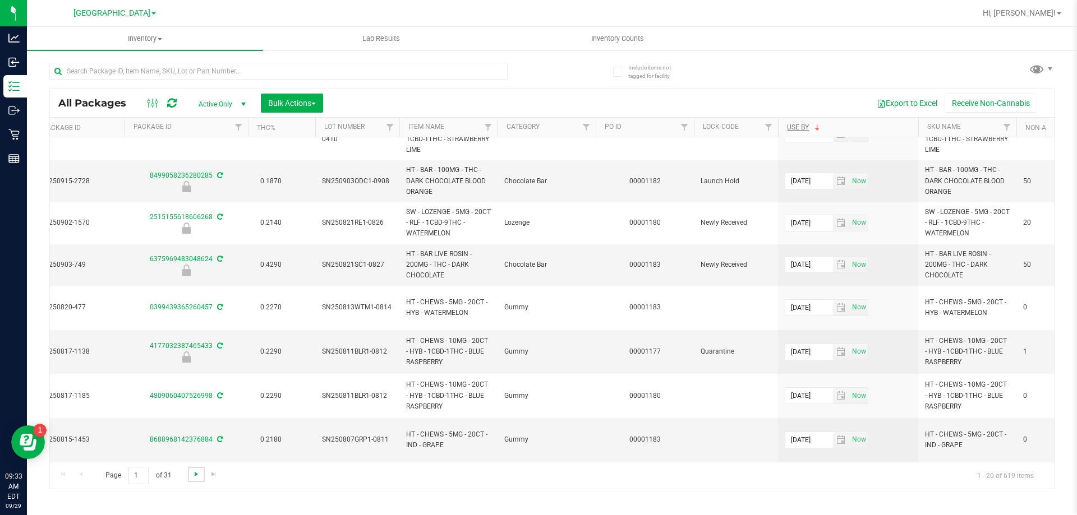
click at [191, 474] on link "Go to the next page" at bounding box center [196, 474] width 16 height 15
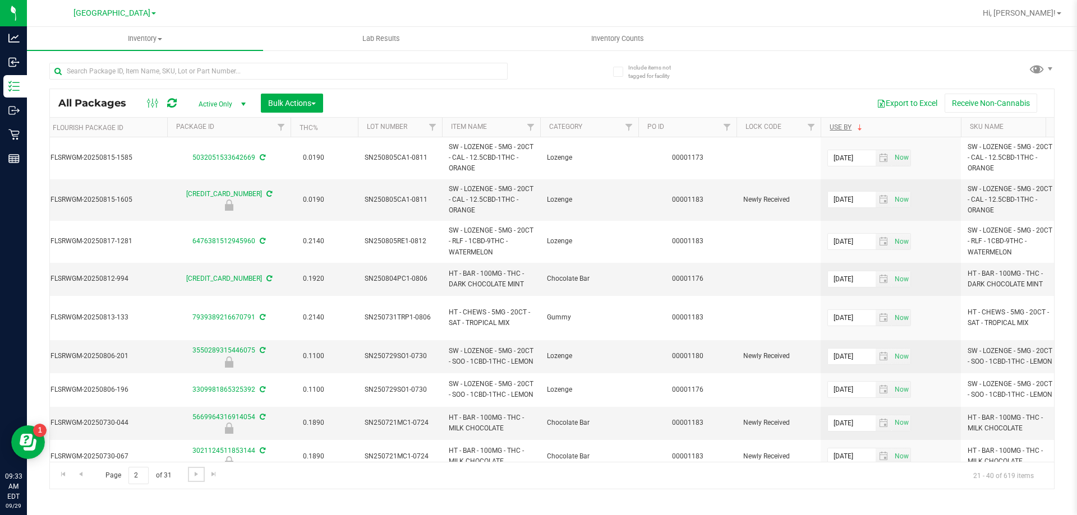
scroll to position [0, 579]
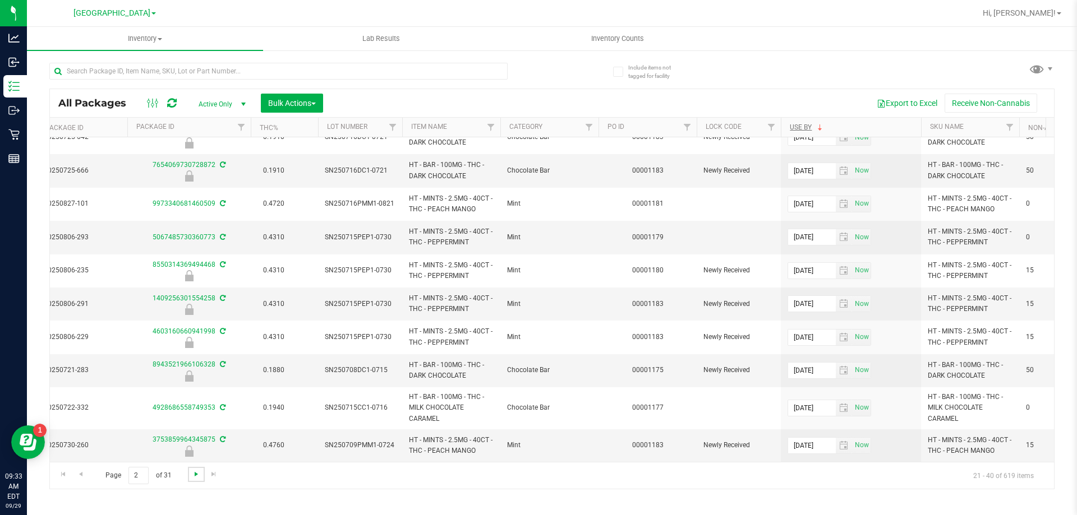
click at [195, 476] on span "Go to the next page" at bounding box center [196, 474] width 9 height 9
